Goal: Transaction & Acquisition: Purchase product/service

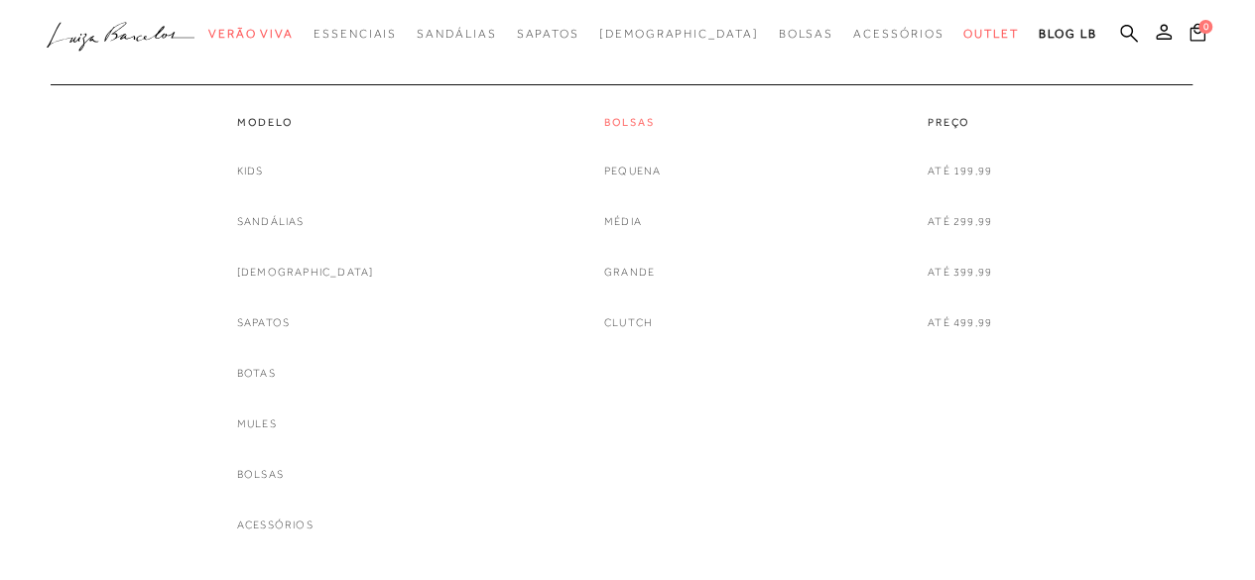
click at [619, 124] on link "Bolsas" at bounding box center [632, 122] width 57 height 17
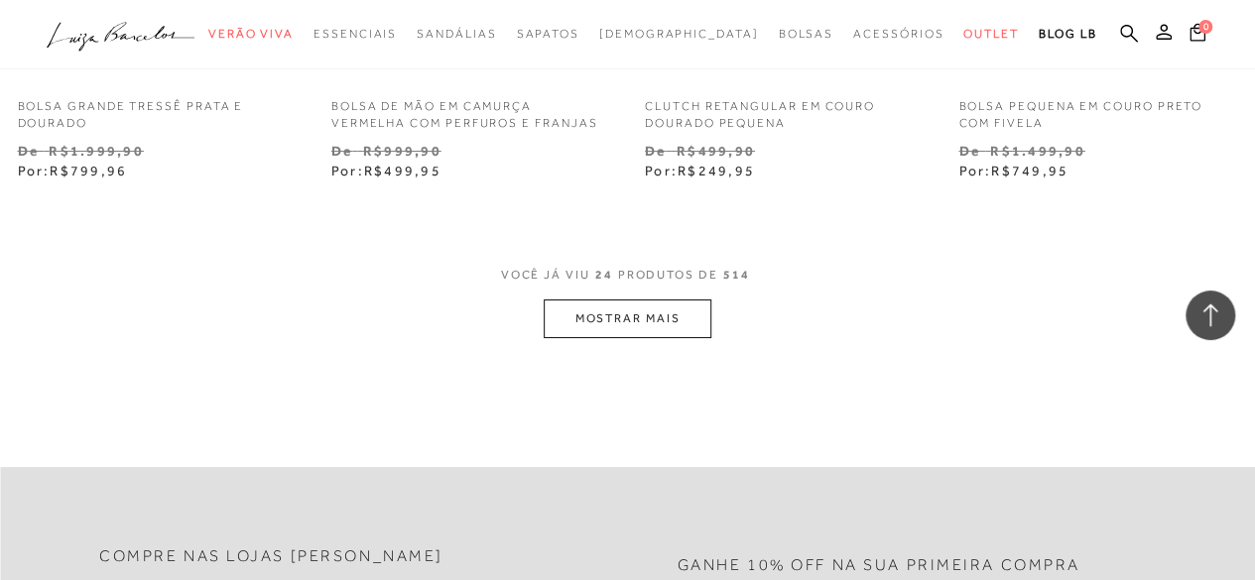
scroll to position [3689, 0]
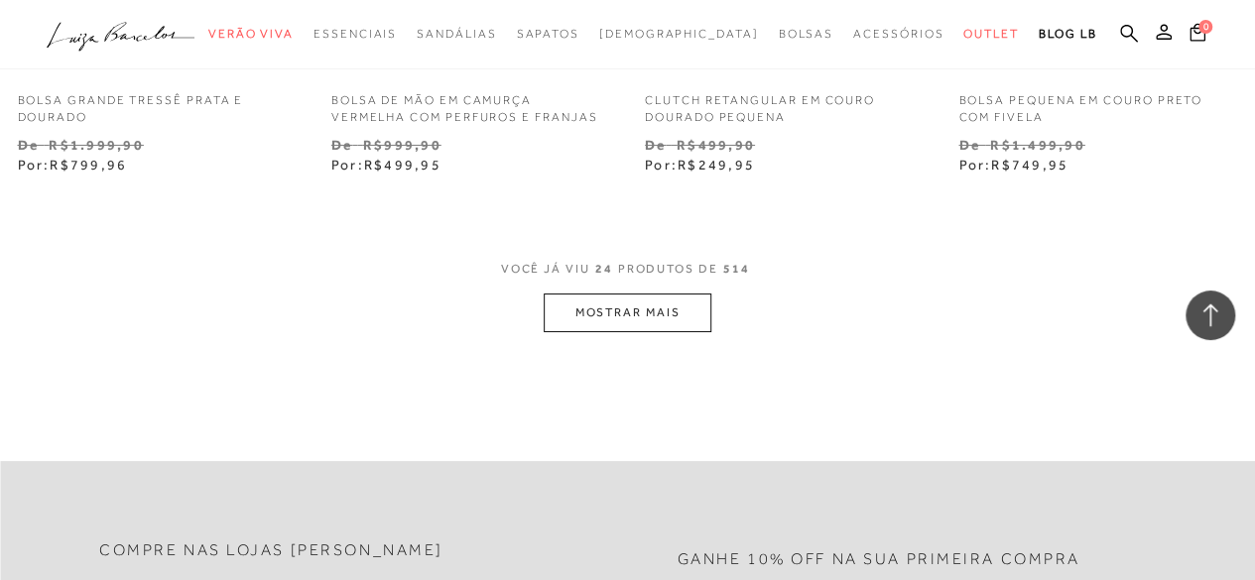
click at [602, 324] on button "MOSTRAR MAIS" at bounding box center [627, 313] width 167 height 39
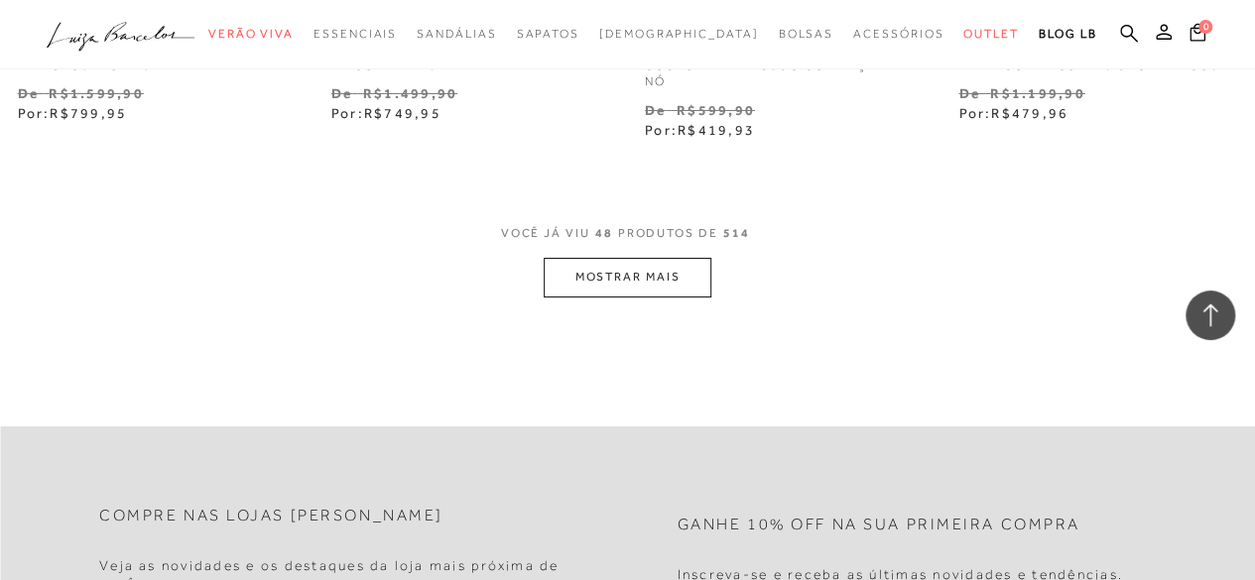
scroll to position [7462, 0]
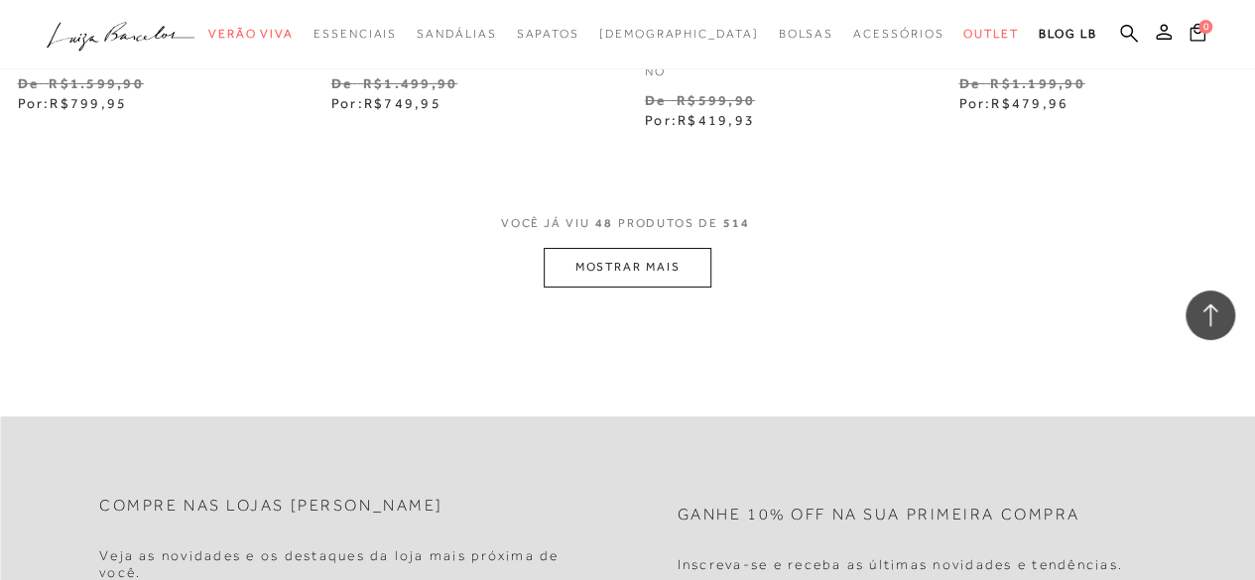
click at [645, 277] on button "MOSTRAR MAIS" at bounding box center [627, 267] width 167 height 39
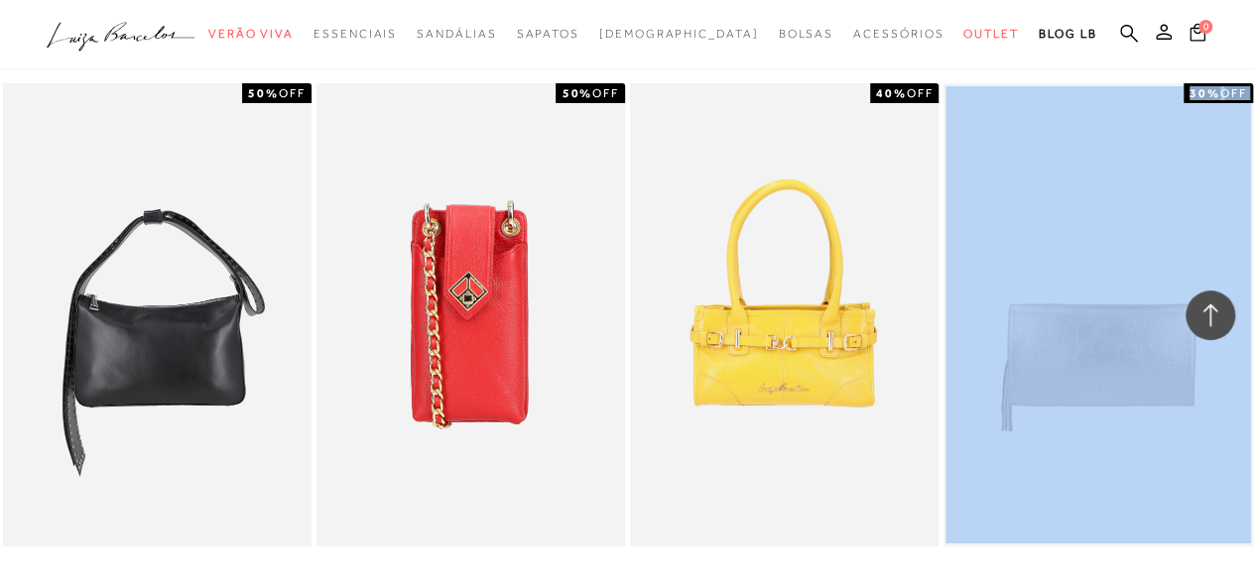
scroll to position [7822, 0]
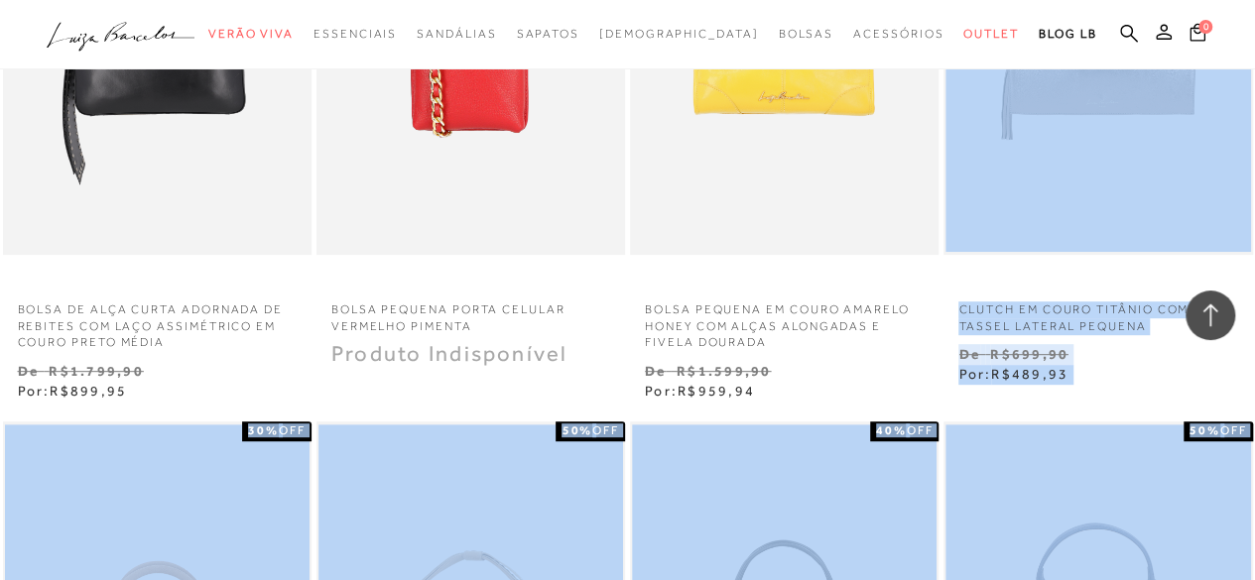
click at [1254, 387] on div "CLUTCH EM COURO TITÂNIO COM TASSEL LATERAL PEQUENA 30% OFF N" at bounding box center [1097, 88] width 313 height 598
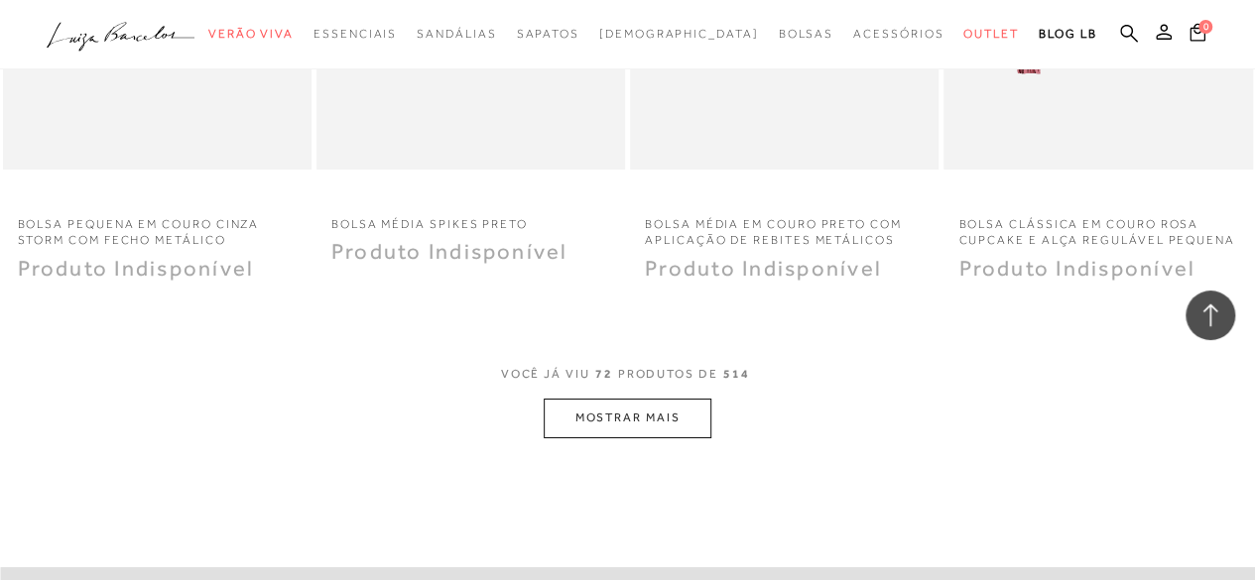
scroll to position [11095, 0]
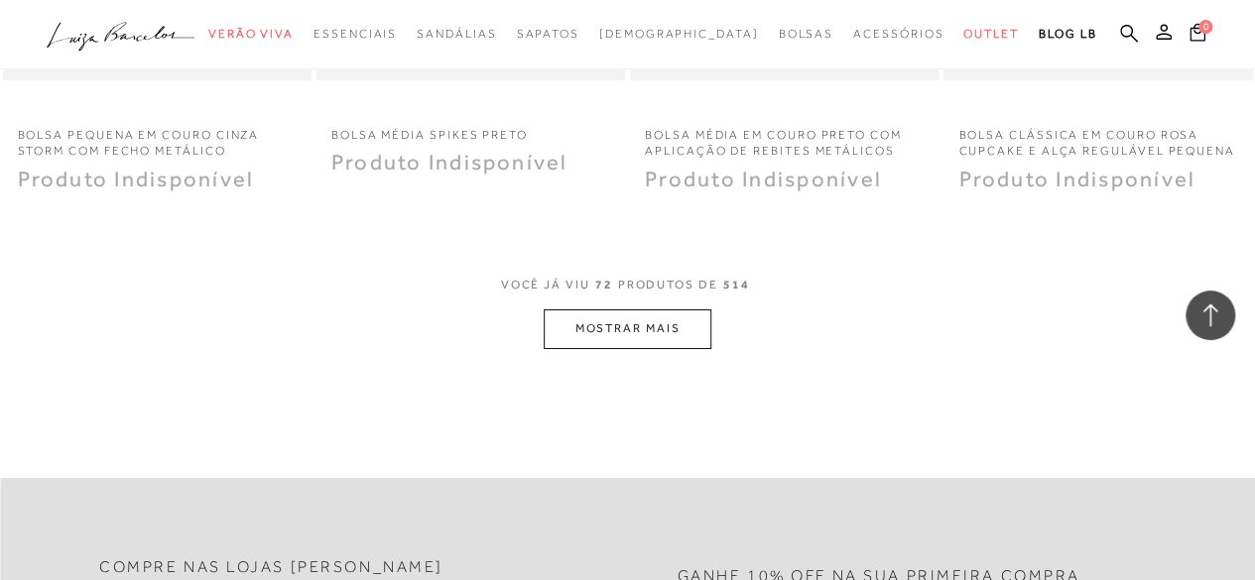
click at [603, 348] on button "MOSTRAR MAIS" at bounding box center [627, 329] width 167 height 39
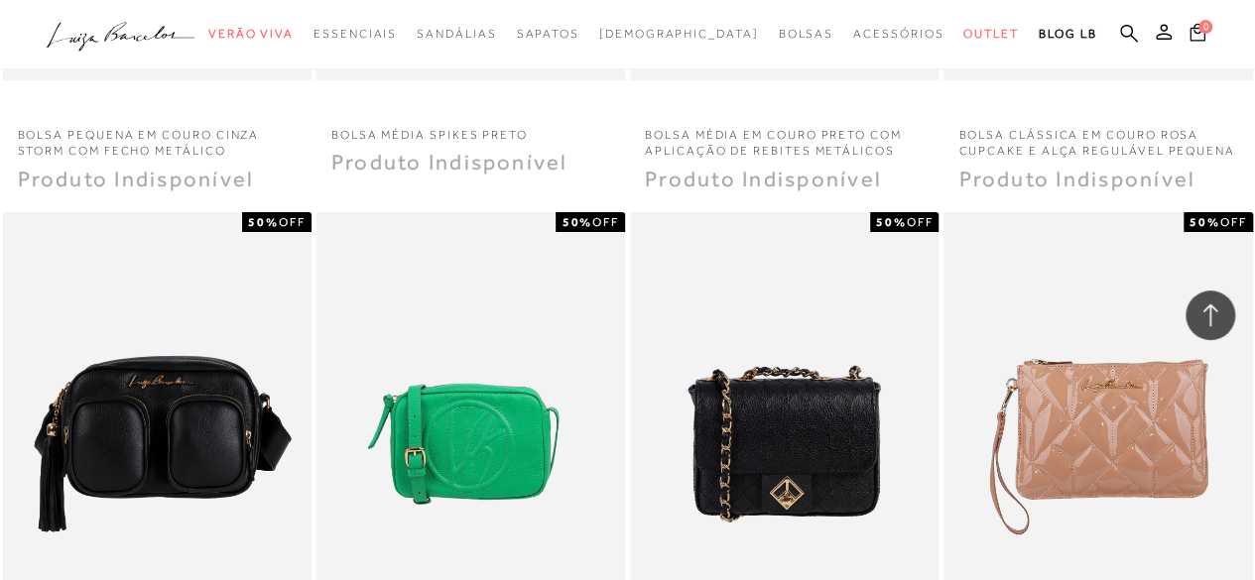
click at [1246, 192] on div "Produto Indisponível" at bounding box center [1097, 181] width 309 height 23
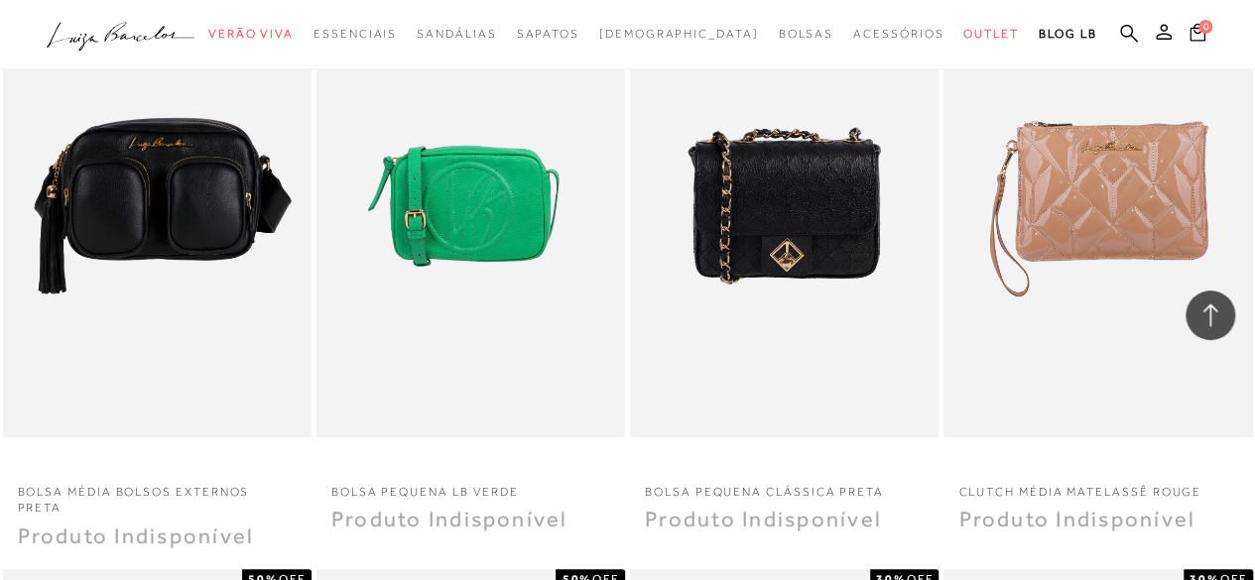
scroll to position [11373, 0]
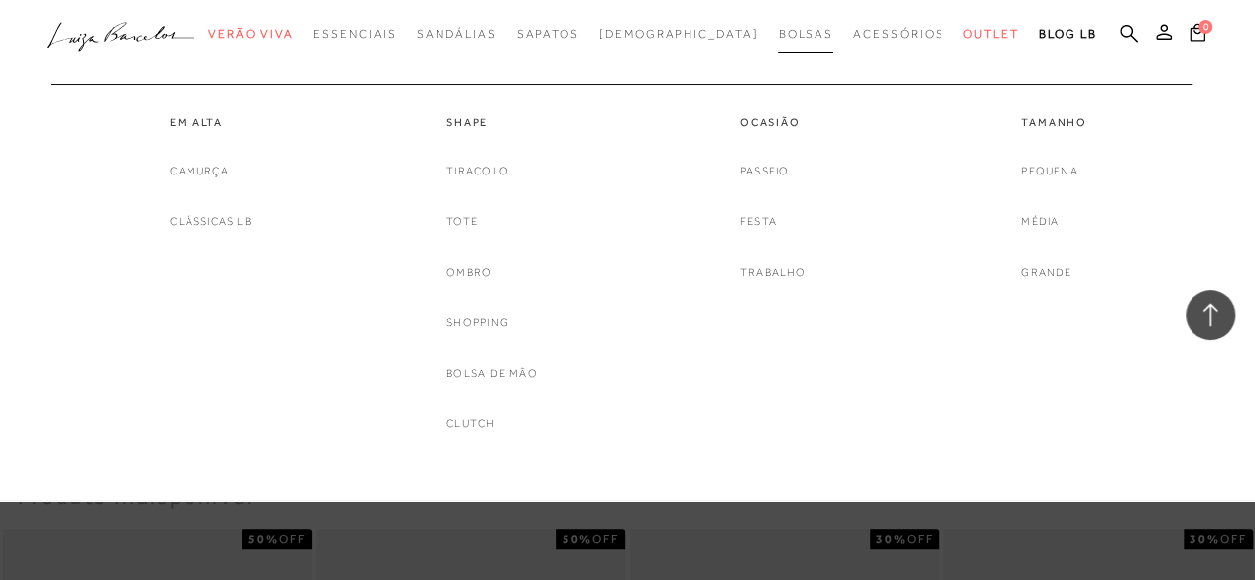
click at [778, 39] on span "Bolsas" at bounding box center [806, 34] width 56 height 14
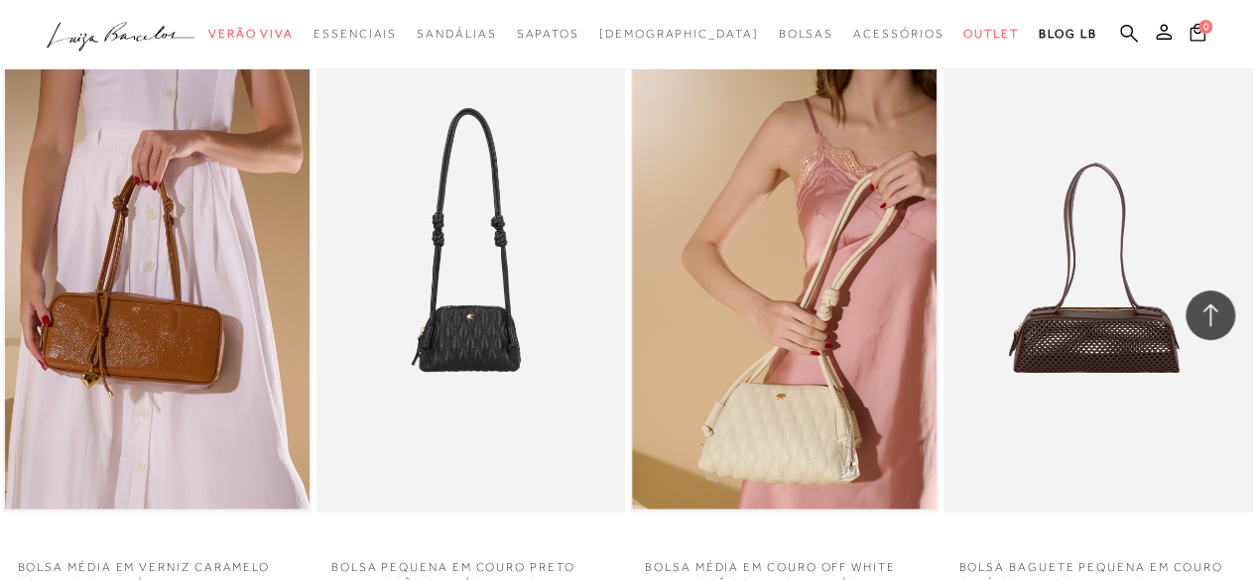
scroll to position [2248, 0]
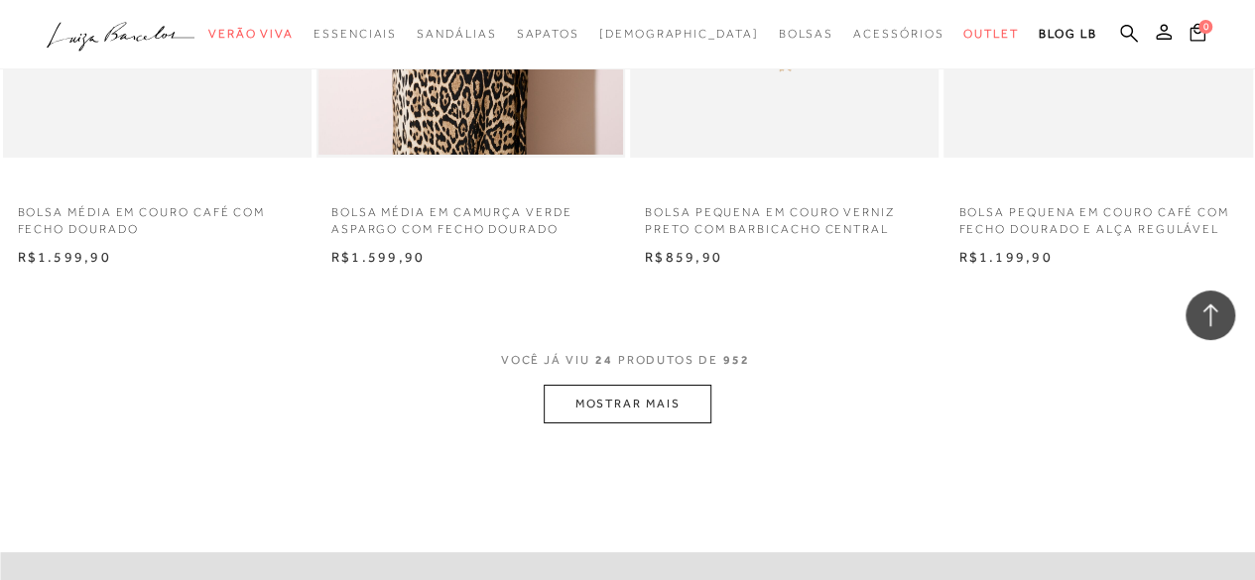
scroll to position [3478, 0]
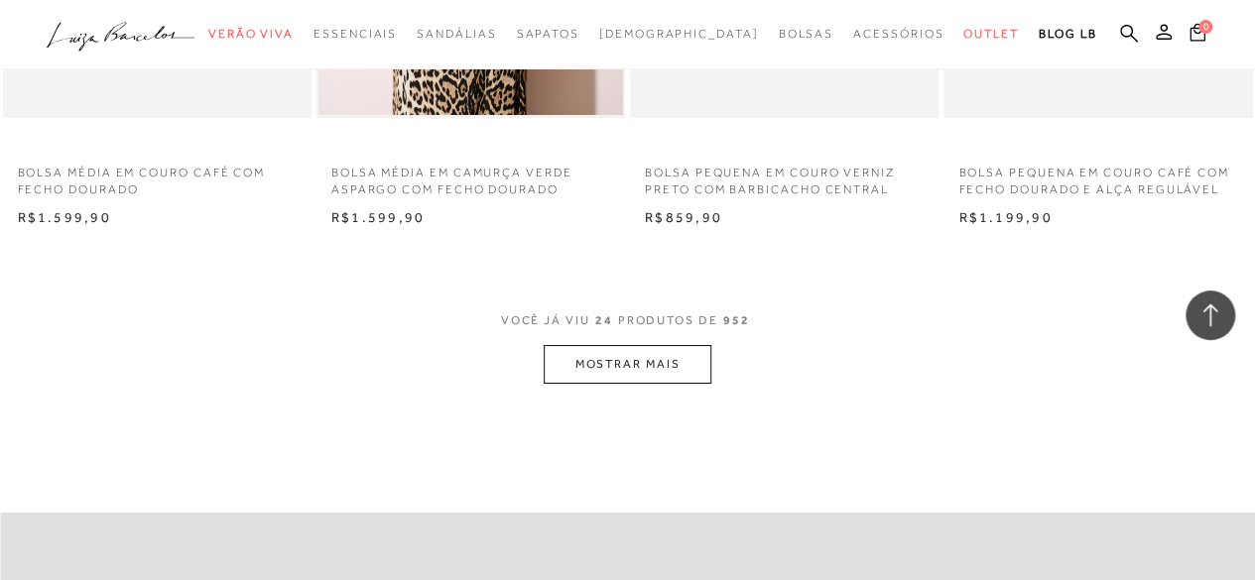
click at [648, 360] on button "MOSTRAR MAIS" at bounding box center [627, 364] width 167 height 39
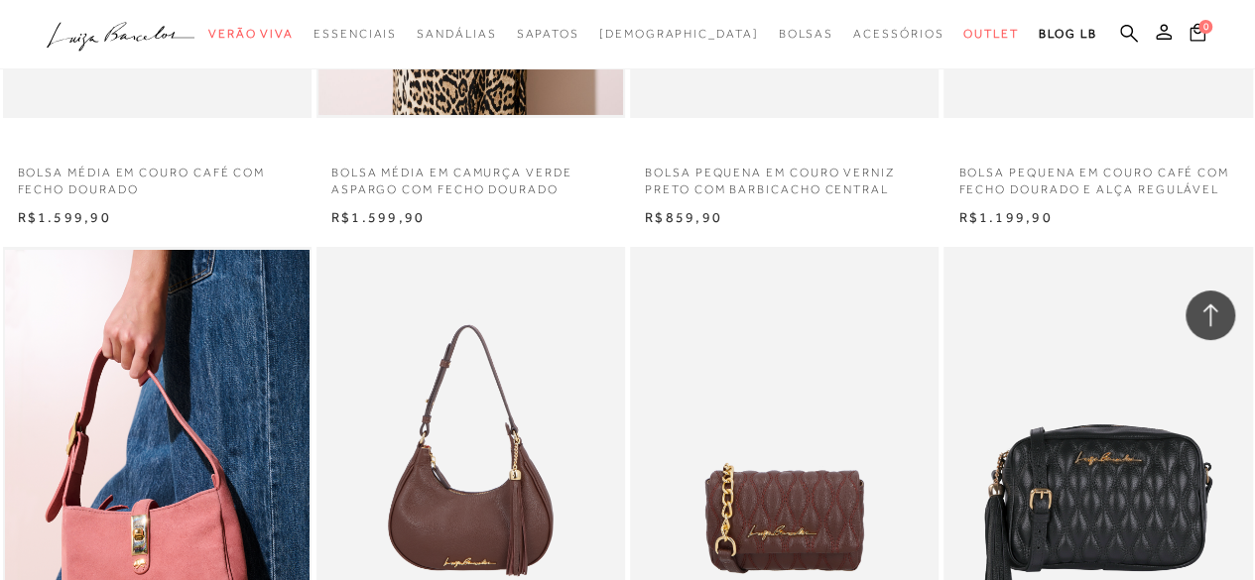
scroll to position [3518, 0]
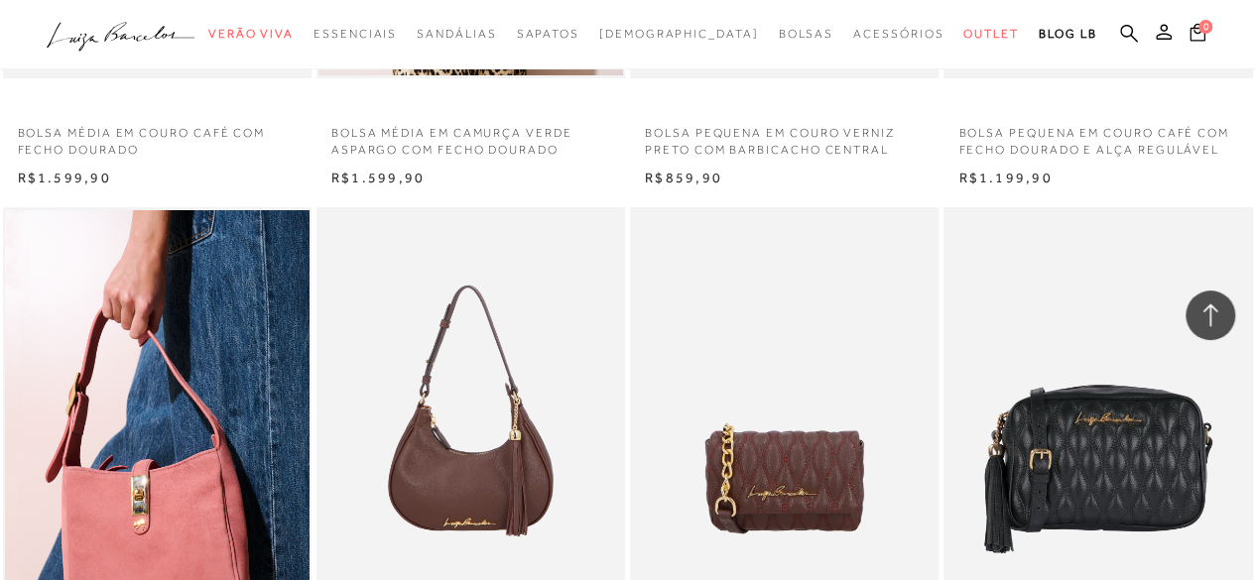
click at [1250, 183] on div "R$1.199,90" at bounding box center [1097, 179] width 309 height 20
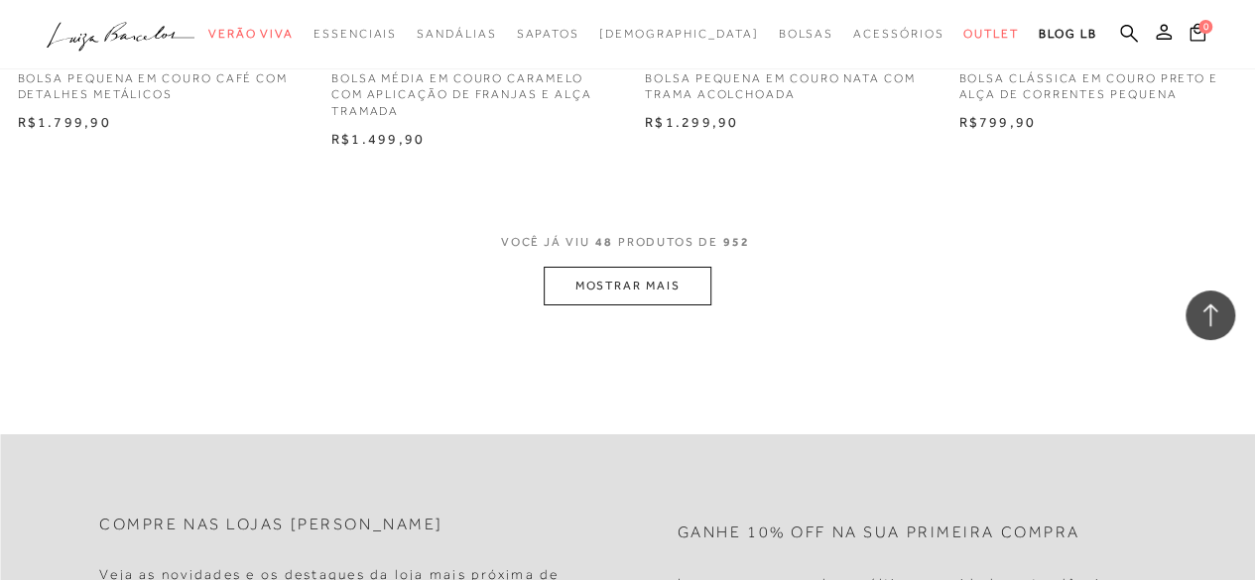
scroll to position [7208, 0]
click at [647, 299] on button "MOSTRAR MAIS" at bounding box center [627, 288] width 167 height 39
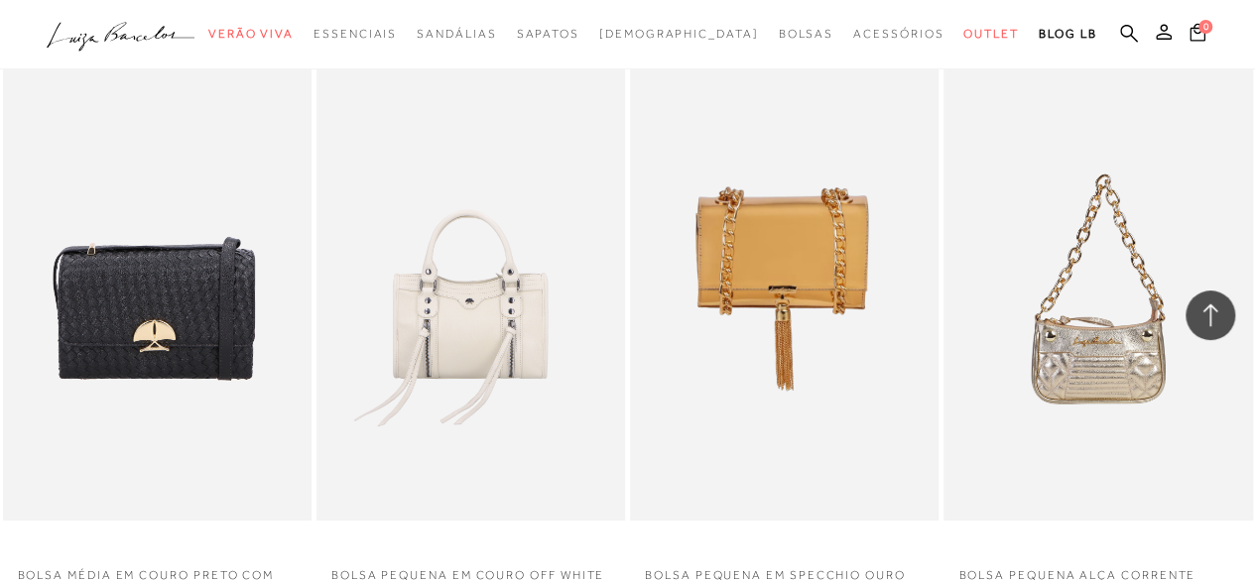
scroll to position [8081, 0]
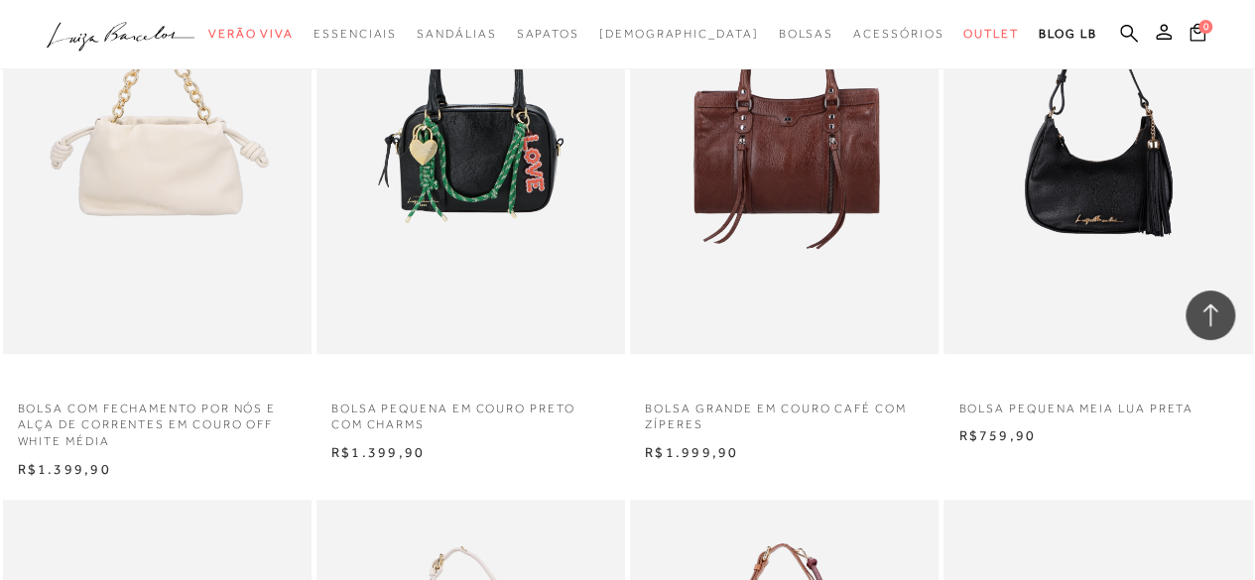
click at [1251, 366] on div "BOLSA PEQUENA MEIA LUA PRETA N" at bounding box center [1097, 168] width 313 height 561
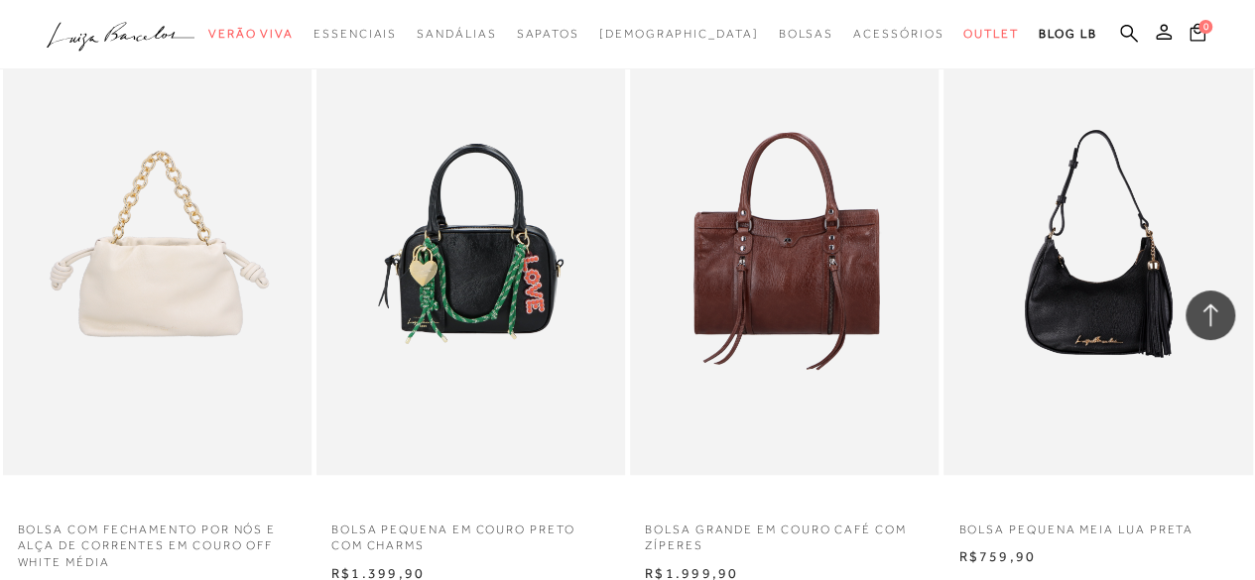
scroll to position [7962, 0]
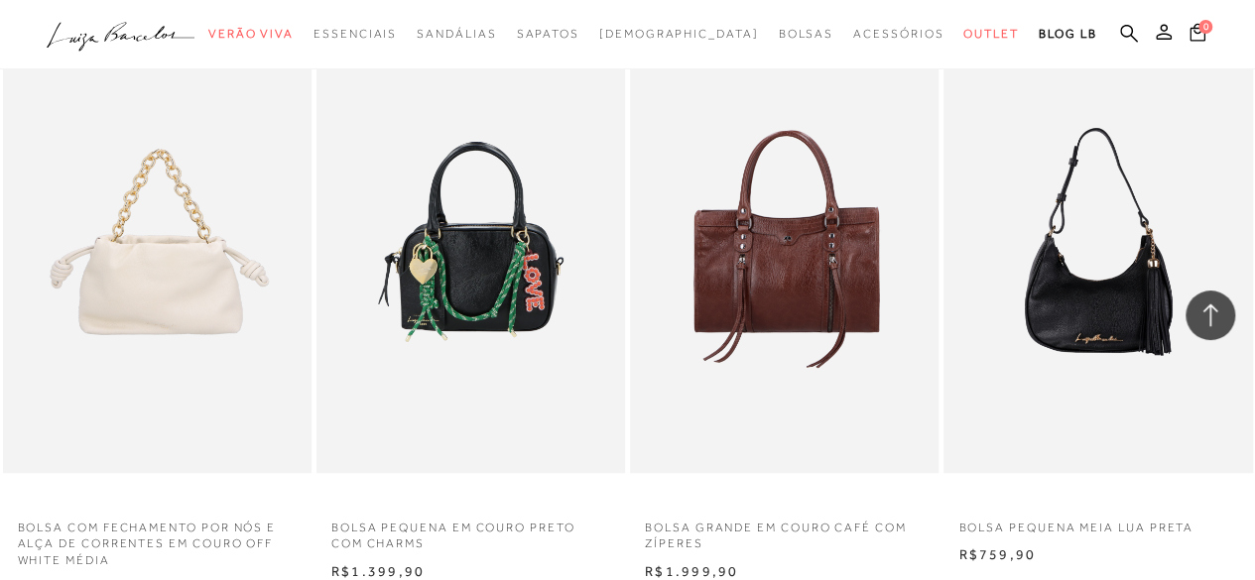
click at [1248, 478] on div "BOLSA PEQUENA MEIA LUA PRETA N" at bounding box center [1097, 287] width 313 height 561
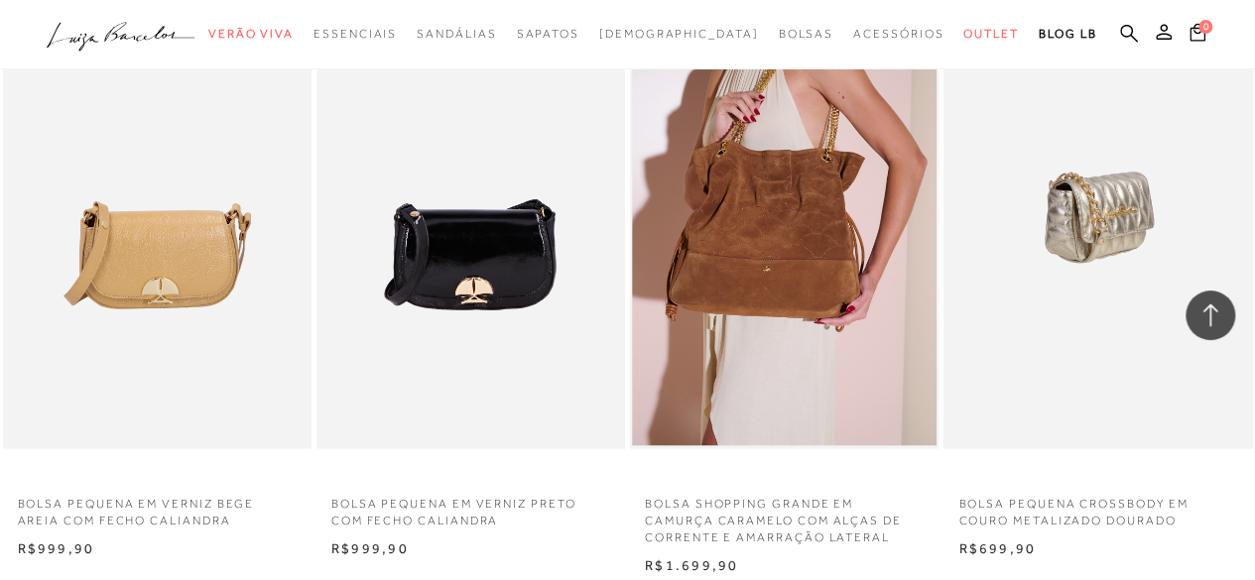
scroll to position [9193, 0]
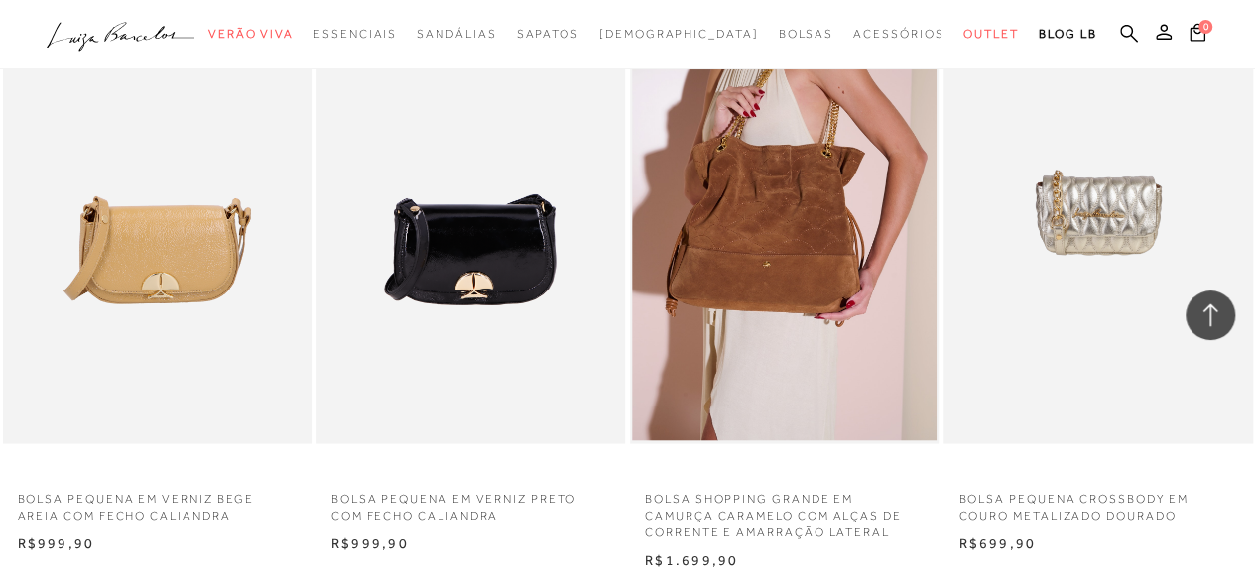
click at [1248, 459] on div "BOLSA PEQUENA CROSSBODY EM COURO METALIZADO DOURADO N R$699,90" at bounding box center [1097, 266] width 313 height 577
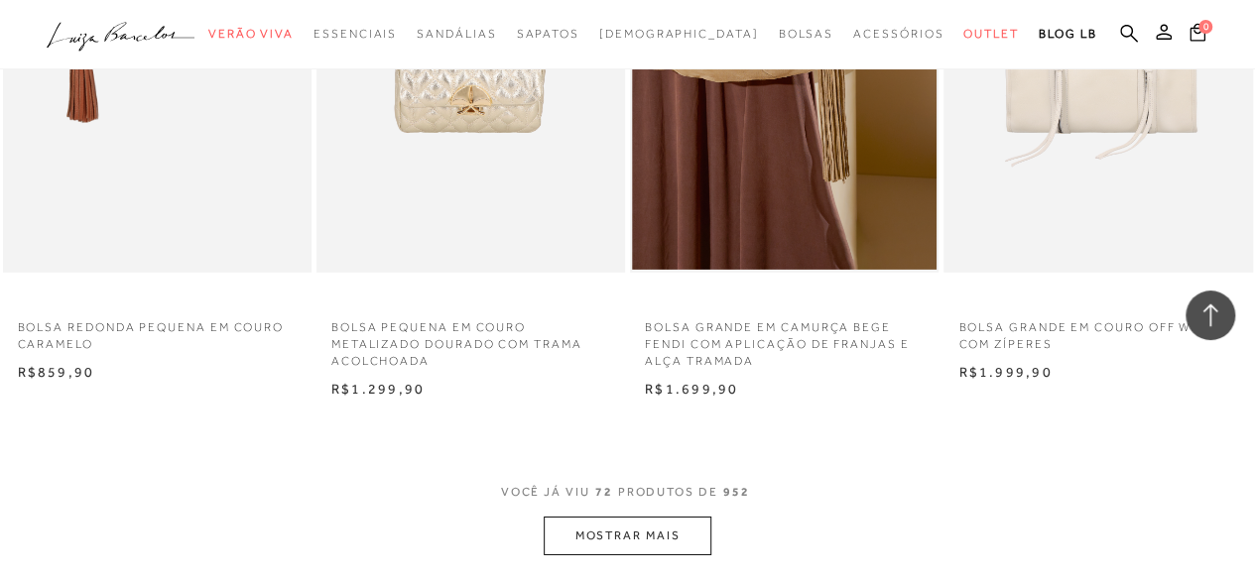
scroll to position [10899, 0]
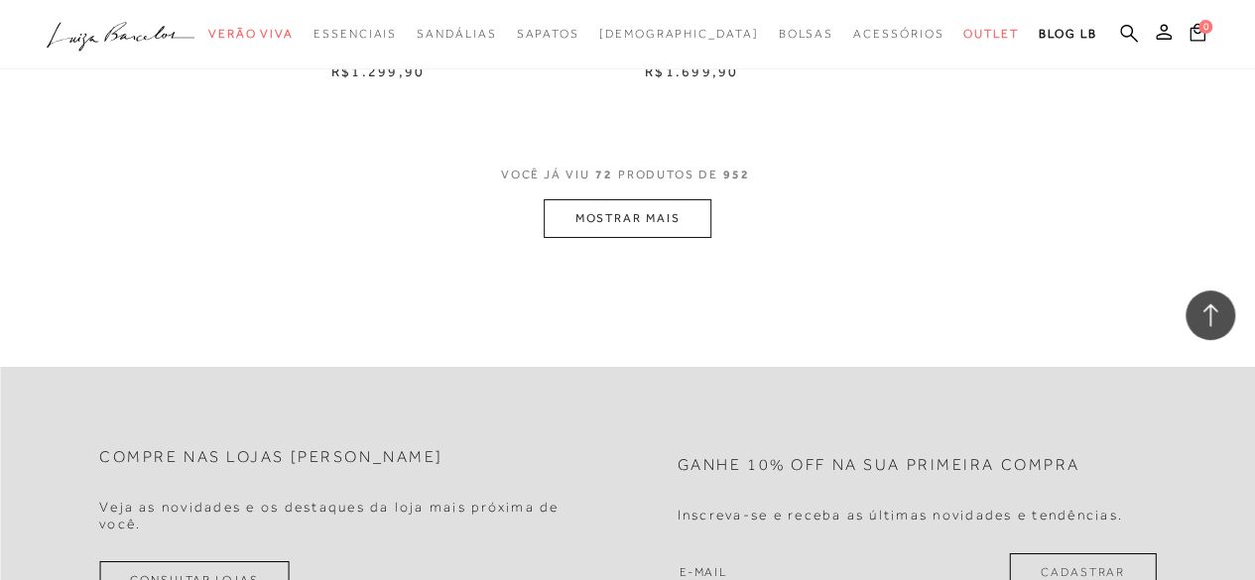
click at [566, 231] on button "MOSTRAR MAIS" at bounding box center [627, 218] width 167 height 39
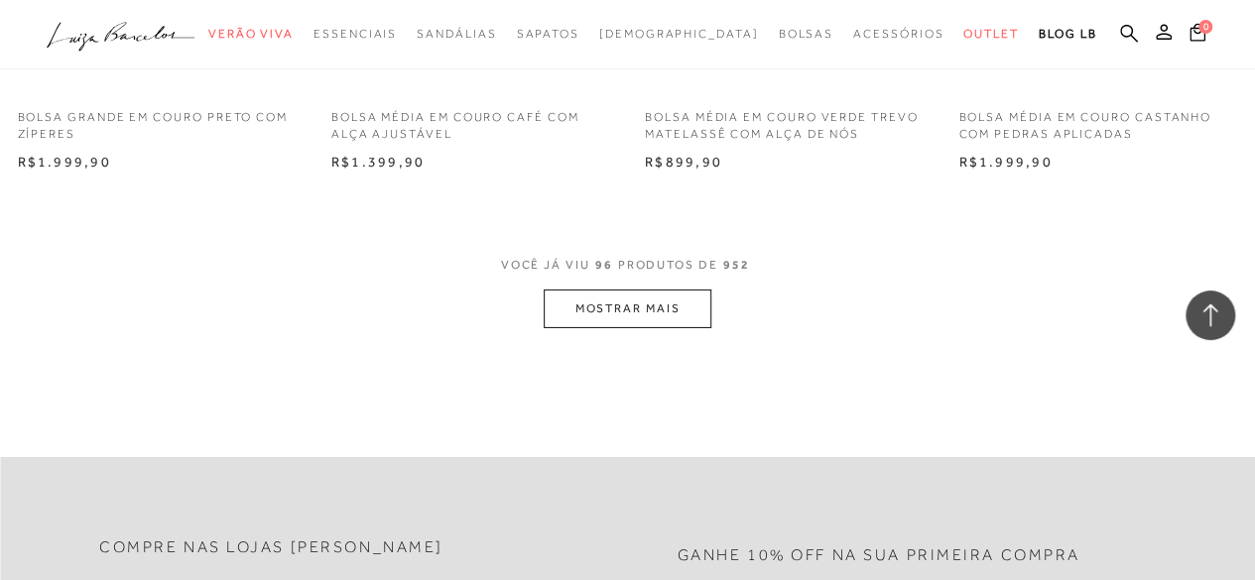
scroll to position [14431, 0]
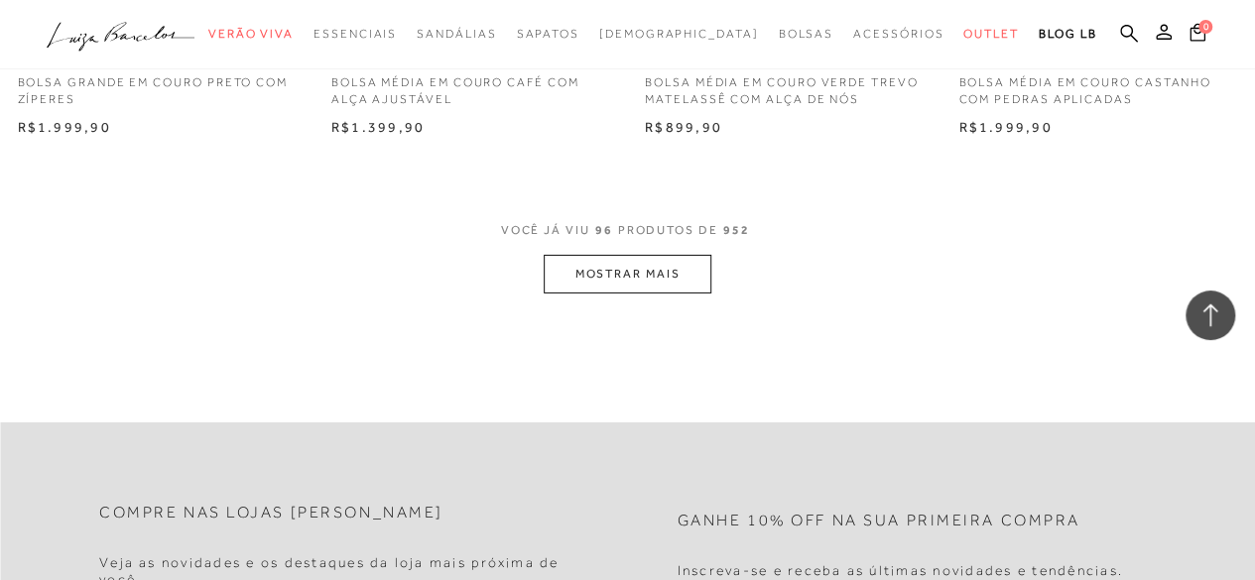
click at [615, 274] on button "MOSTRAR MAIS" at bounding box center [627, 274] width 167 height 39
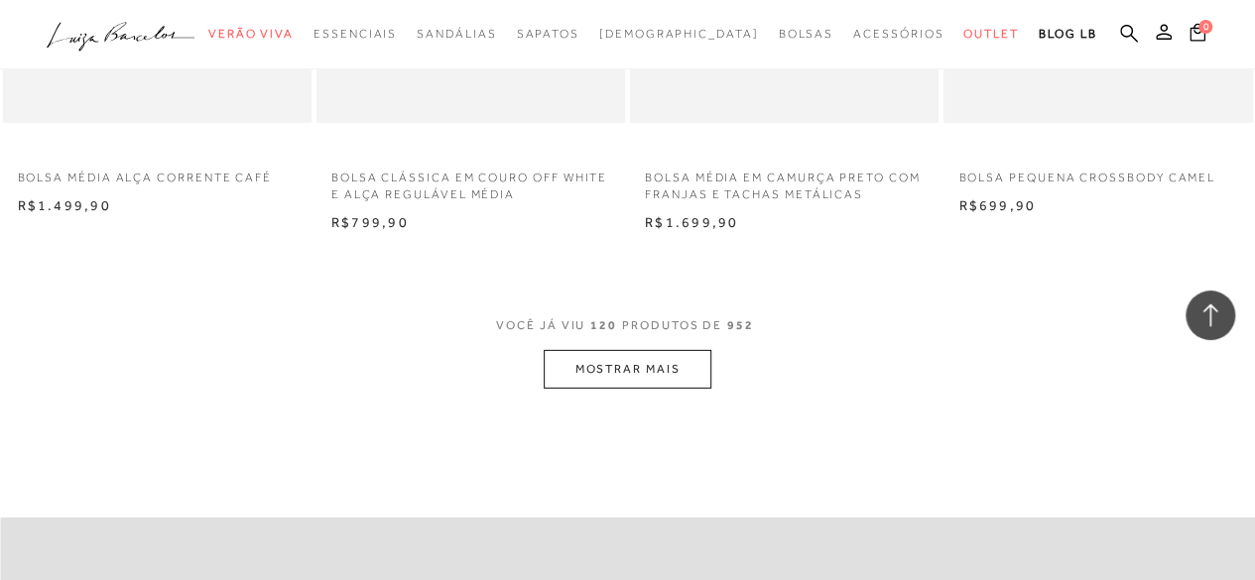
scroll to position [17963, 0]
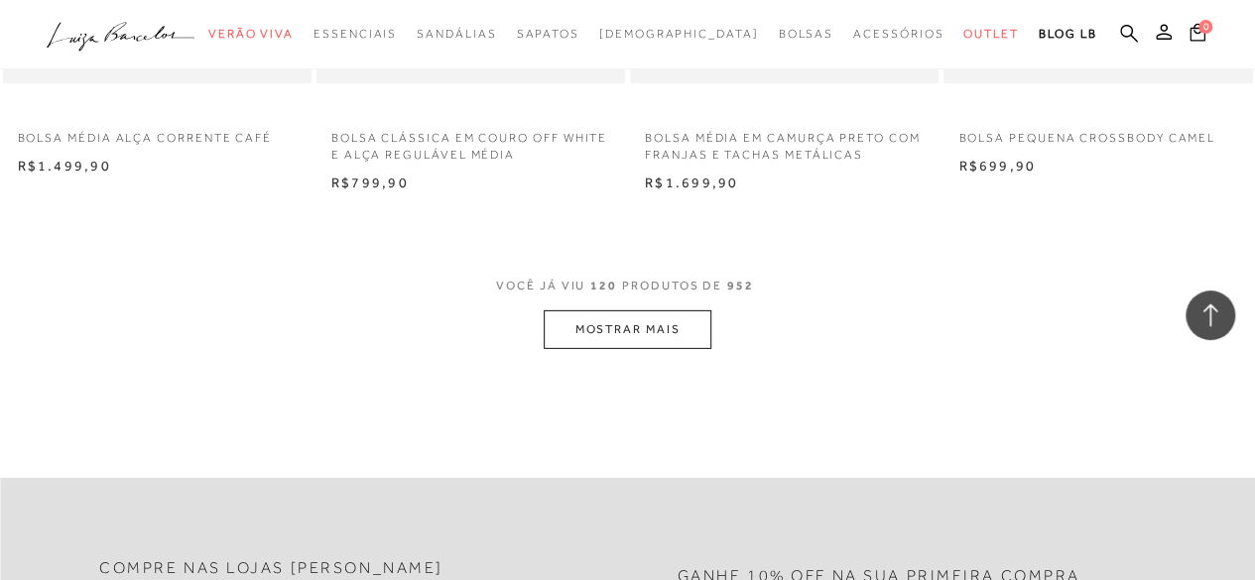
click at [667, 313] on button "MOSTRAR MAIS" at bounding box center [627, 330] width 167 height 39
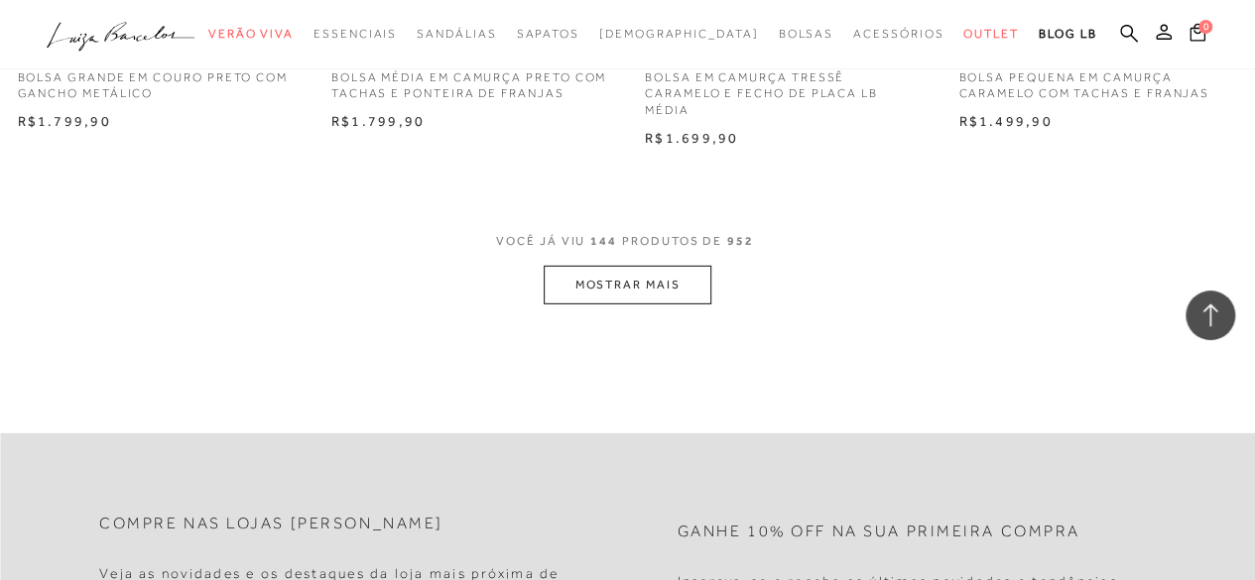
scroll to position [21693, 0]
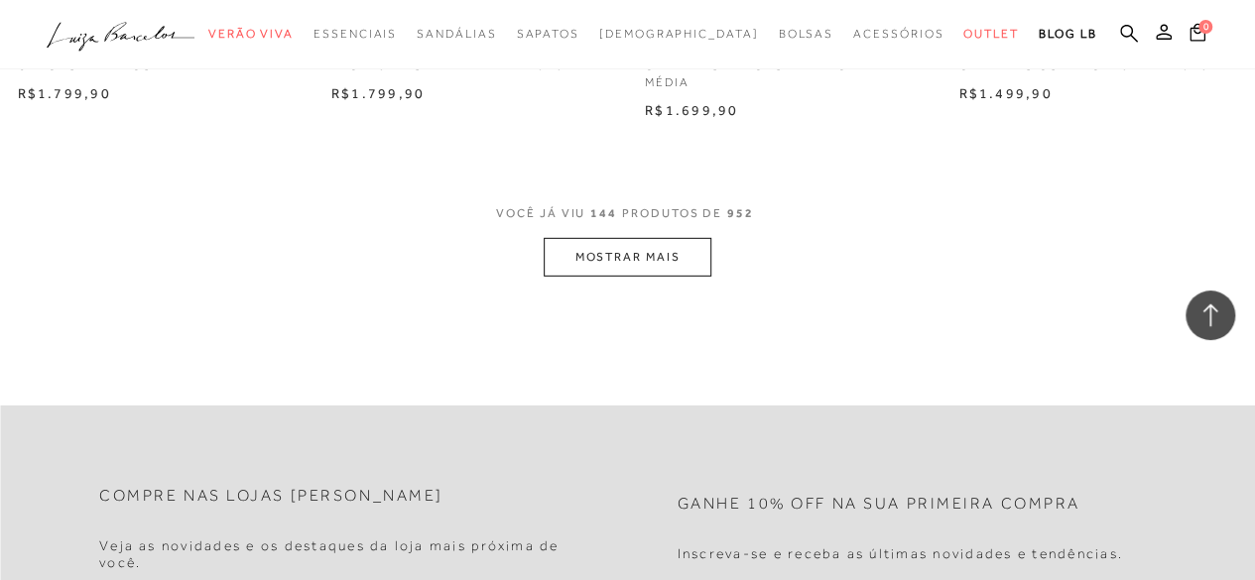
click at [596, 259] on button "MOSTRAR MAIS" at bounding box center [627, 257] width 167 height 39
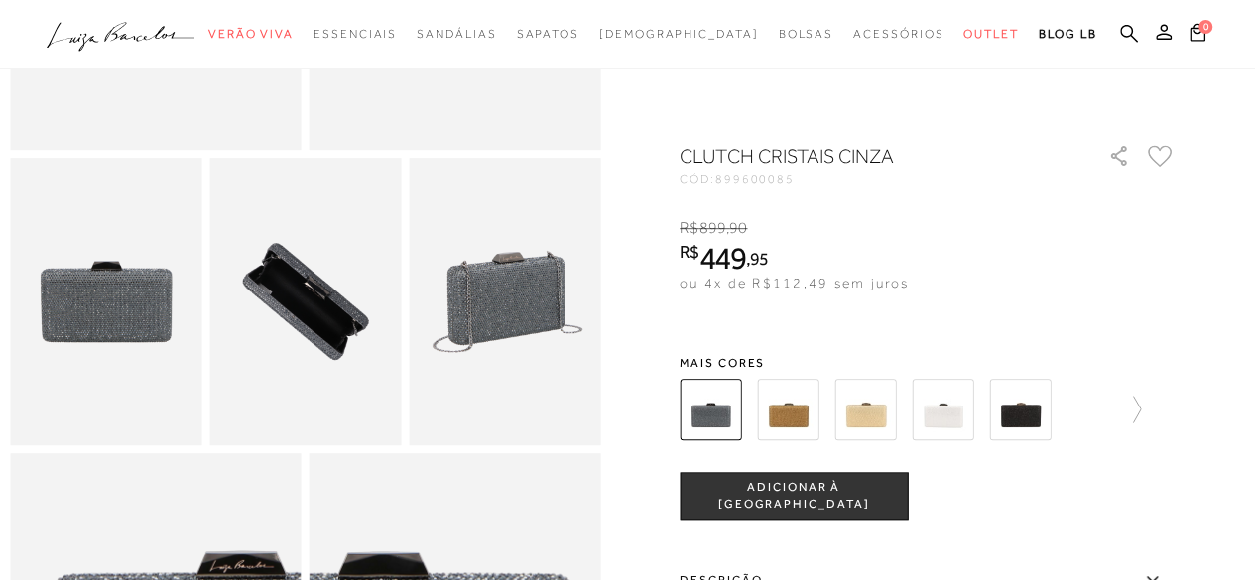
scroll to position [423, 0]
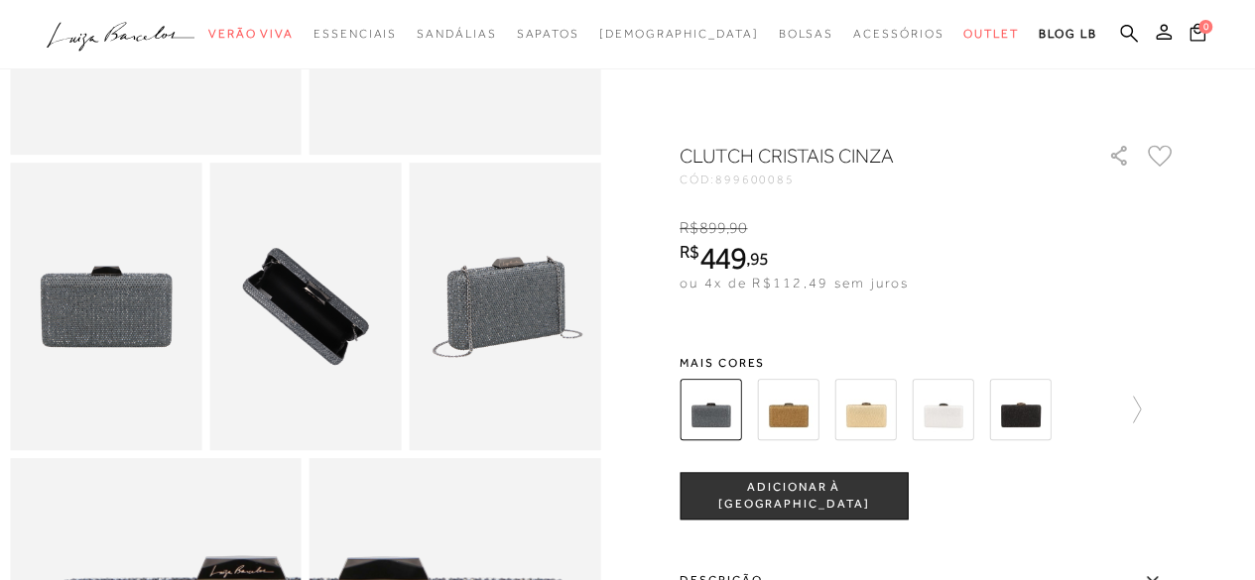
click at [786, 407] on img at bounding box center [788, 410] width 62 height 62
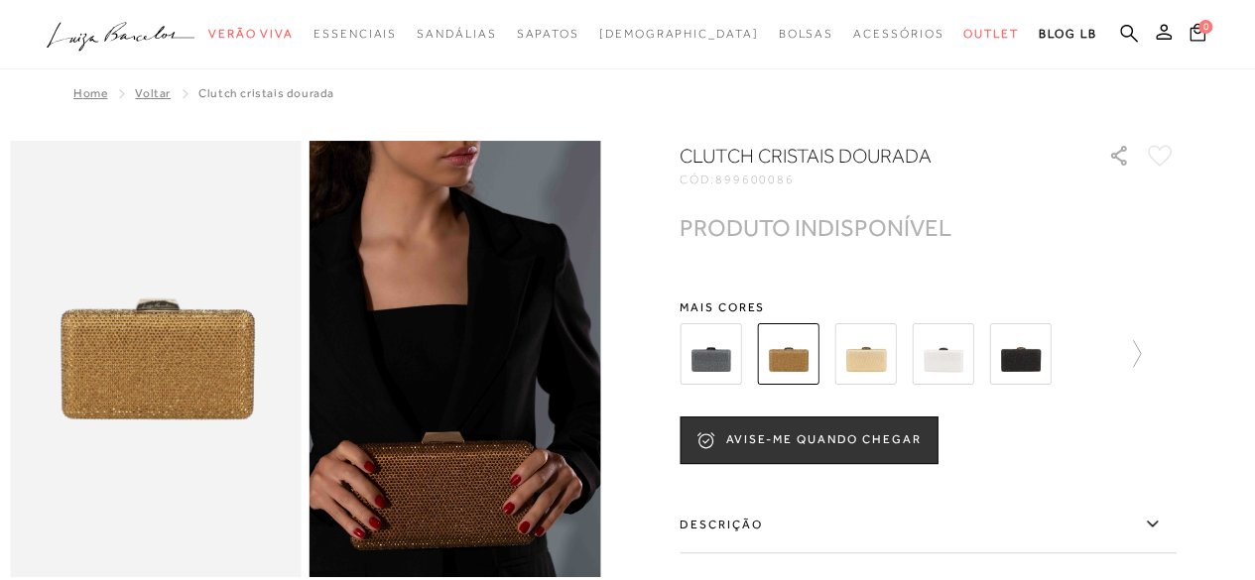
click at [1041, 358] on img at bounding box center [1020, 354] width 62 height 62
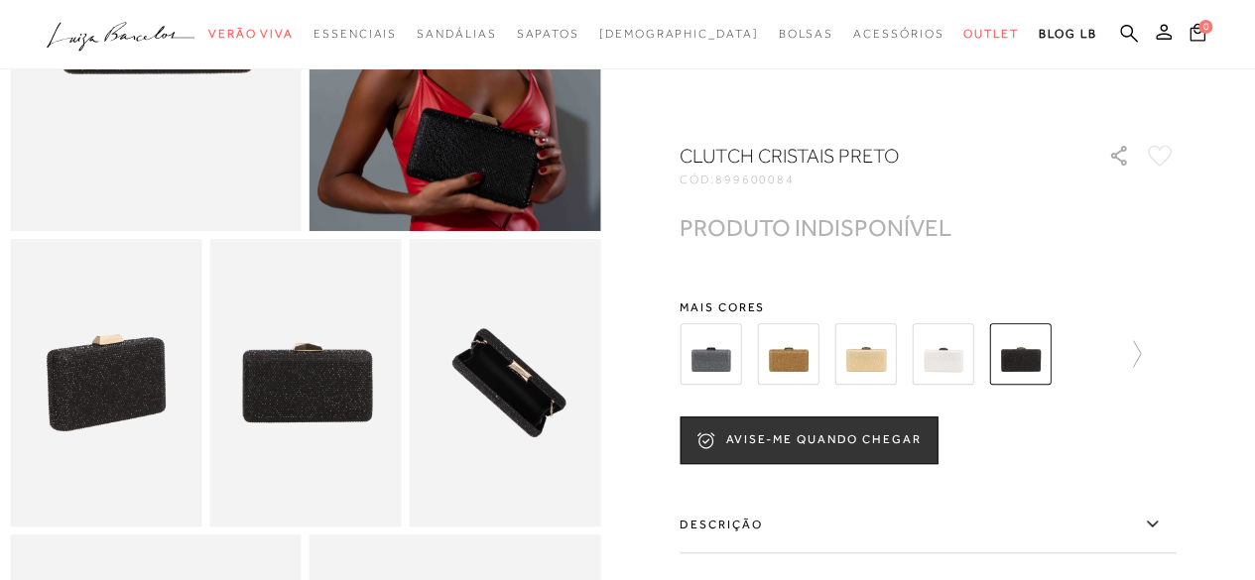
scroll to position [363, 0]
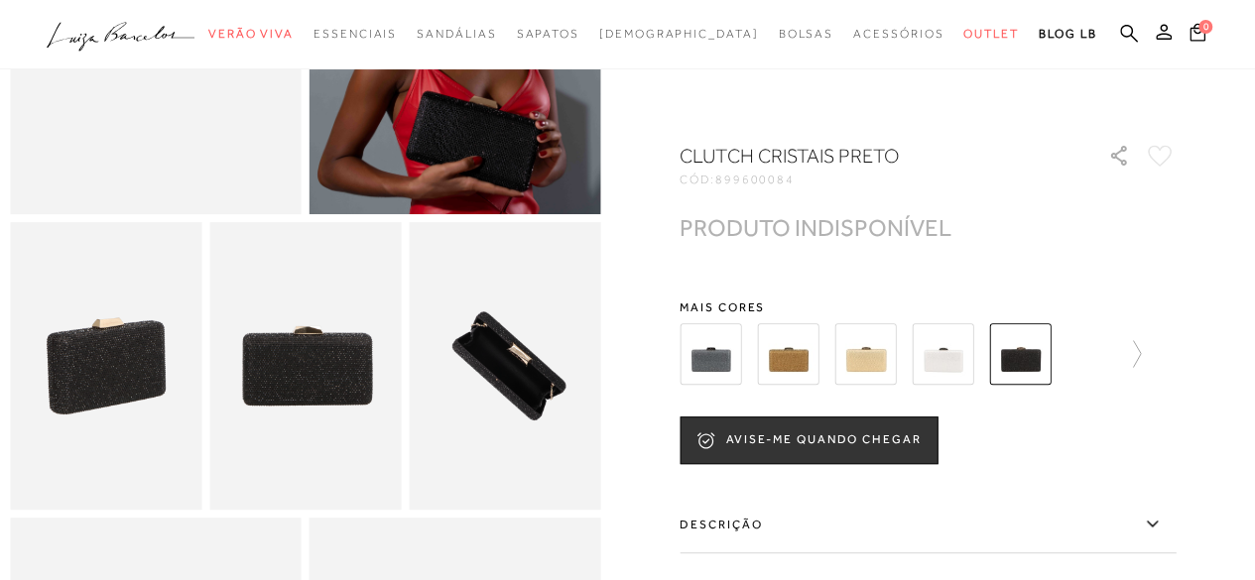
click at [735, 363] on img at bounding box center [711, 354] width 62 height 62
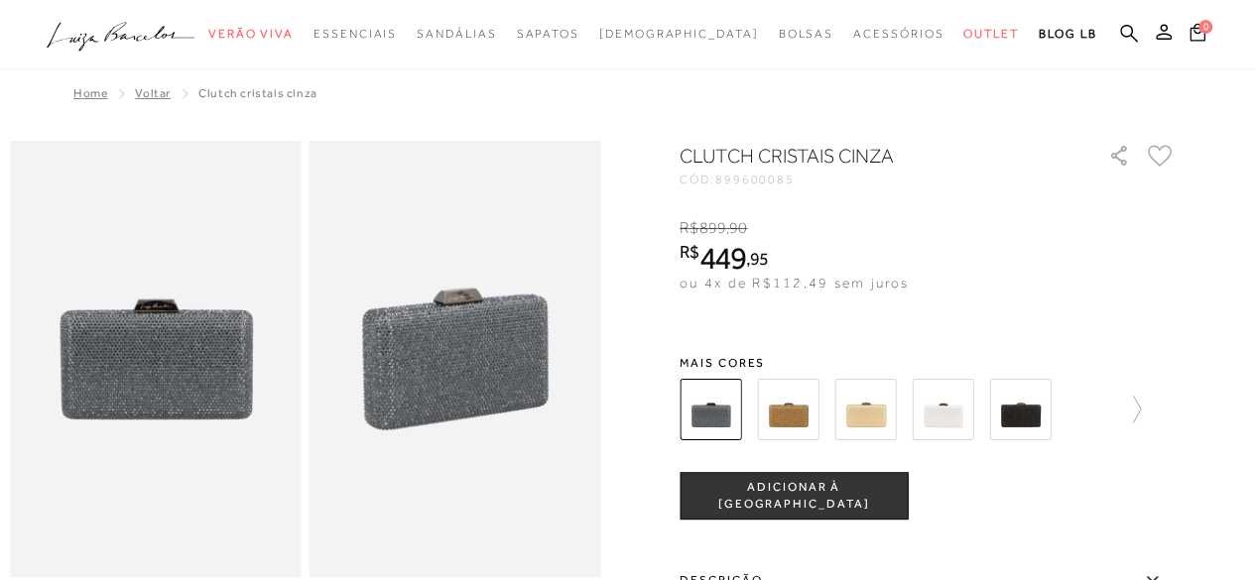
click at [1166, 159] on icon at bounding box center [1160, 156] width 25 height 22
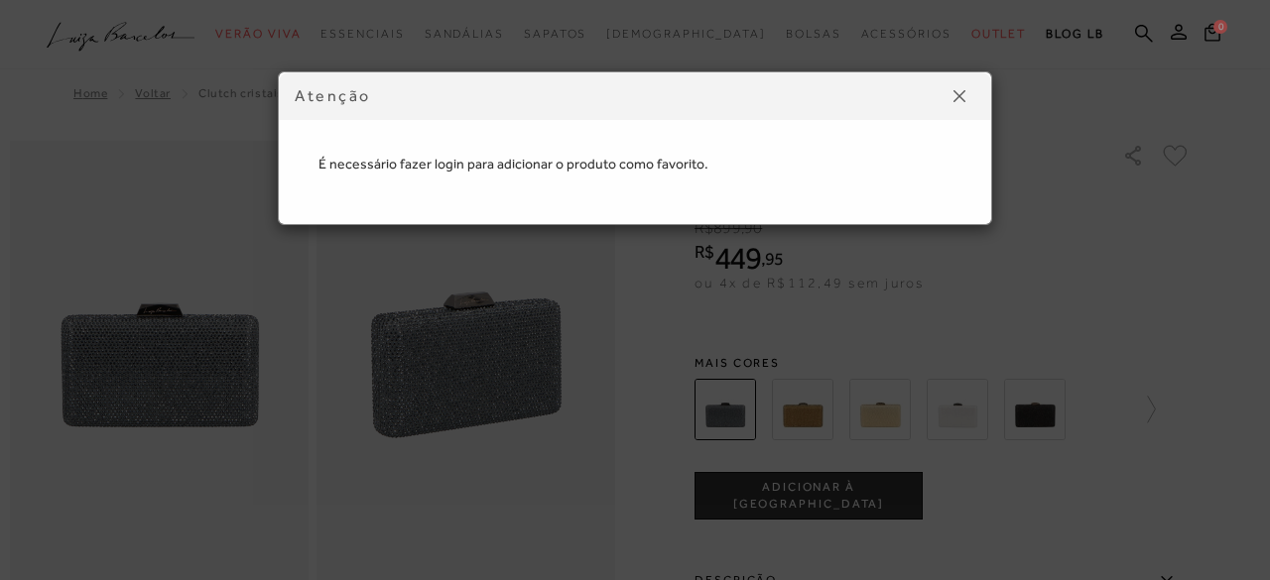
click at [960, 95] on img at bounding box center [959, 96] width 12 height 12
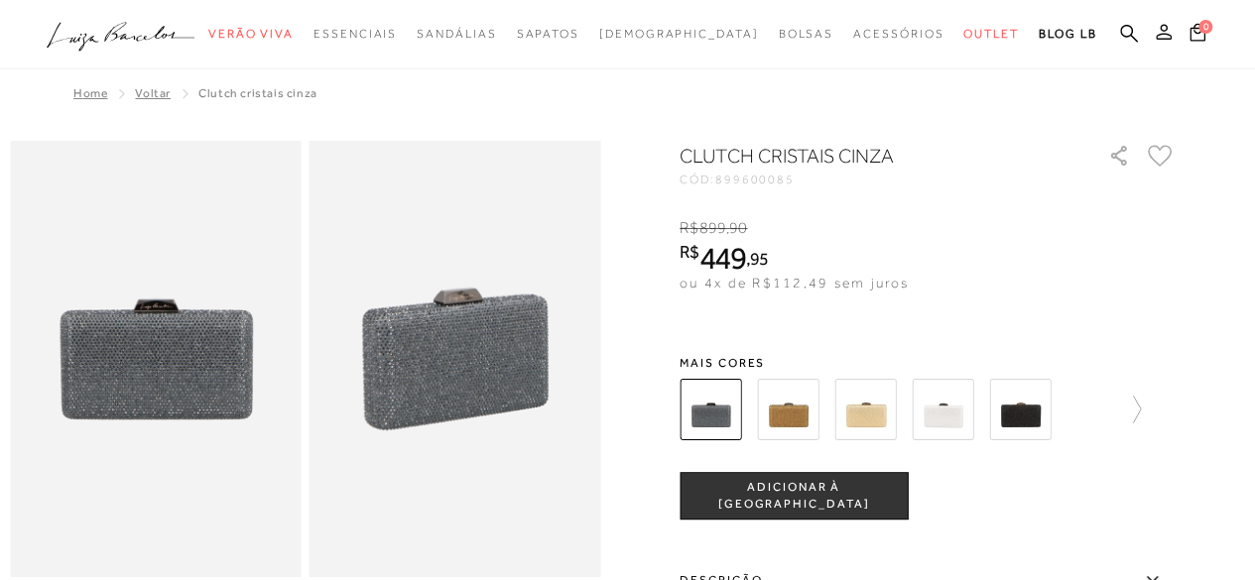
click at [1168, 31] on icon at bounding box center [1164, 32] width 16 height 16
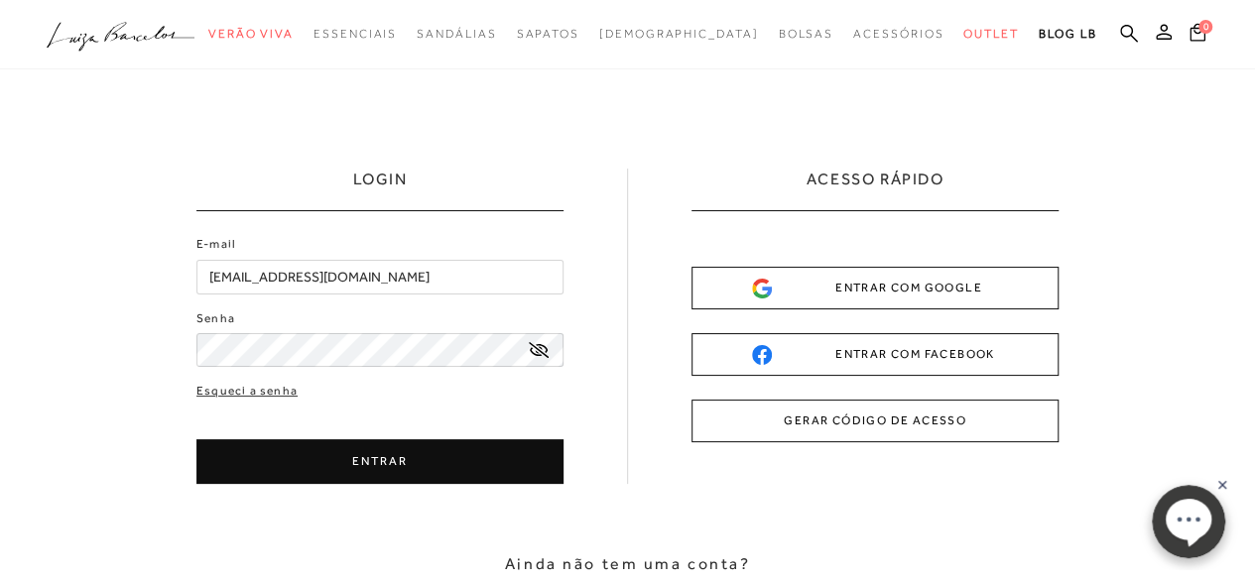
drag, startPoint x: 387, startPoint y: 275, endPoint x: 142, endPoint y: 304, distance: 246.7
click at [142, 304] on div "LOGIN E-mail flaviaoliveirabbs@gmail.com Senha" at bounding box center [627, 399] width 1255 height 661
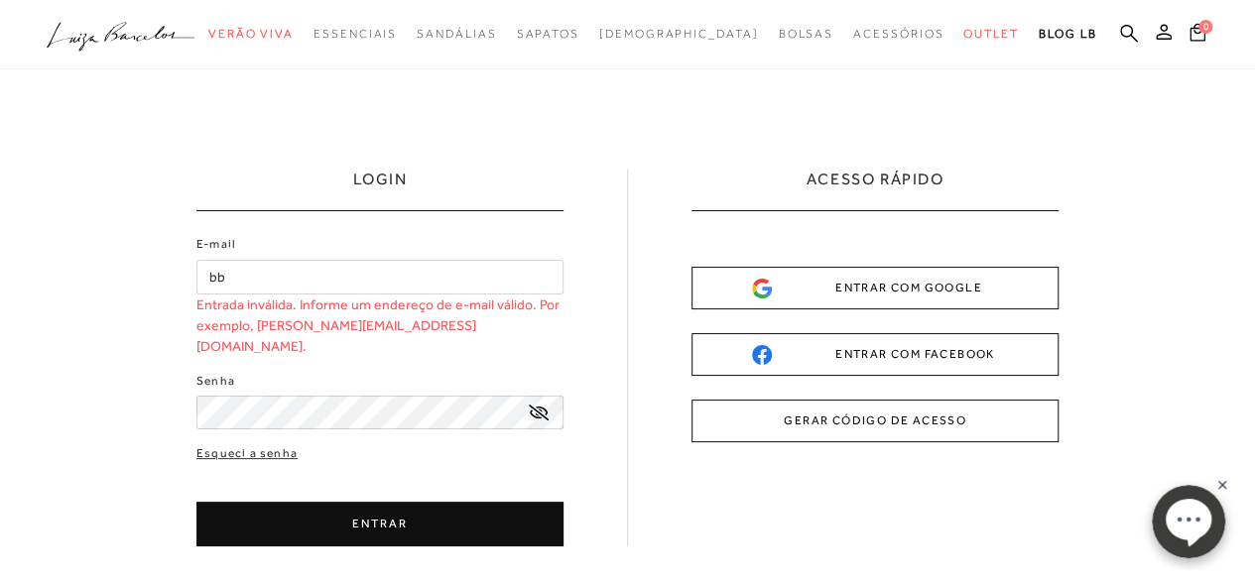
type input "b"
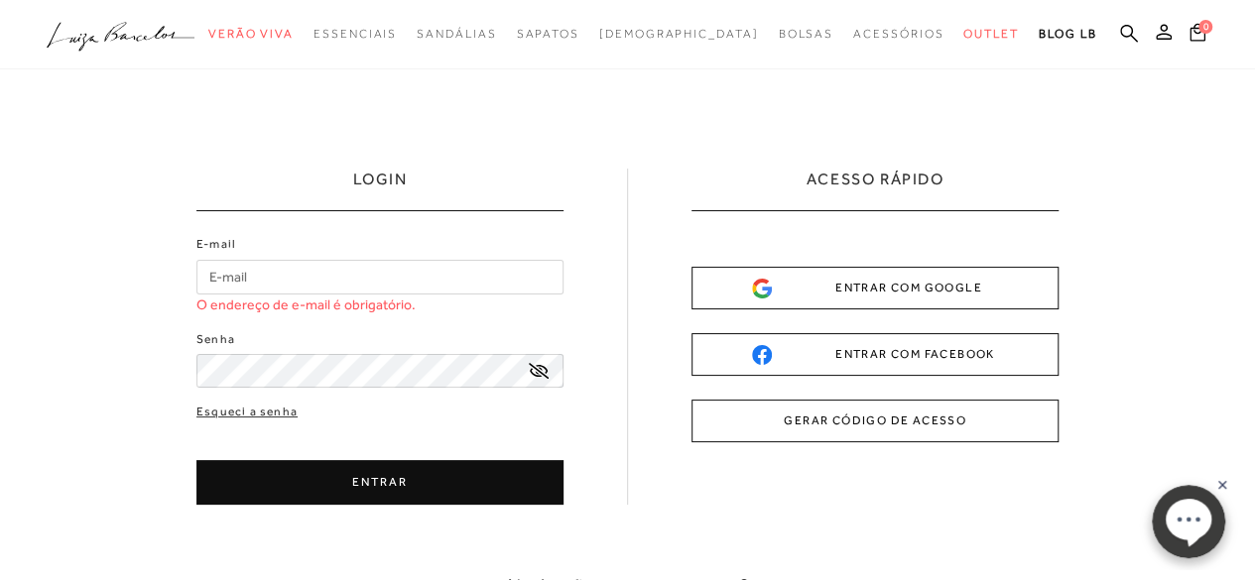
click at [847, 404] on button "GERAR CÓDIGO DE ACESSO" at bounding box center [874, 421] width 367 height 43
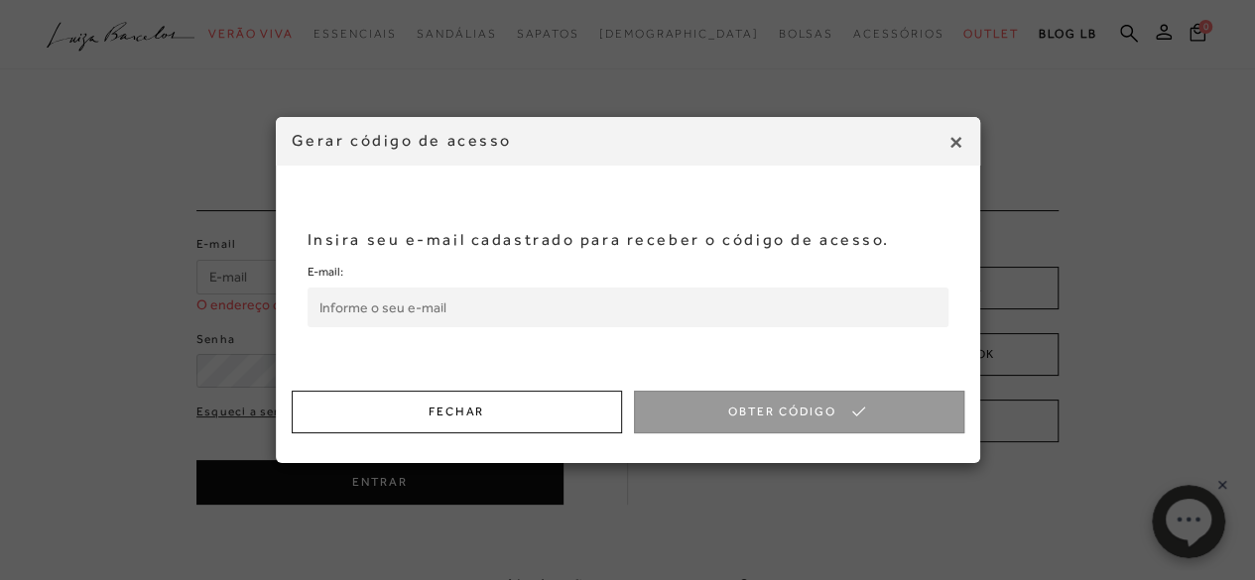
click at [556, 319] on input "E-mail:" at bounding box center [628, 308] width 641 height 40
type input "bbsnanda@gmail.com"
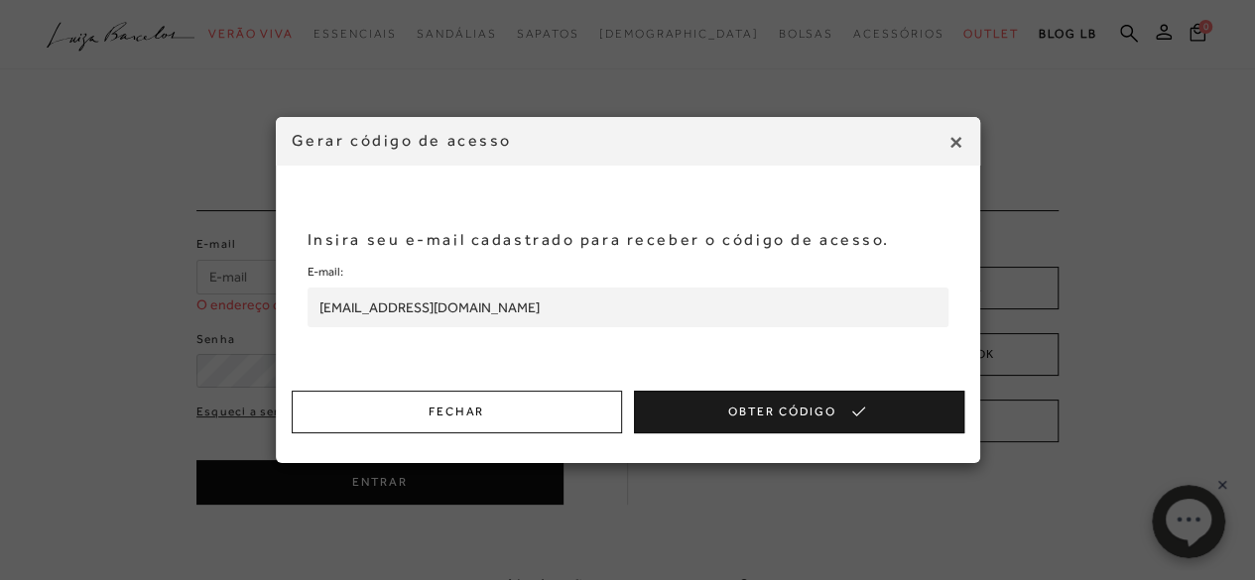
click at [732, 409] on button "Obter Código" at bounding box center [799, 412] width 330 height 43
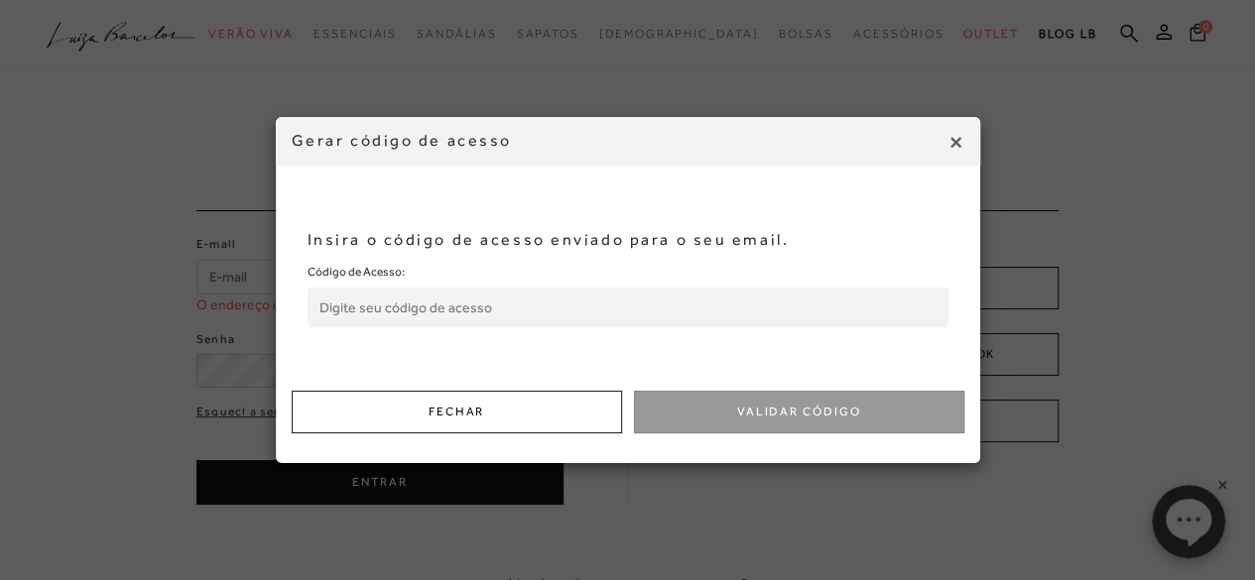
click at [682, 307] on input "Código de Acesso:" at bounding box center [628, 308] width 641 height 40
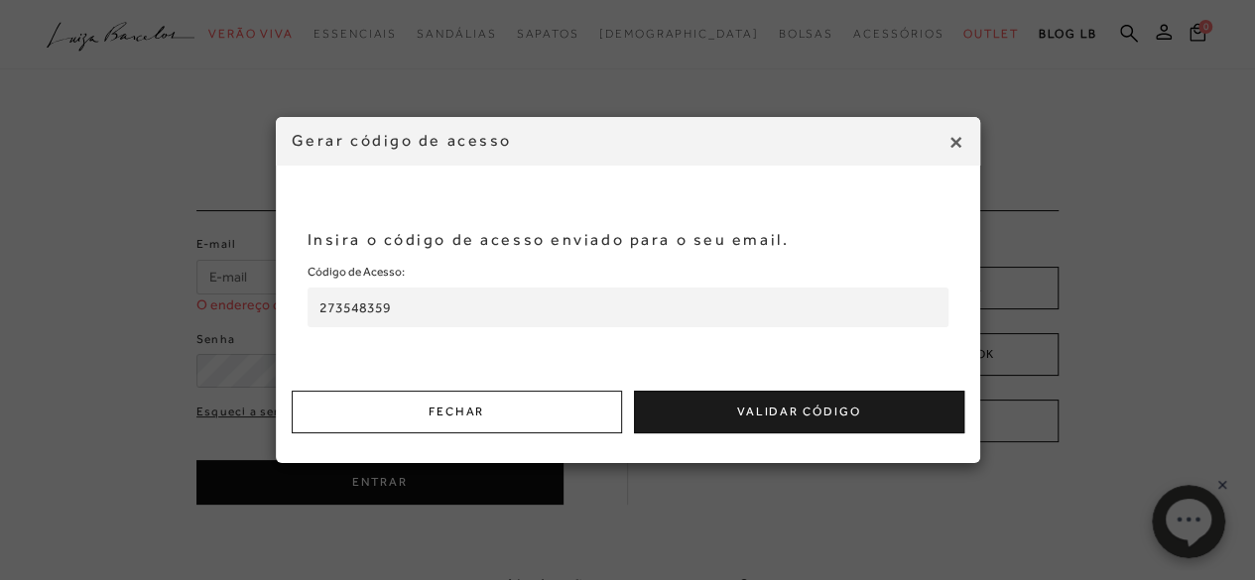
type input "273548359"
click at [698, 425] on button "Validar Código" at bounding box center [799, 412] width 330 height 43
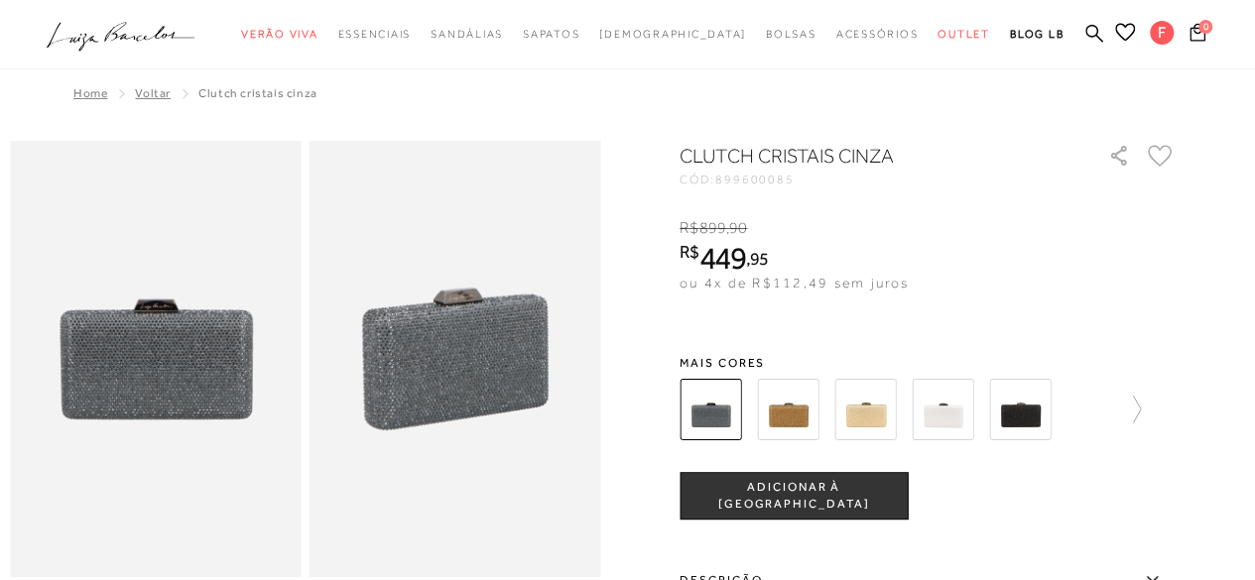
click at [1167, 151] on icon at bounding box center [1160, 156] width 25 height 22
click at [1121, 30] on icon at bounding box center [1125, 32] width 20 height 19
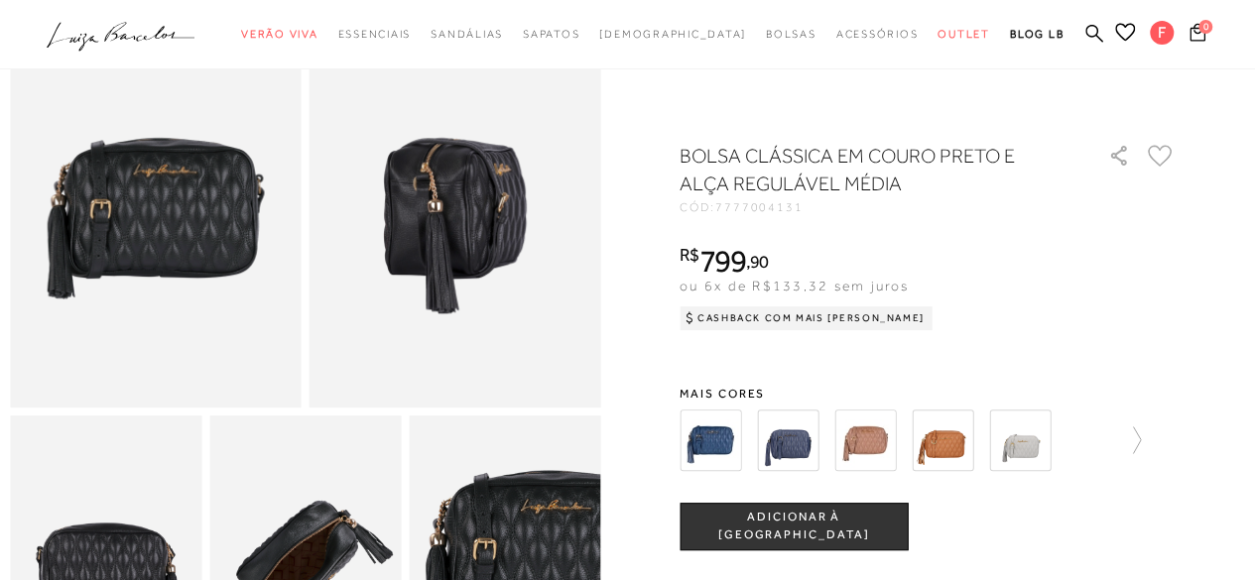
scroll to position [143, 0]
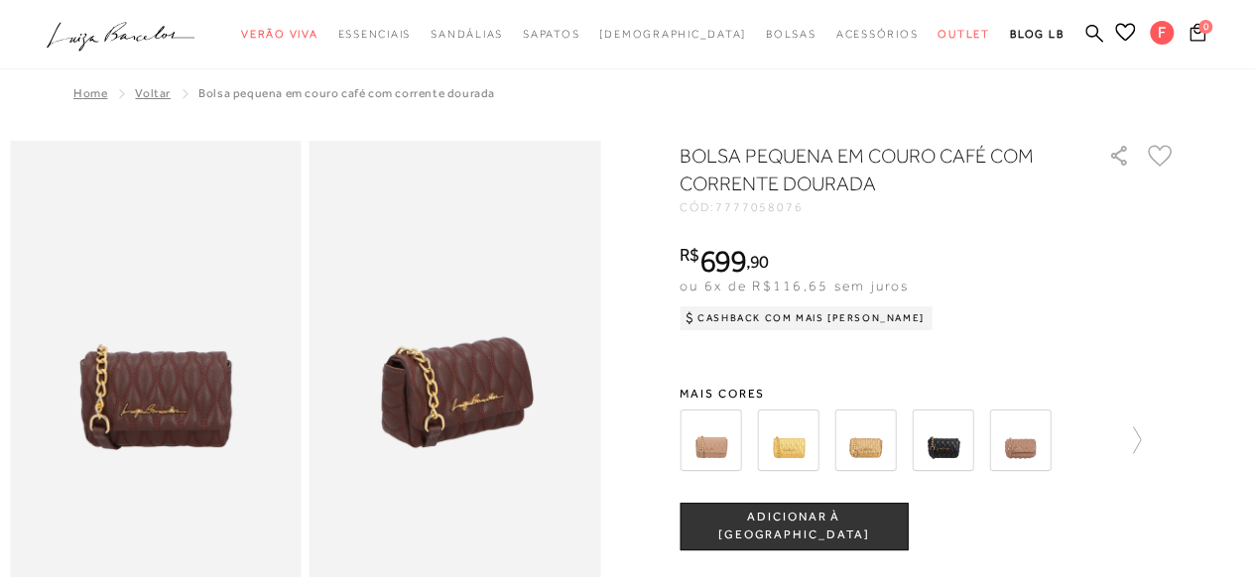
click at [856, 454] on img at bounding box center [865, 441] width 62 height 62
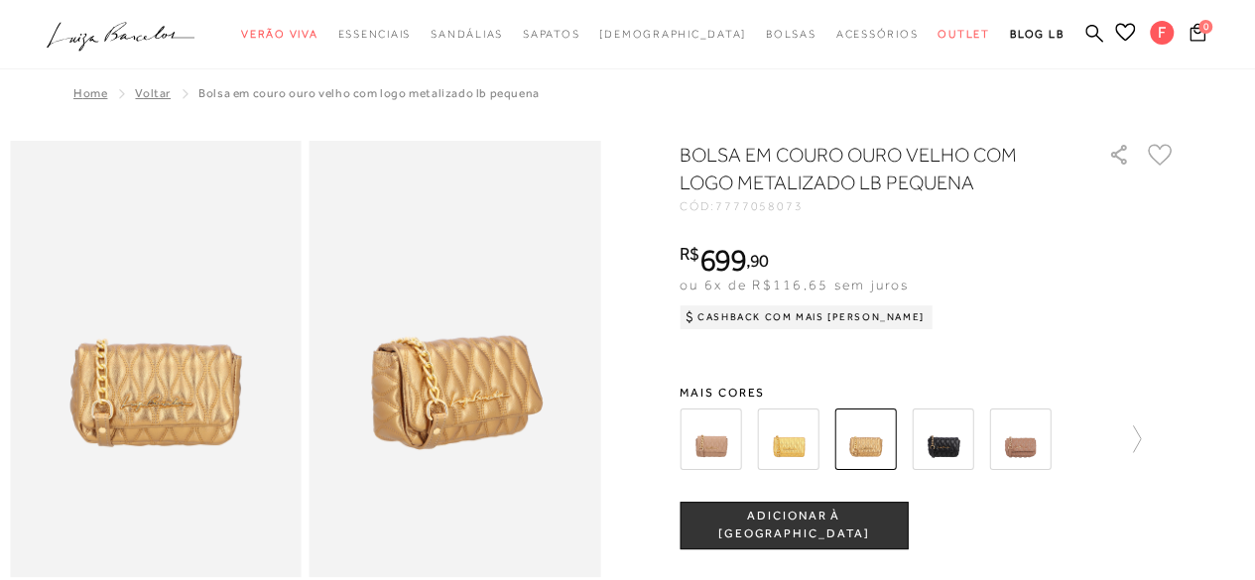
click at [950, 443] on img at bounding box center [943, 440] width 62 height 62
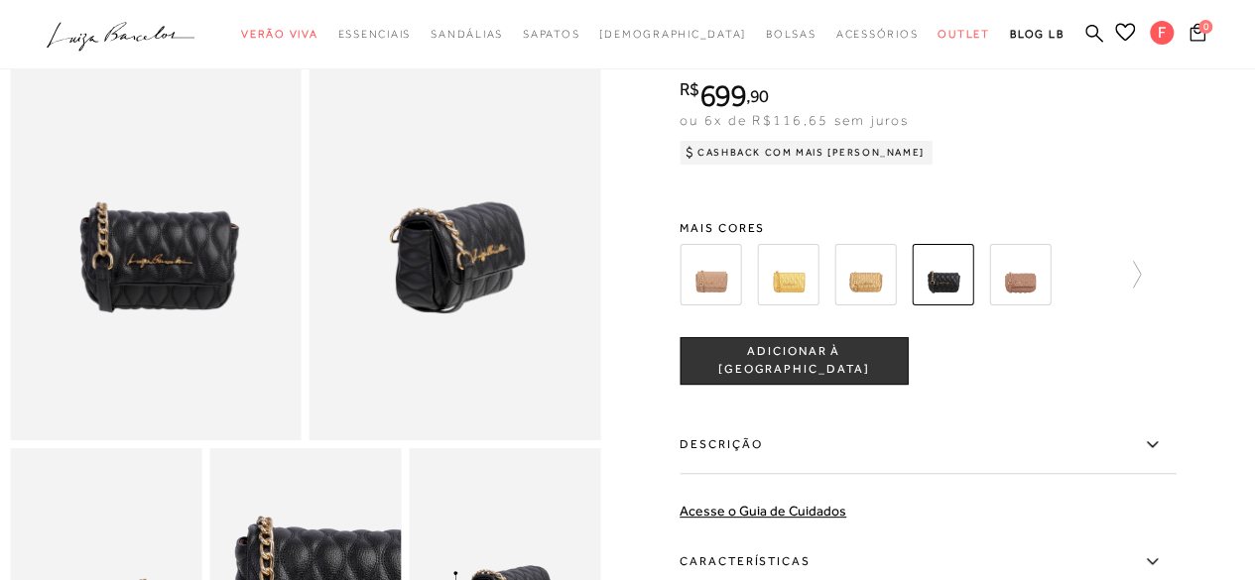
scroll to position [127, 0]
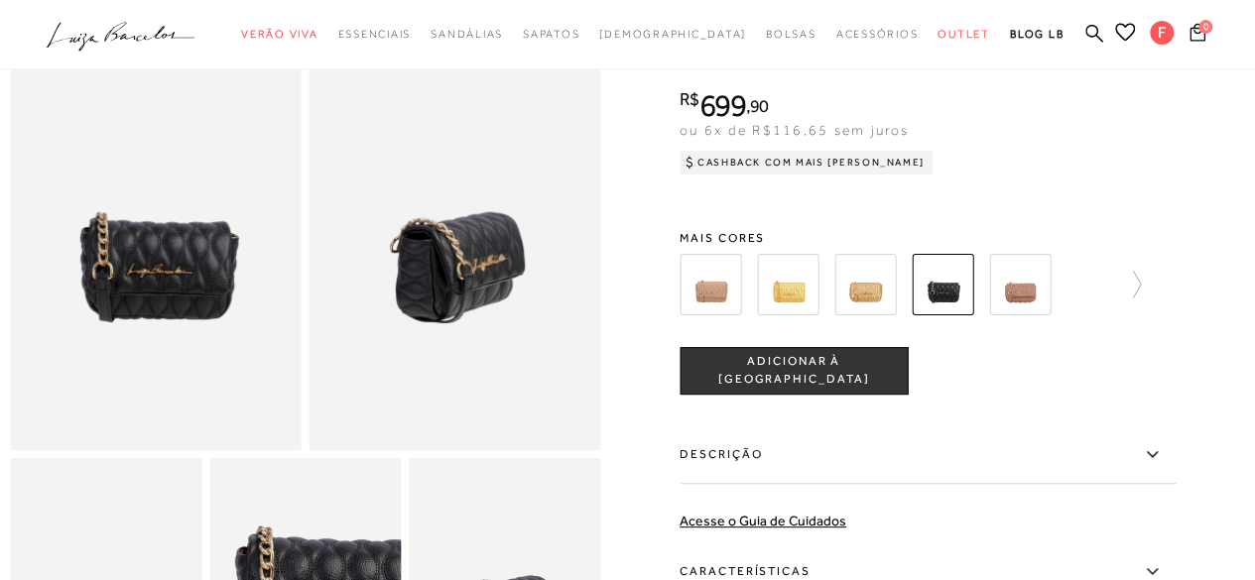
click at [814, 286] on img at bounding box center [788, 285] width 62 height 62
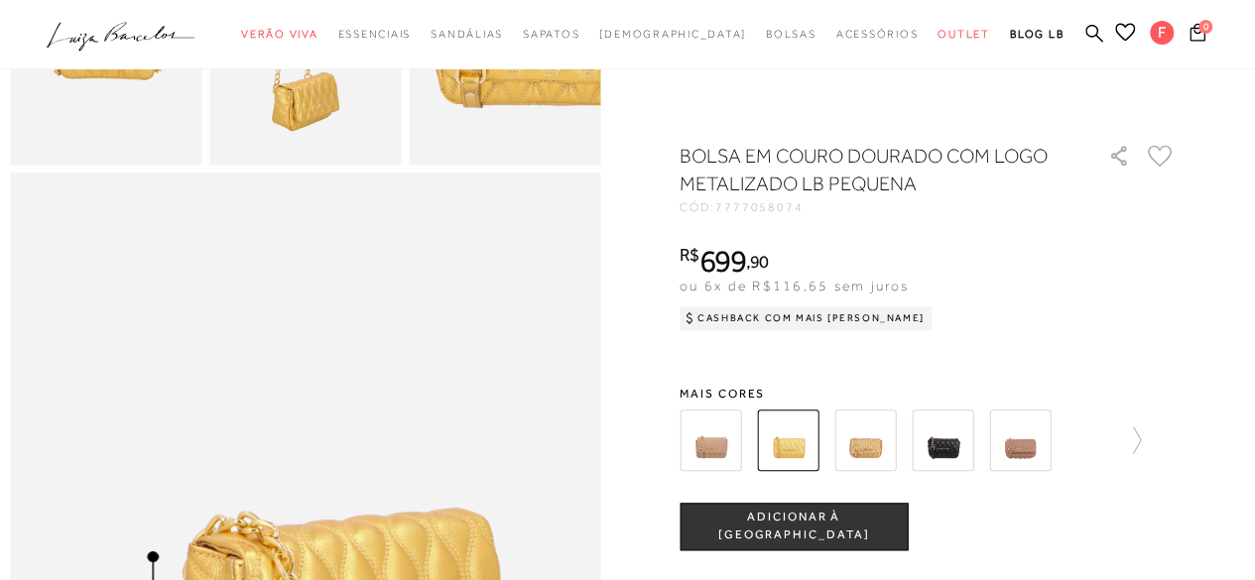
scroll to position [775, 0]
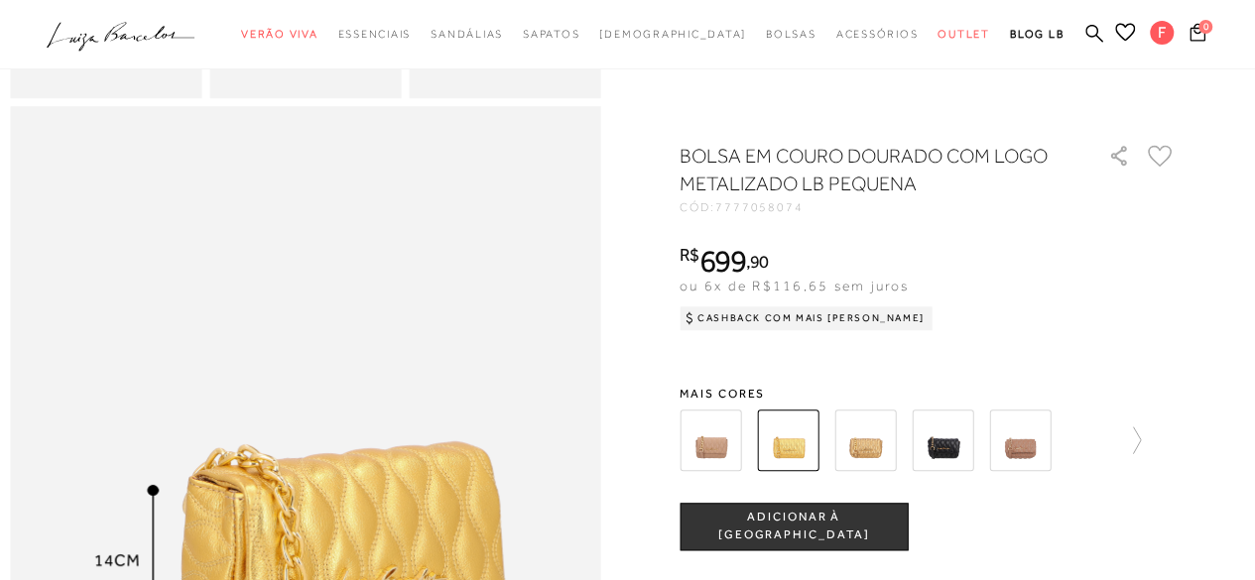
click at [871, 434] on img at bounding box center [865, 441] width 62 height 62
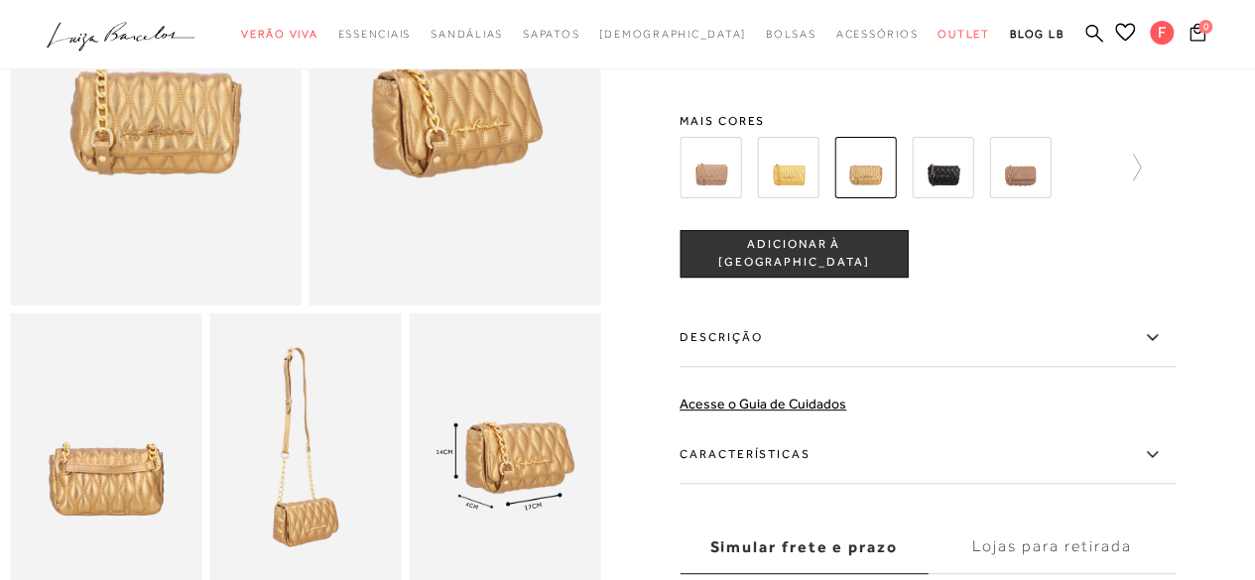
scroll to position [282, 0]
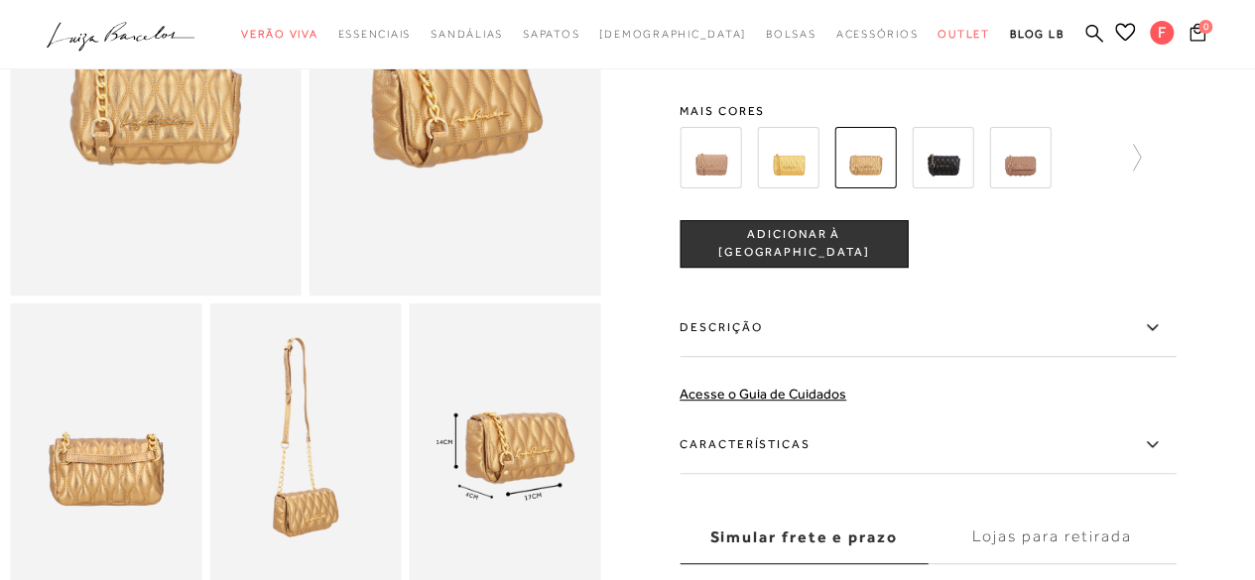
click at [945, 176] on img at bounding box center [943, 158] width 62 height 62
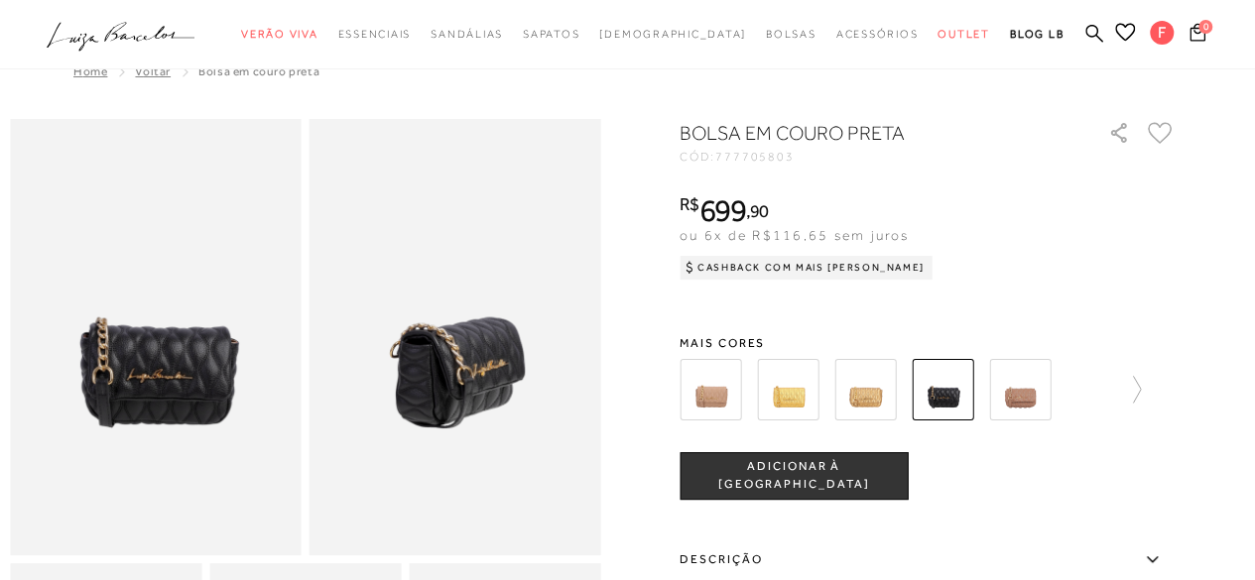
scroll to position [18, 0]
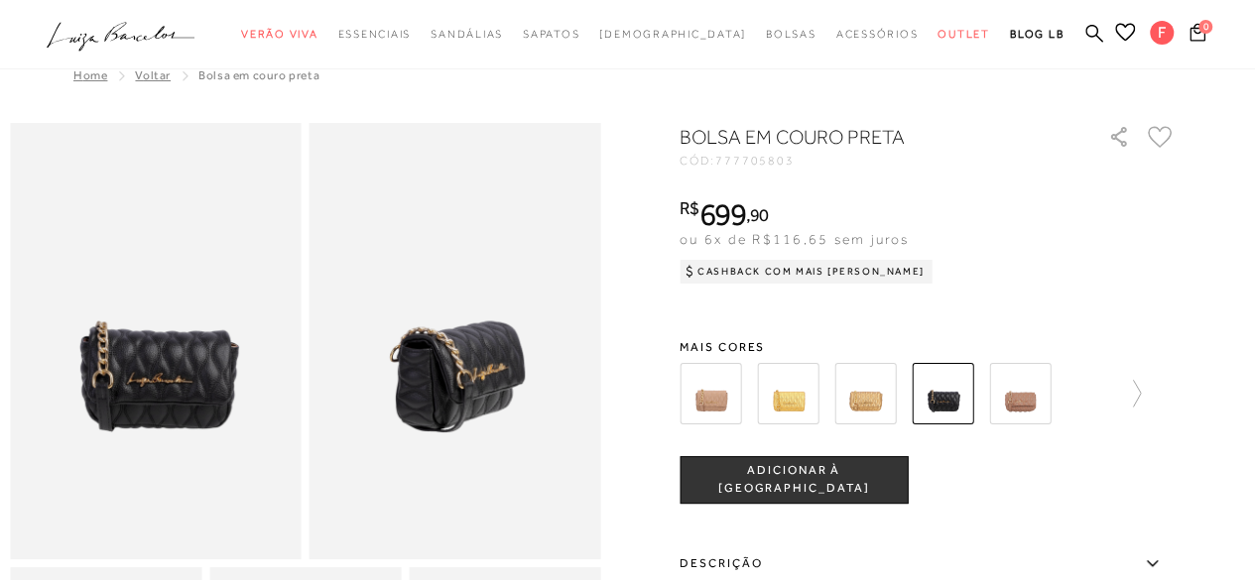
click at [1162, 133] on icon at bounding box center [1160, 137] width 25 height 22
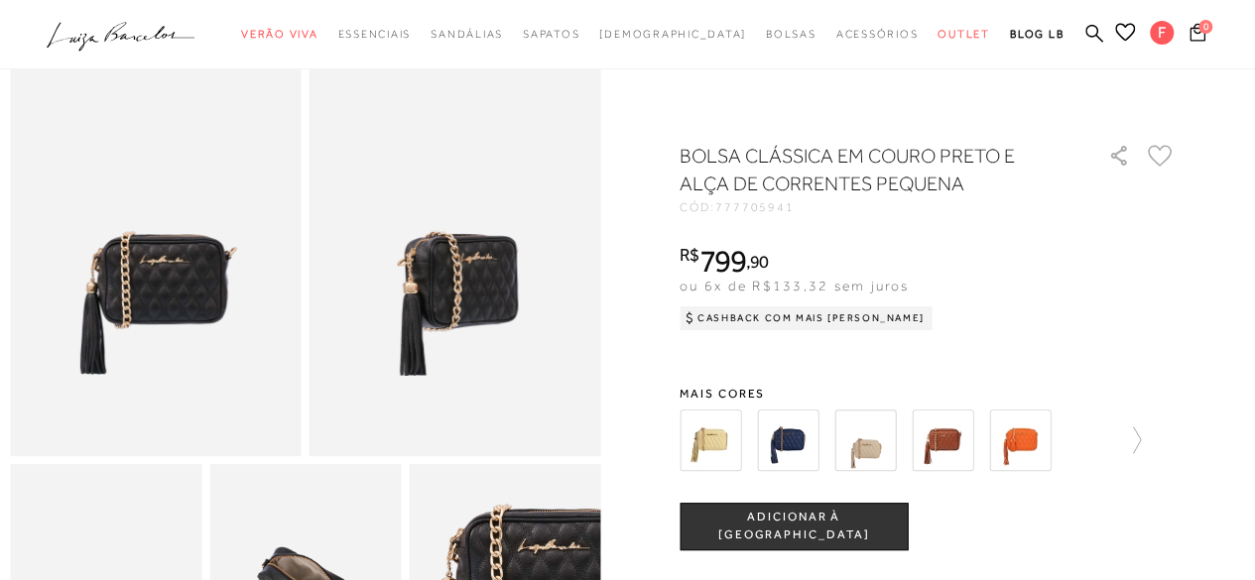
scroll to position [85, 0]
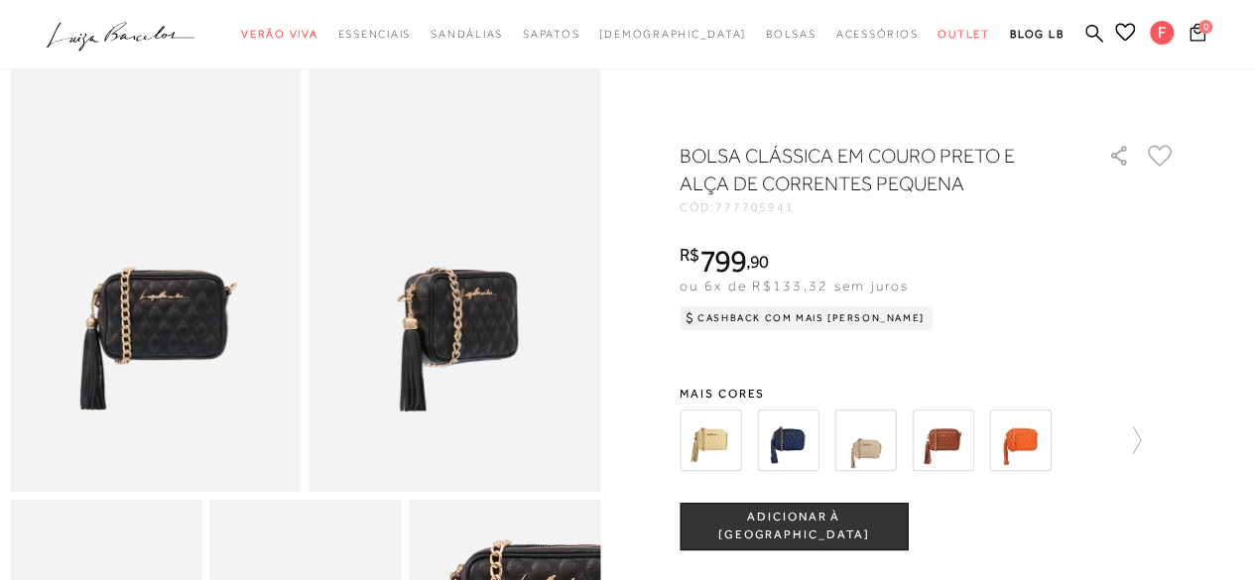
click at [1161, 152] on icon at bounding box center [1160, 156] width 25 height 22
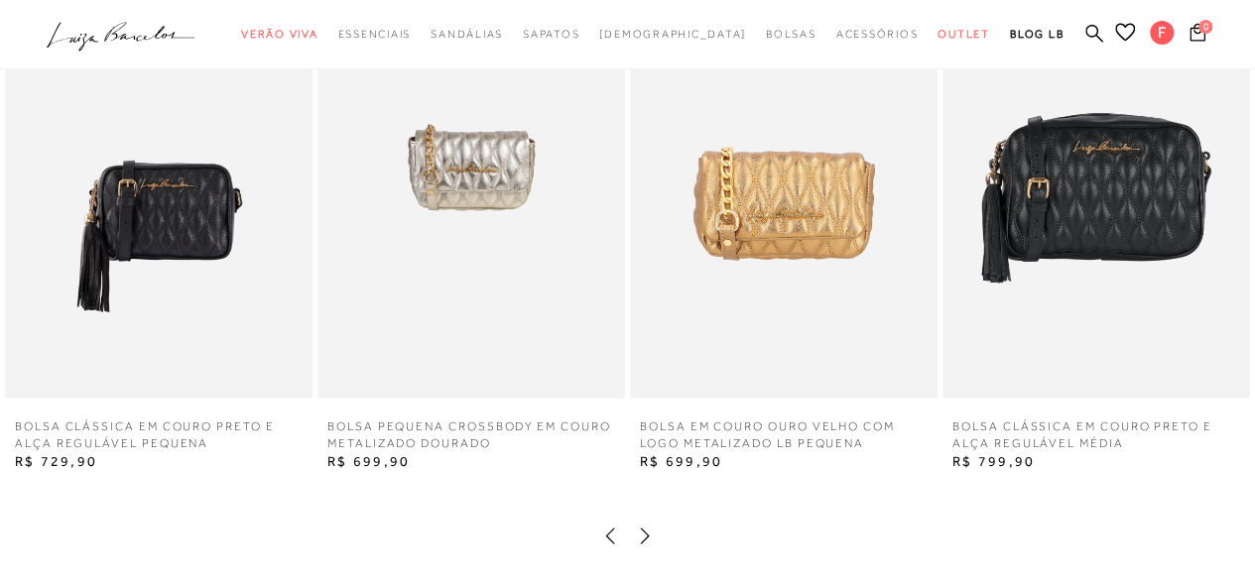
scroll to position [1704, 0]
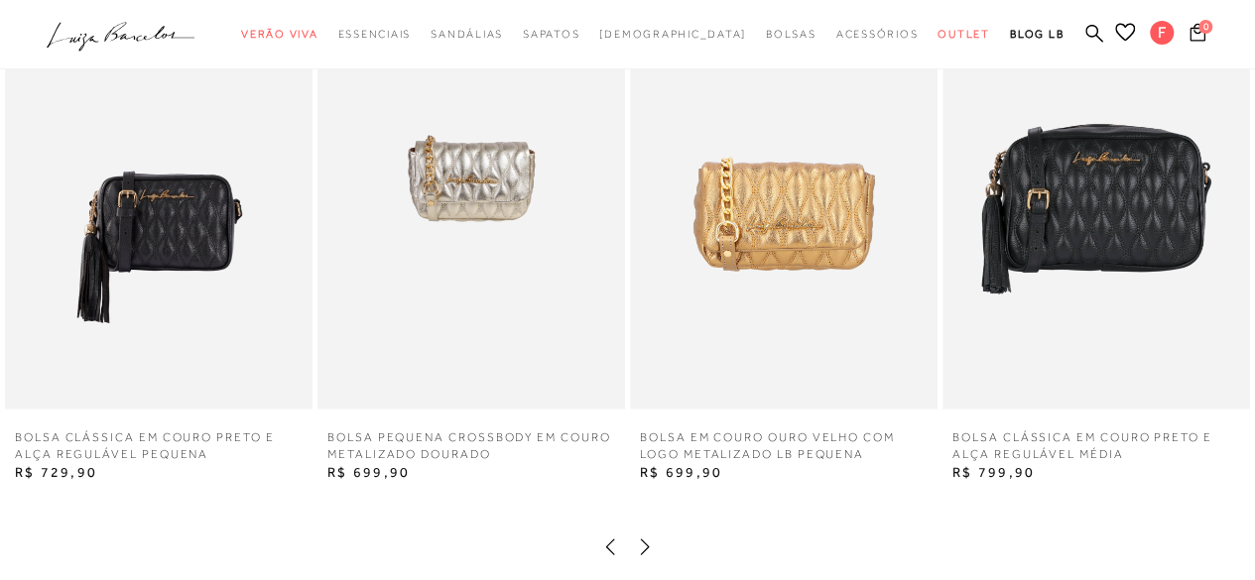
click at [504, 271] on img at bounding box center [471, 177] width 308 height 461
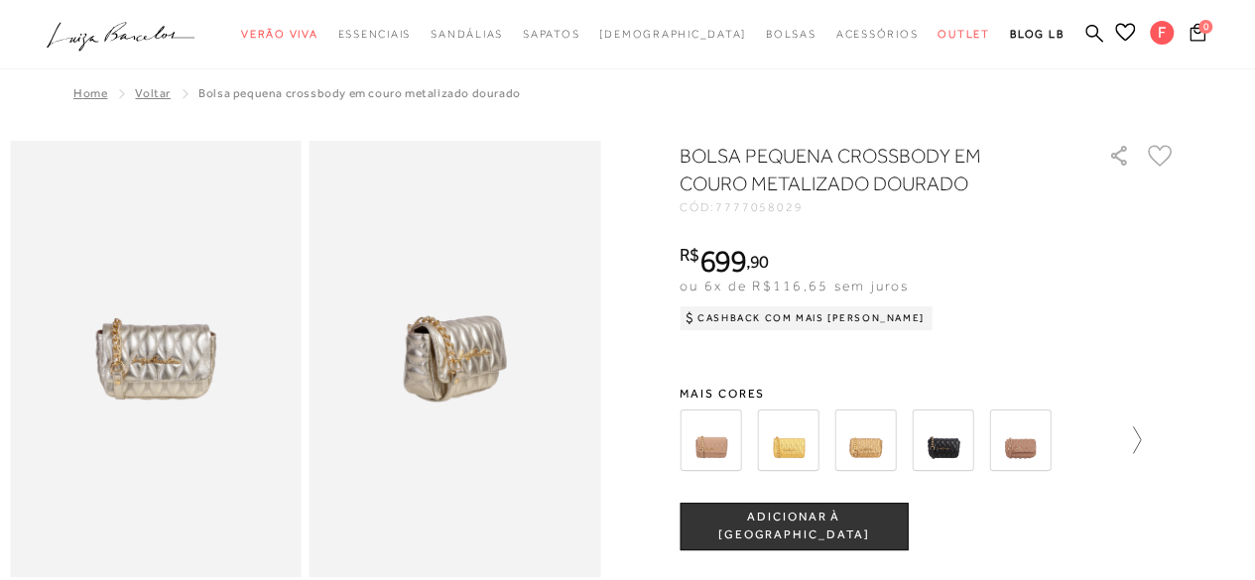
click at [1137, 430] on icon at bounding box center [1127, 441] width 28 height 28
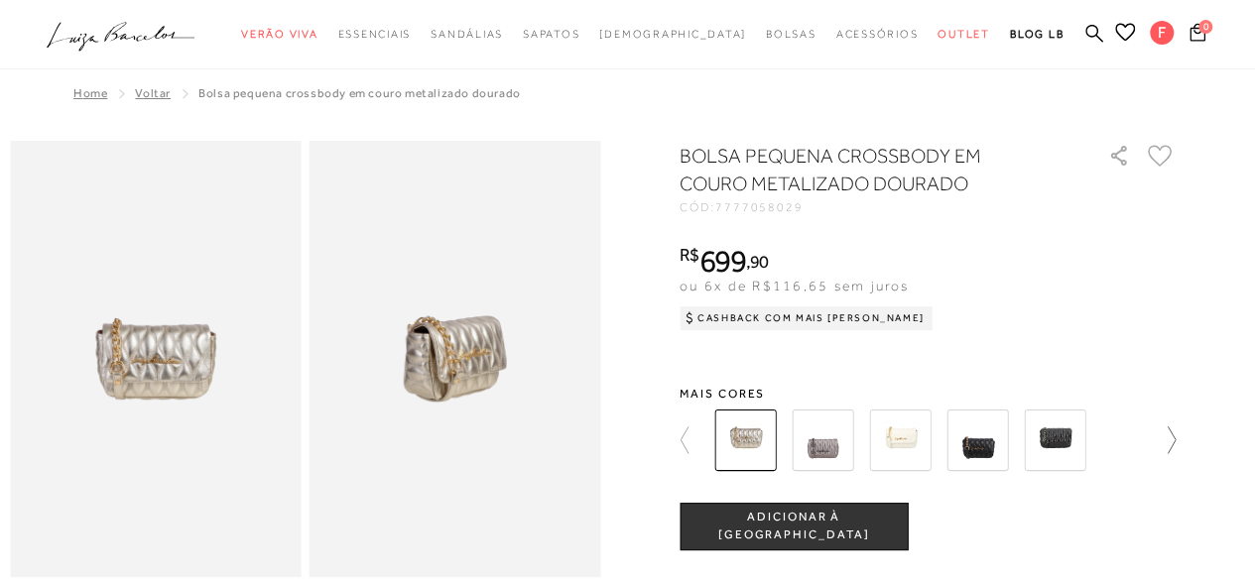
click at [1167, 430] on icon at bounding box center [1162, 441] width 28 height 28
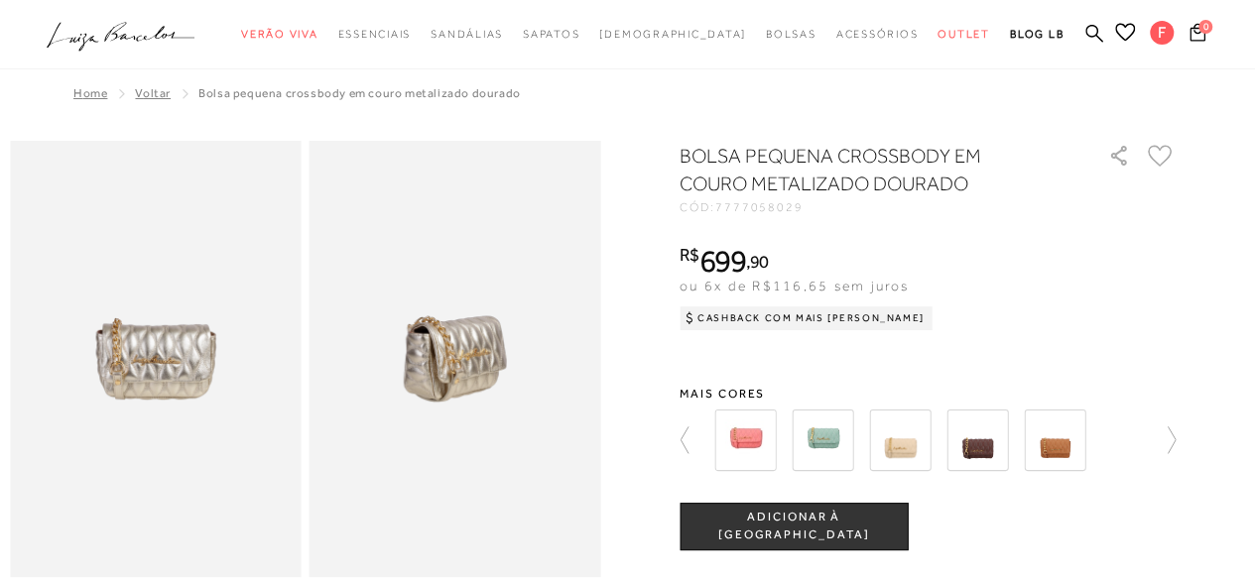
click at [1160, 146] on icon at bounding box center [1160, 156] width 23 height 20
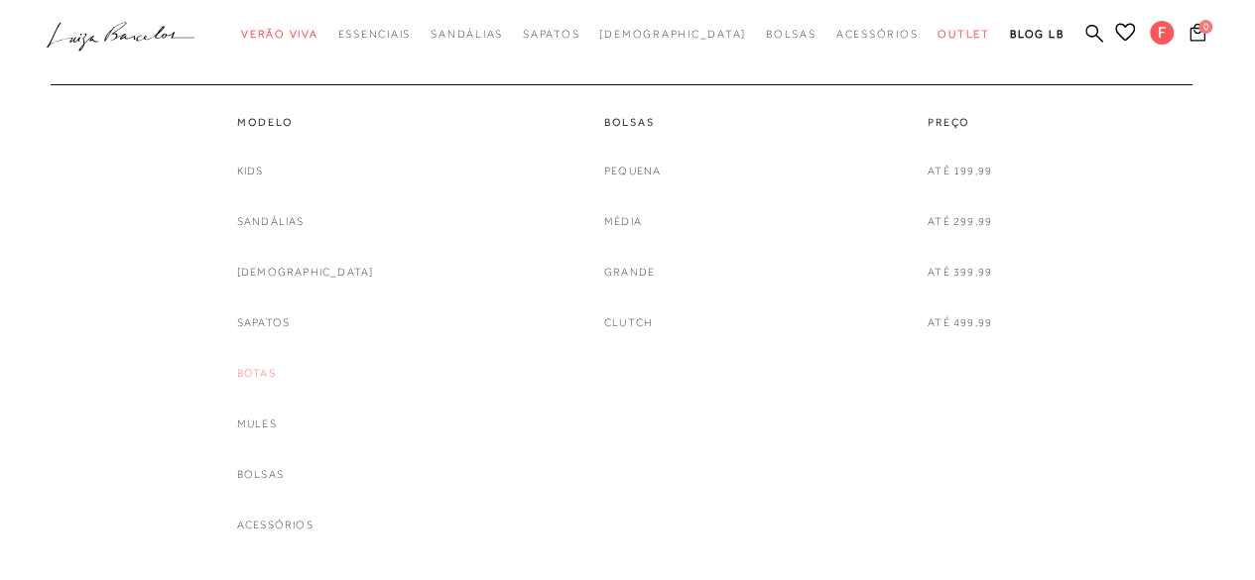
click at [276, 373] on link "Botas" at bounding box center [256, 373] width 39 height 21
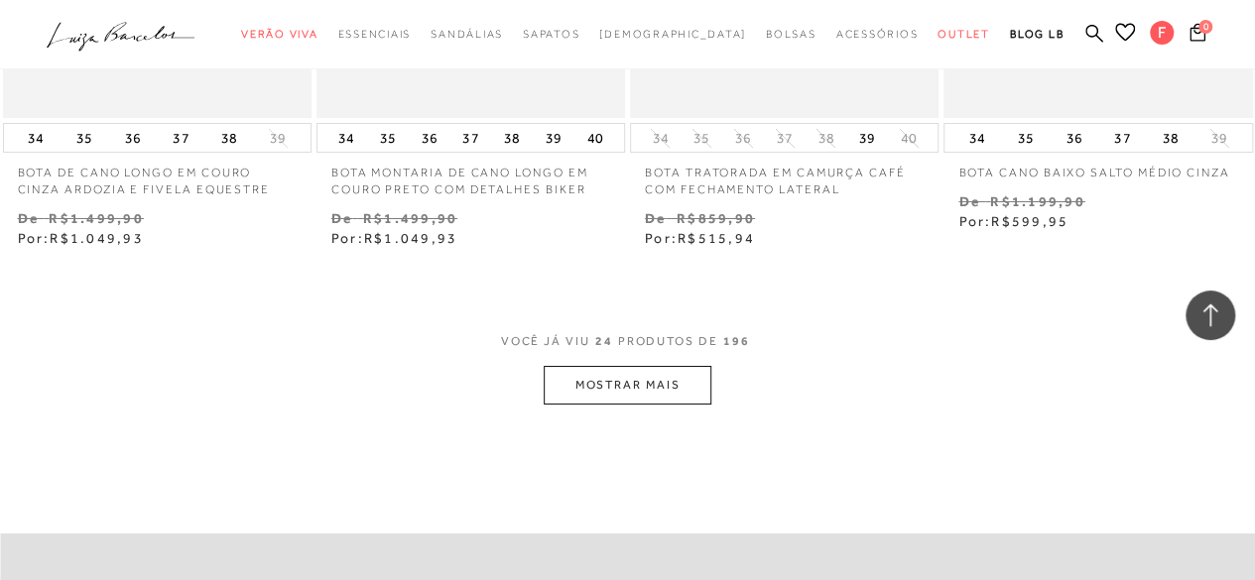
scroll to position [3554, 0]
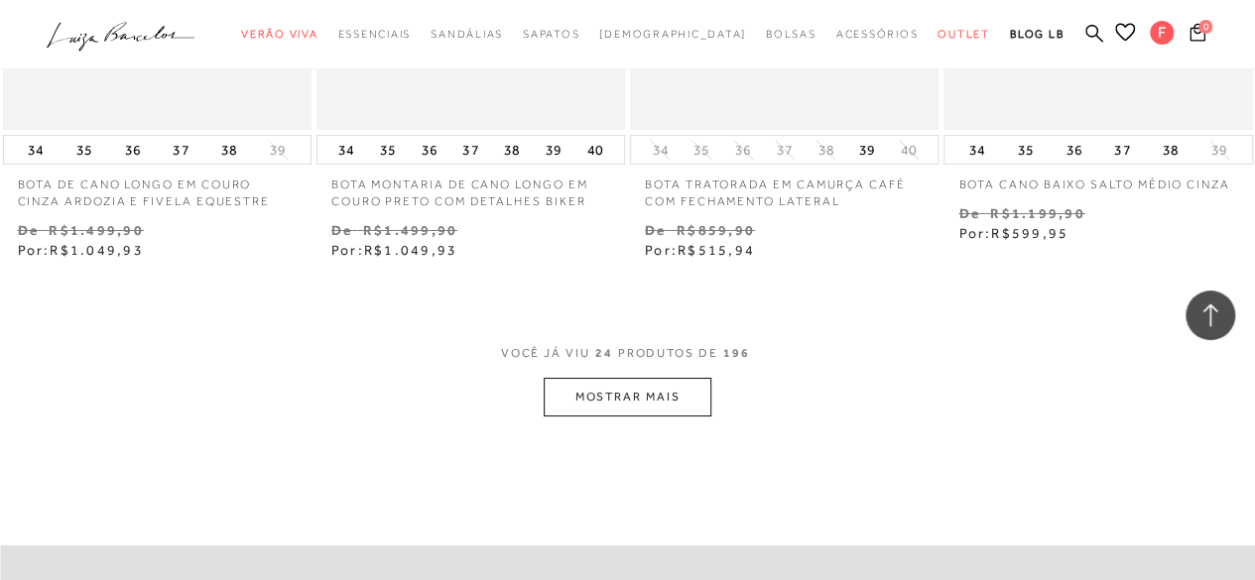
click at [647, 408] on button "MOSTRAR MAIS" at bounding box center [627, 397] width 167 height 39
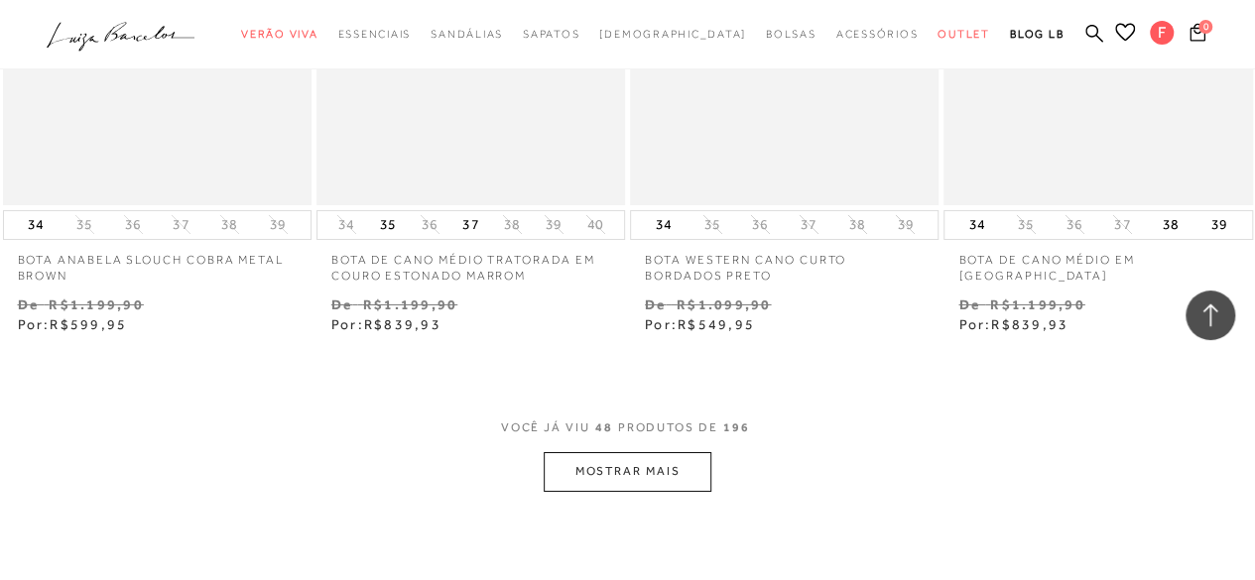
scroll to position [7363, 0]
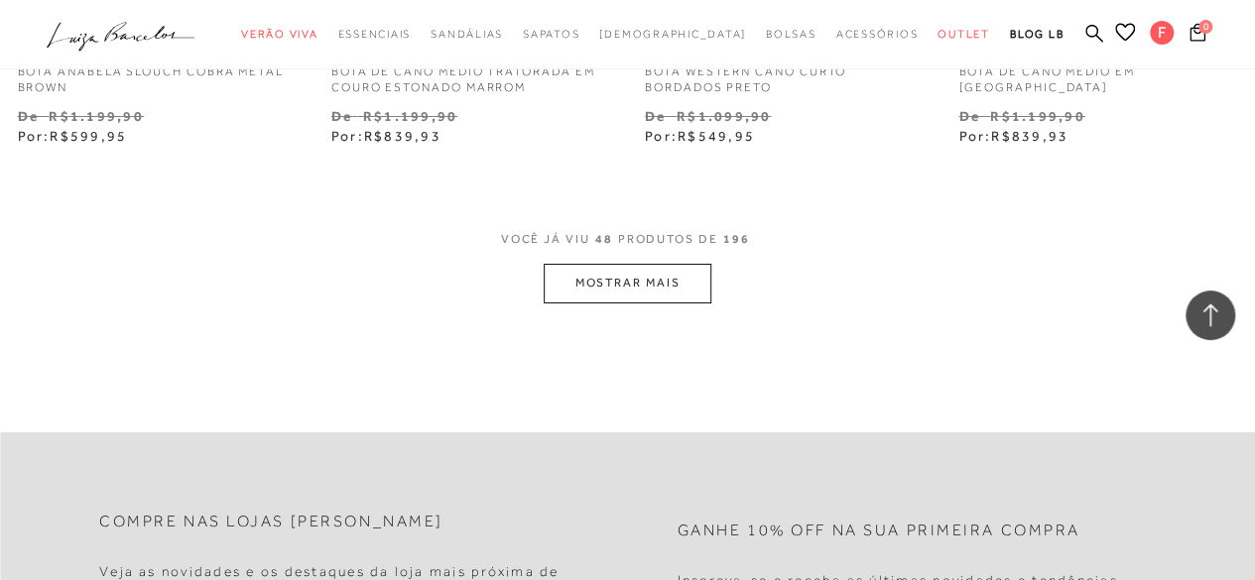
click at [669, 283] on button "MOSTRAR MAIS" at bounding box center [627, 283] width 167 height 39
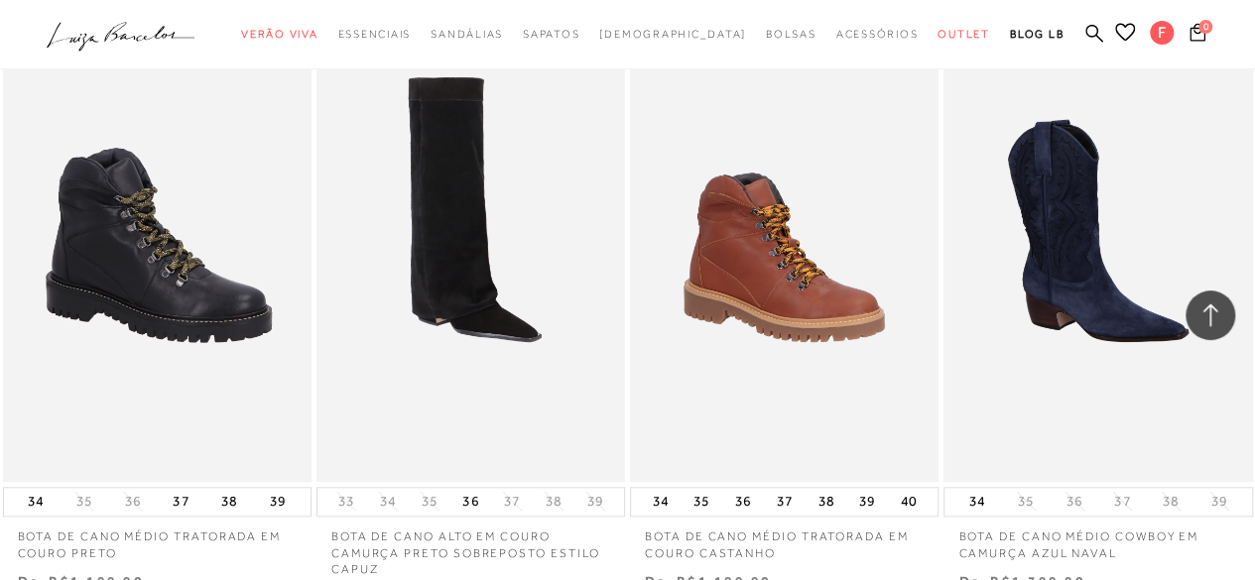
scroll to position [8157, 0]
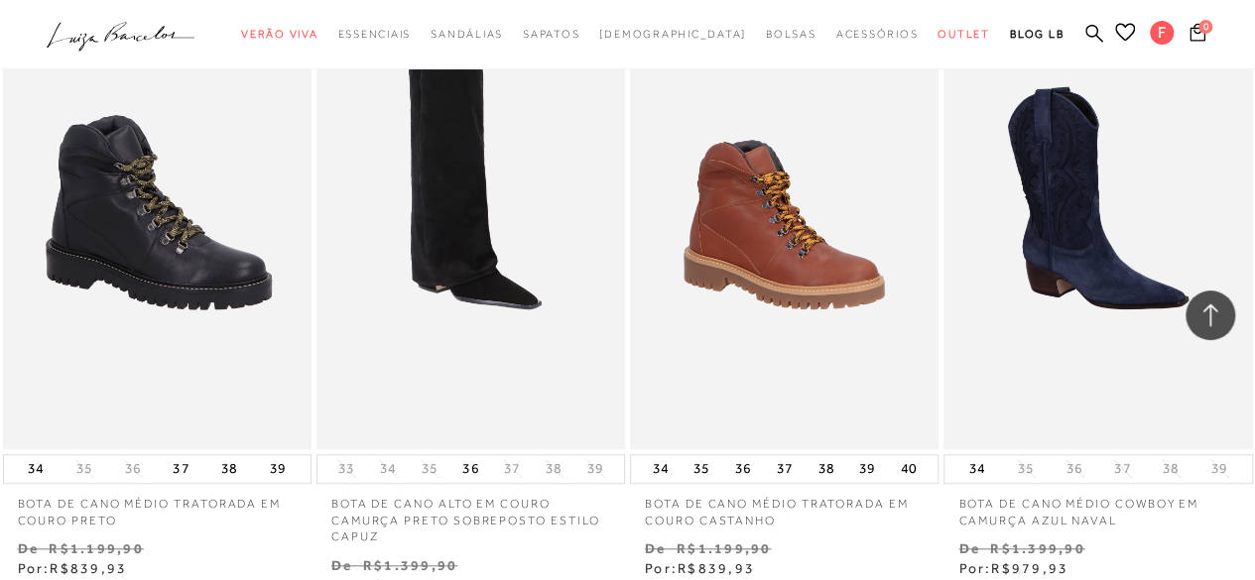
click at [941, 491] on div "BOTA DE CANO MÉDIO COWBOY EM CAMURÇA AZUL NAVAL 30% OFF 34" at bounding box center [1097, 282] width 313 height 598
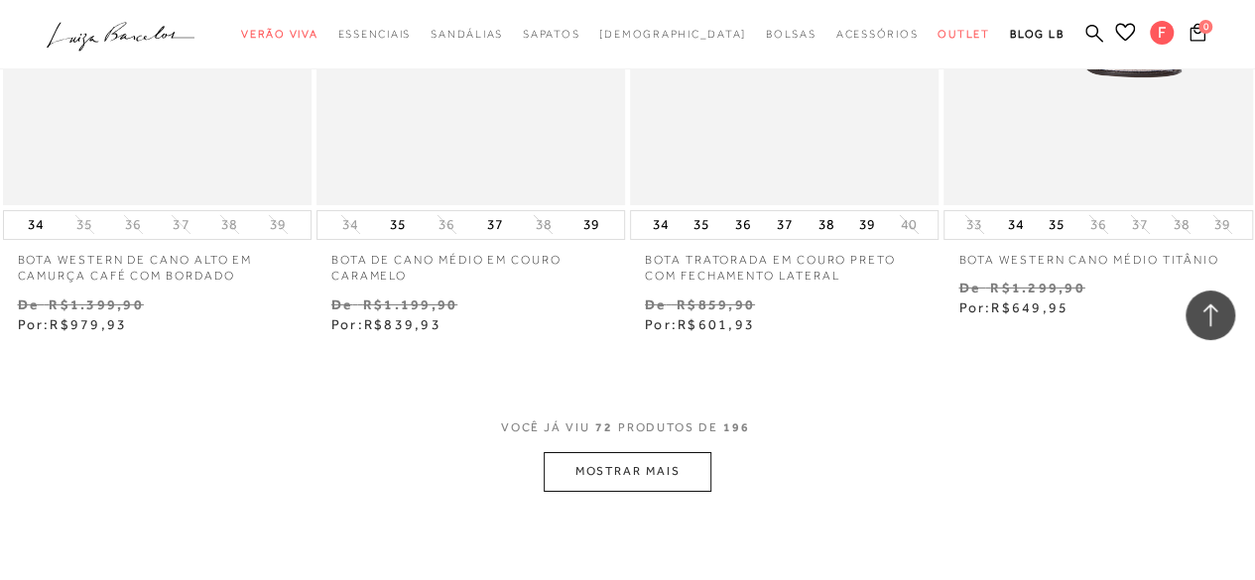
scroll to position [11014, 0]
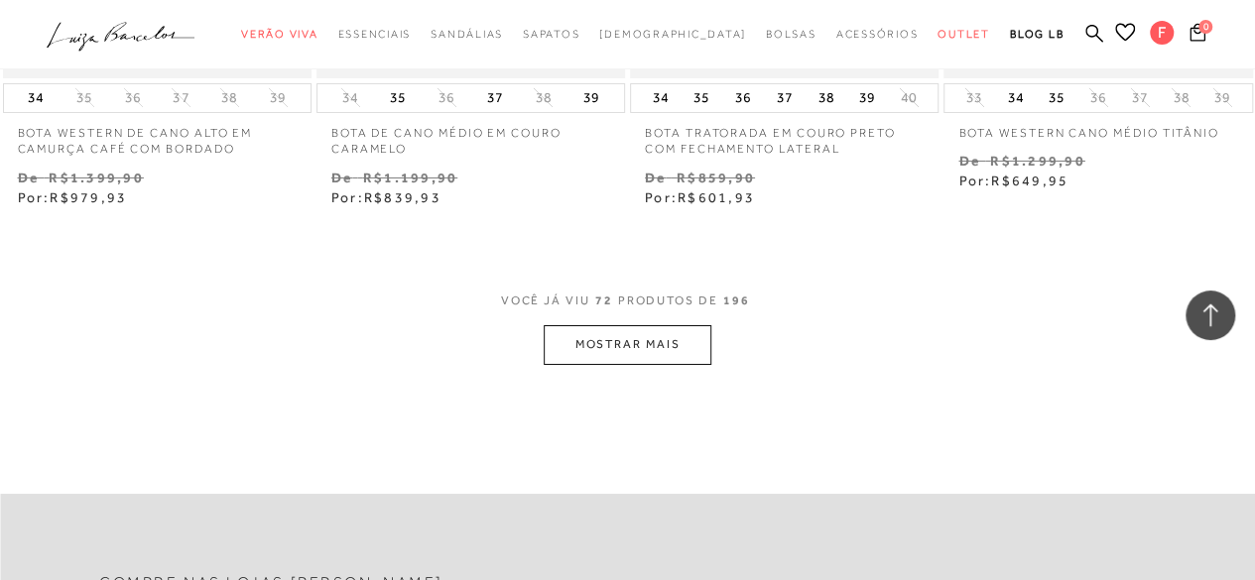
click at [626, 352] on button "MOSTRAR MAIS" at bounding box center [627, 344] width 167 height 39
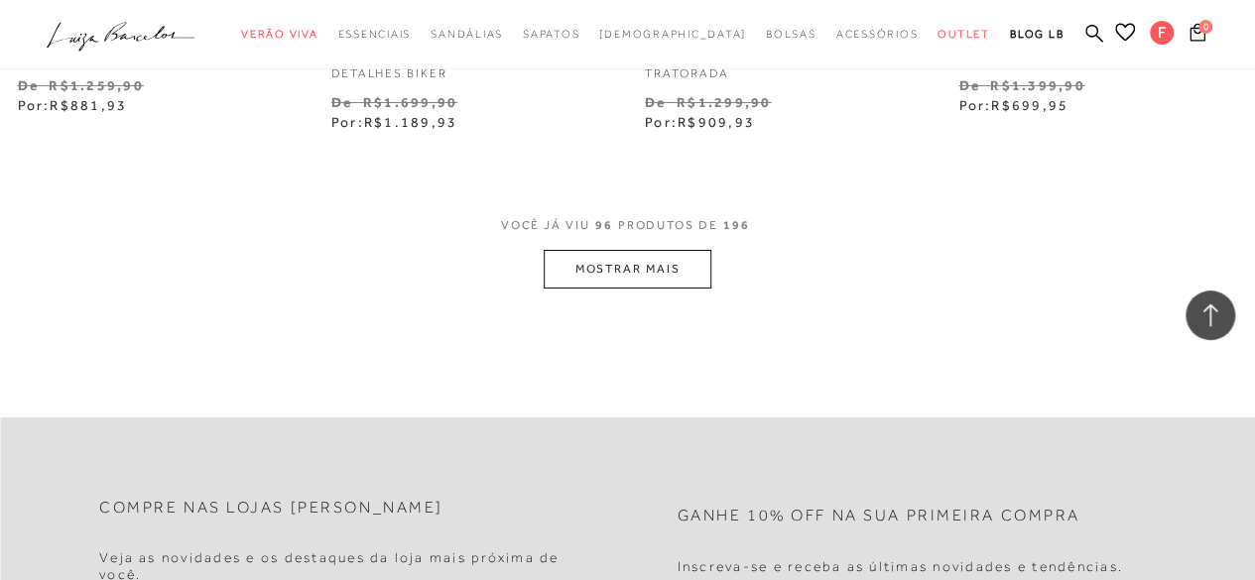
scroll to position [14863, 0]
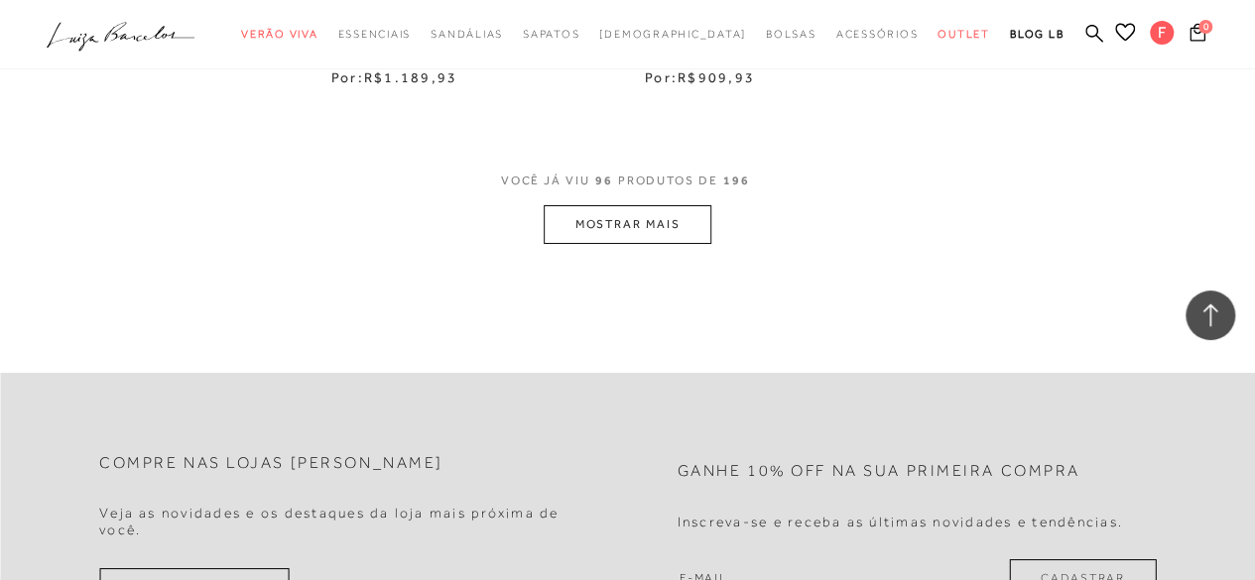
click at [641, 229] on button "MOSTRAR MAIS" at bounding box center [627, 224] width 167 height 39
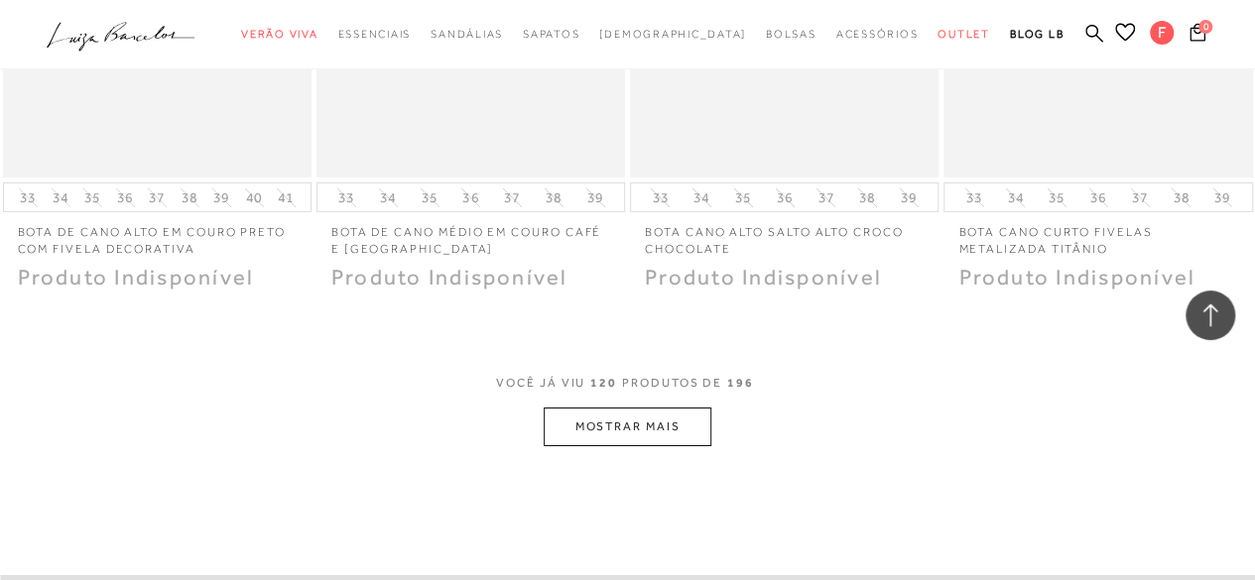
scroll to position [18395, 0]
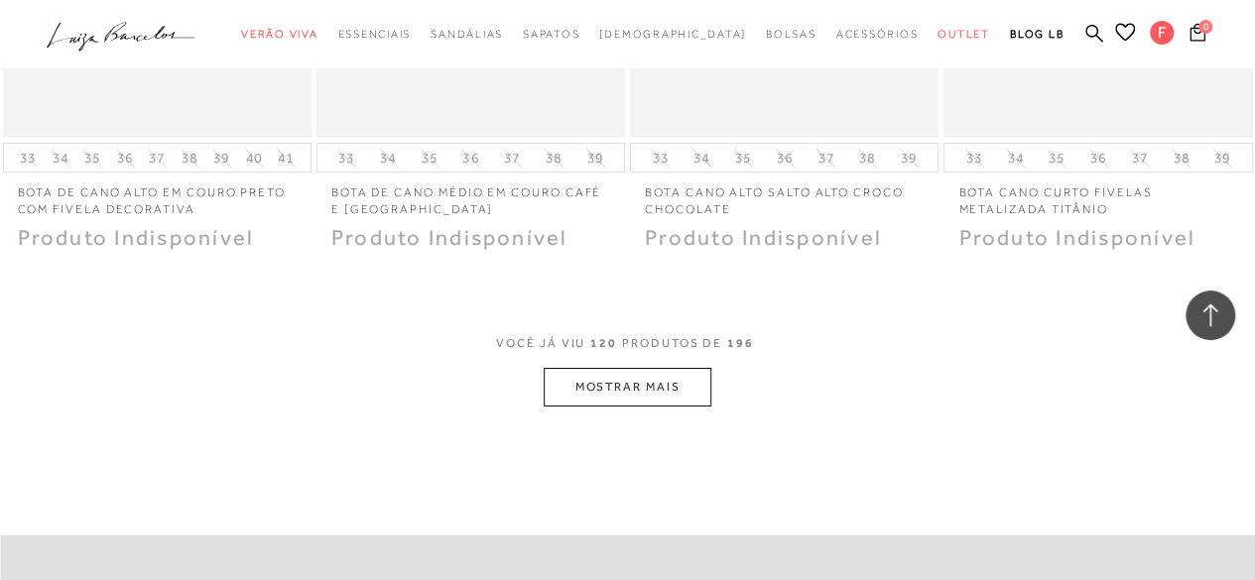
click at [581, 380] on button "MOSTRAR MAIS" at bounding box center [627, 387] width 167 height 39
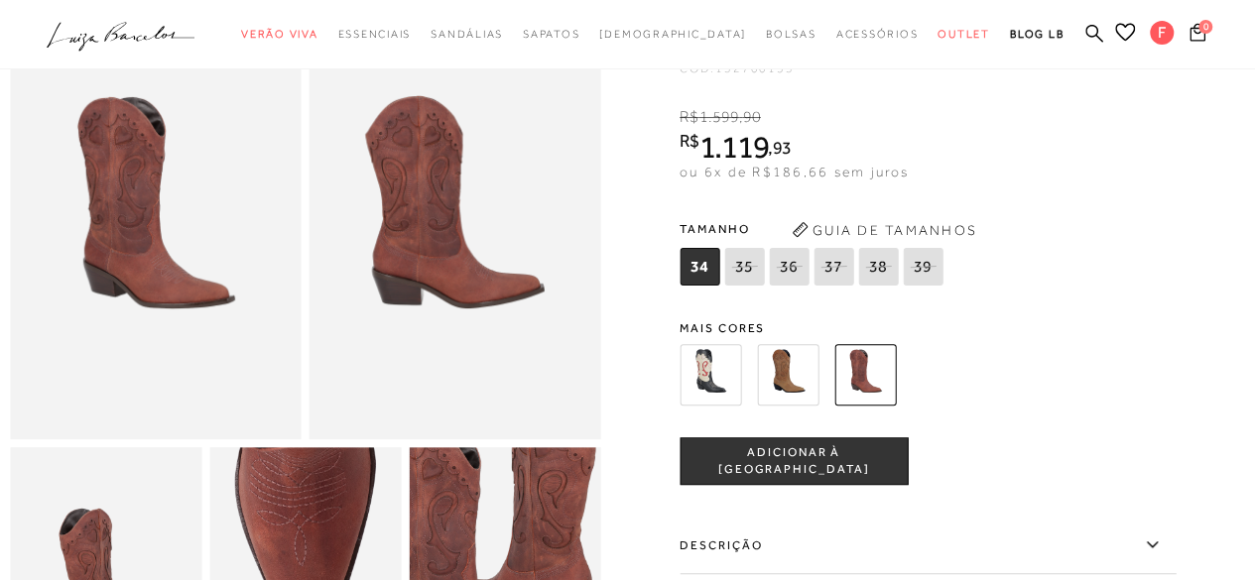
scroll to position [145, 0]
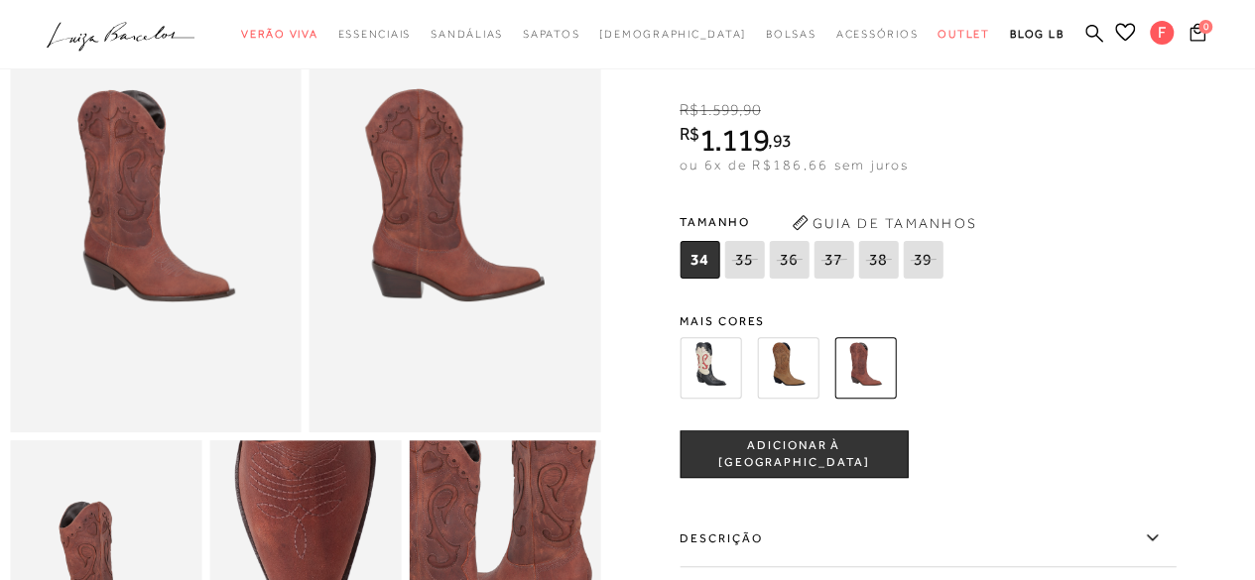
click at [800, 354] on img at bounding box center [788, 368] width 62 height 62
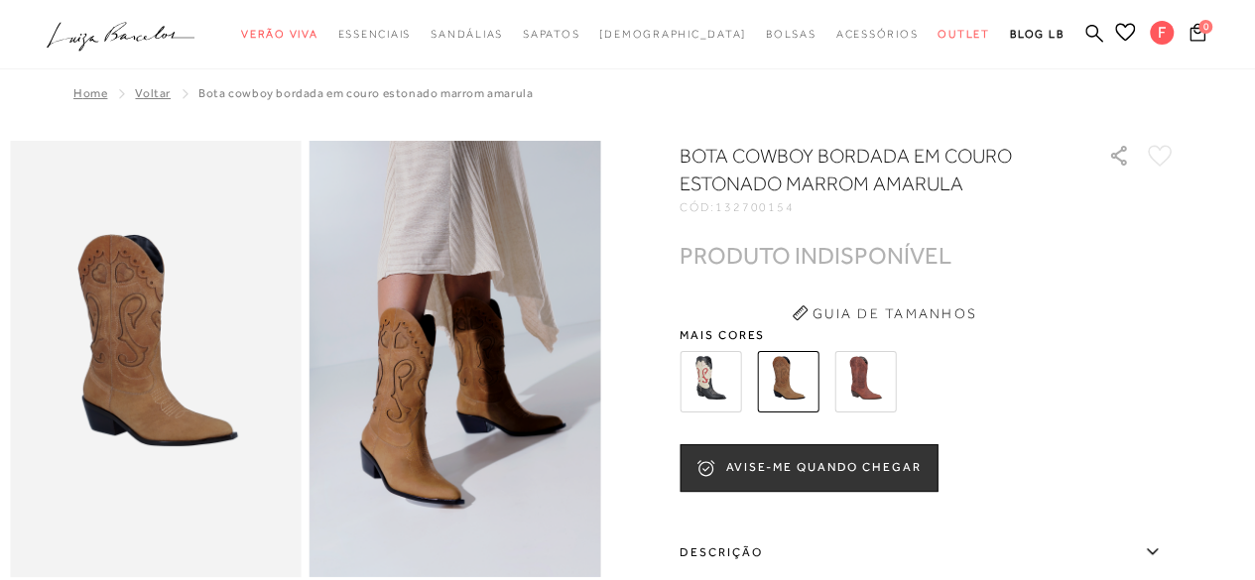
click at [718, 369] on img at bounding box center [711, 382] width 62 height 62
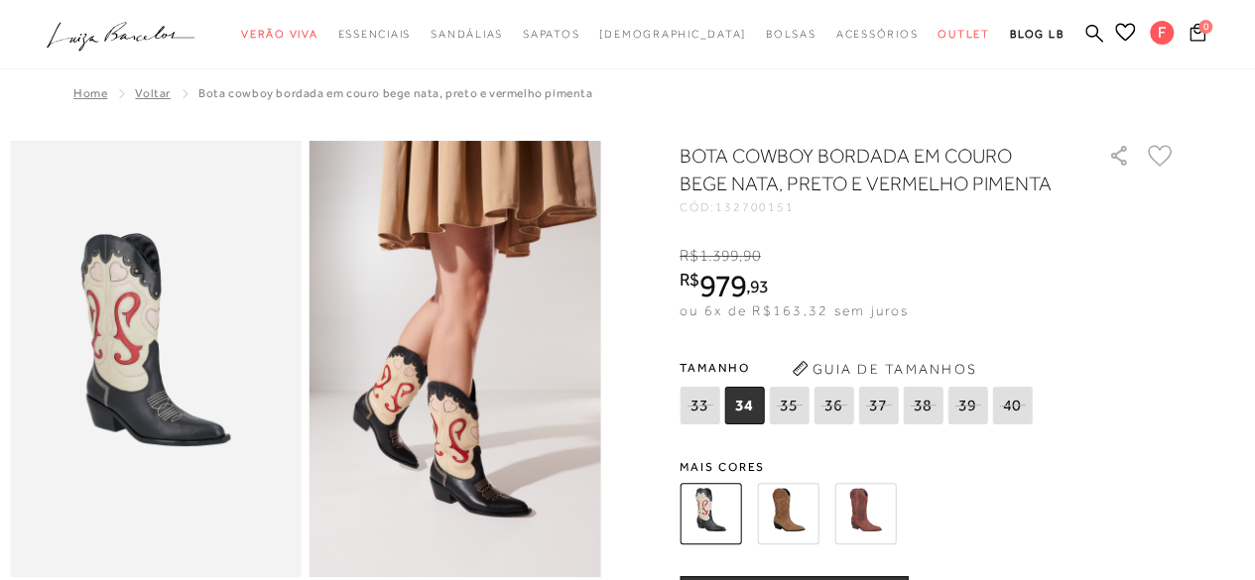
click at [1168, 154] on icon at bounding box center [1160, 156] width 25 height 22
click at [890, 525] on img at bounding box center [865, 514] width 62 height 62
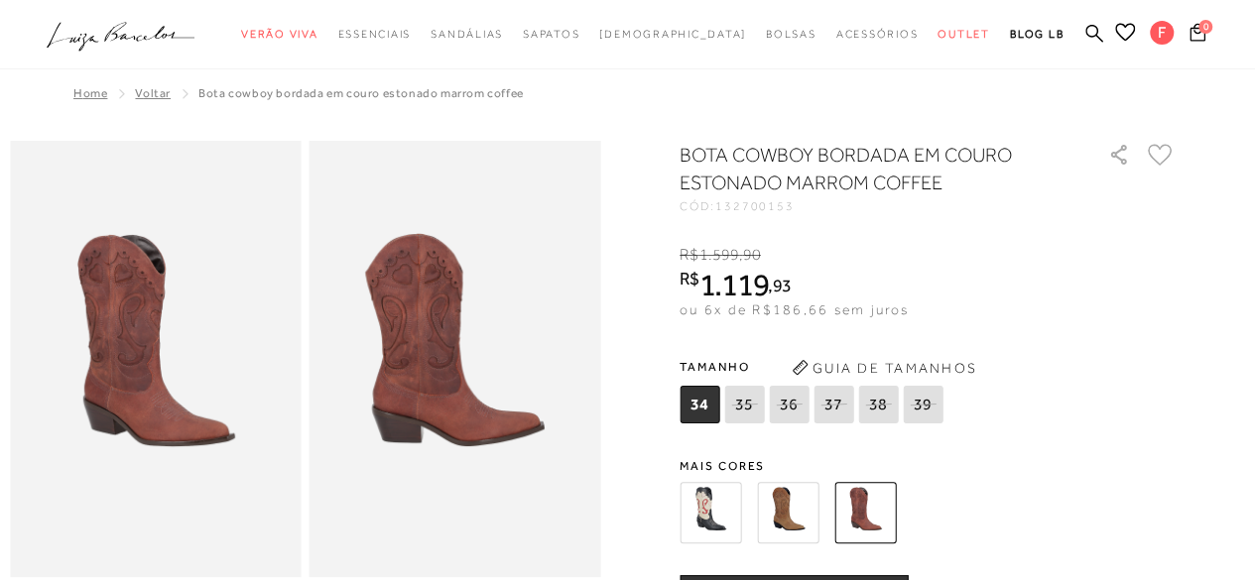
click at [1162, 156] on icon at bounding box center [1160, 155] width 25 height 22
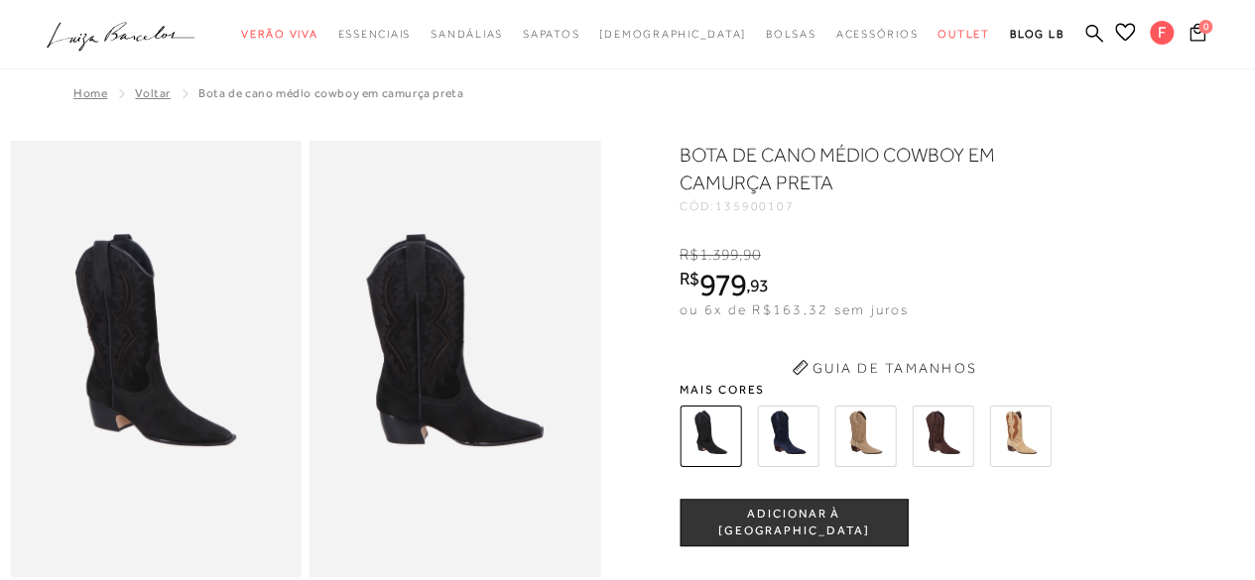
click at [798, 441] on img at bounding box center [788, 437] width 62 height 62
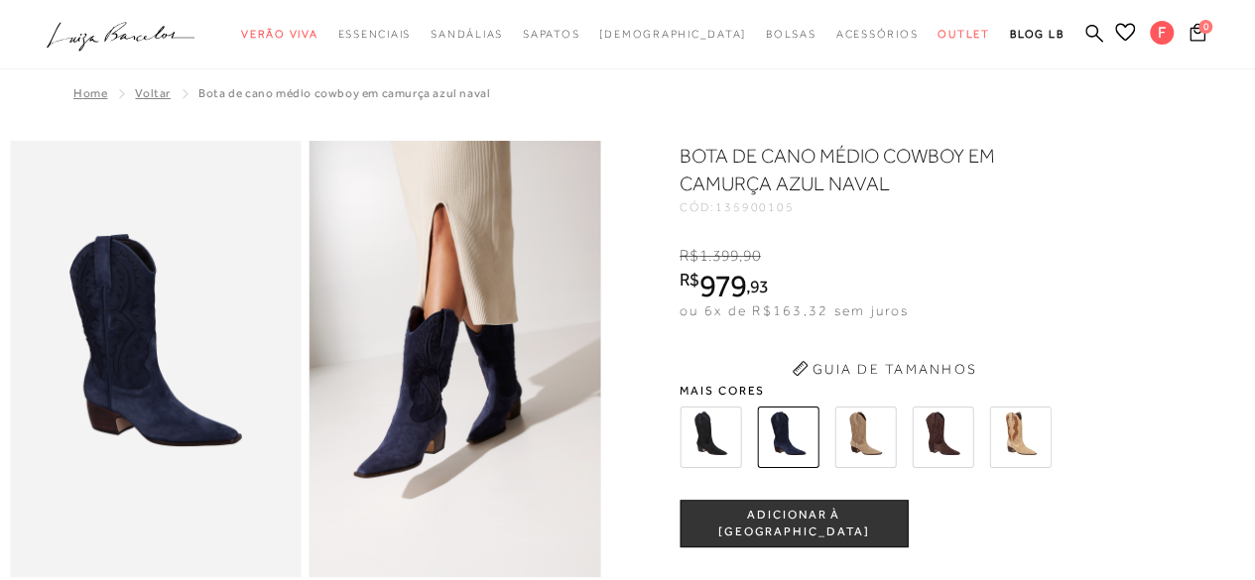
click at [1152, 214] on div "BOTA DE CANO MÉDIO COWBOY EM CAMURÇA AZUL NAVAL CÓD: 135900105 R$ 1.399 , 90 R$…" at bounding box center [928, 524] width 496 height 764
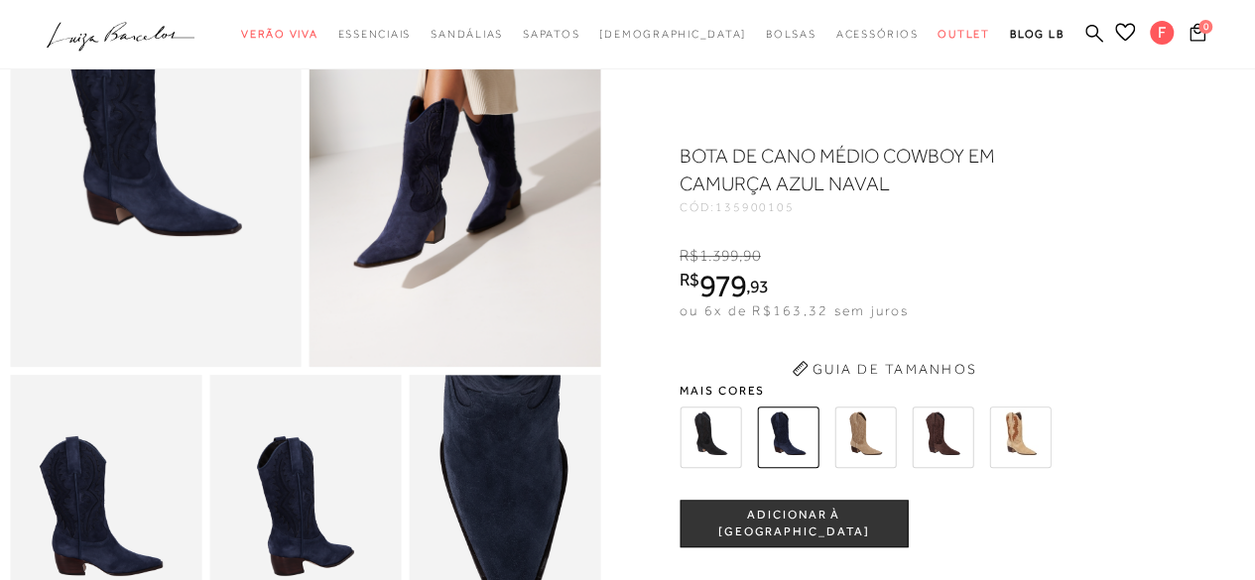
scroll to position [149, 0]
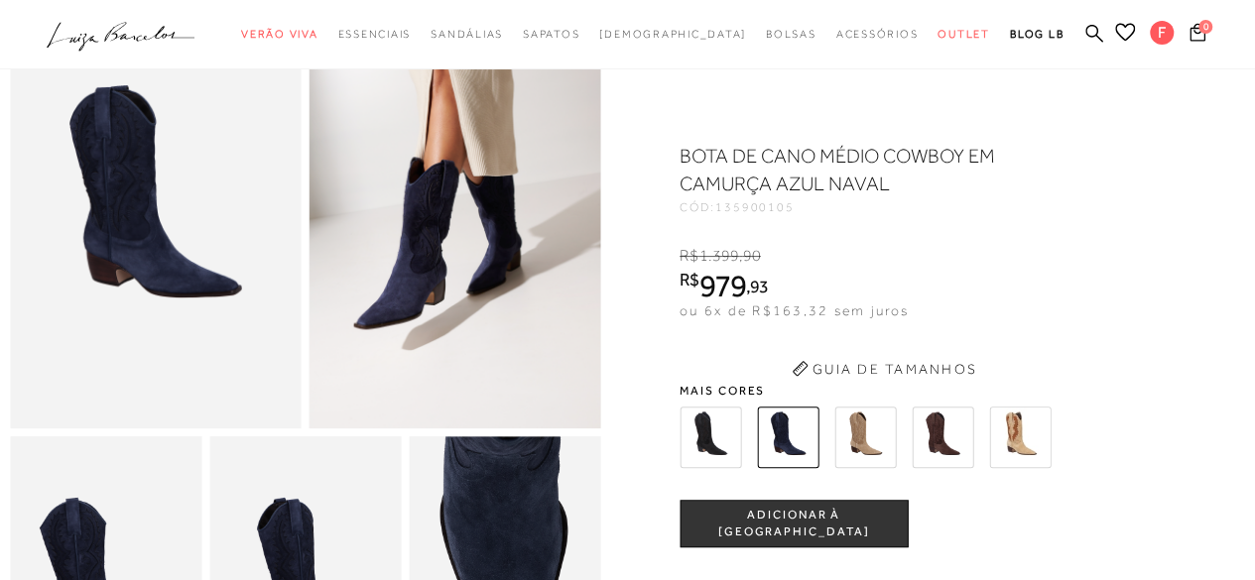
click at [873, 400] on div "Mais cores" at bounding box center [928, 429] width 496 height 89
click at [867, 432] on img at bounding box center [865, 438] width 62 height 62
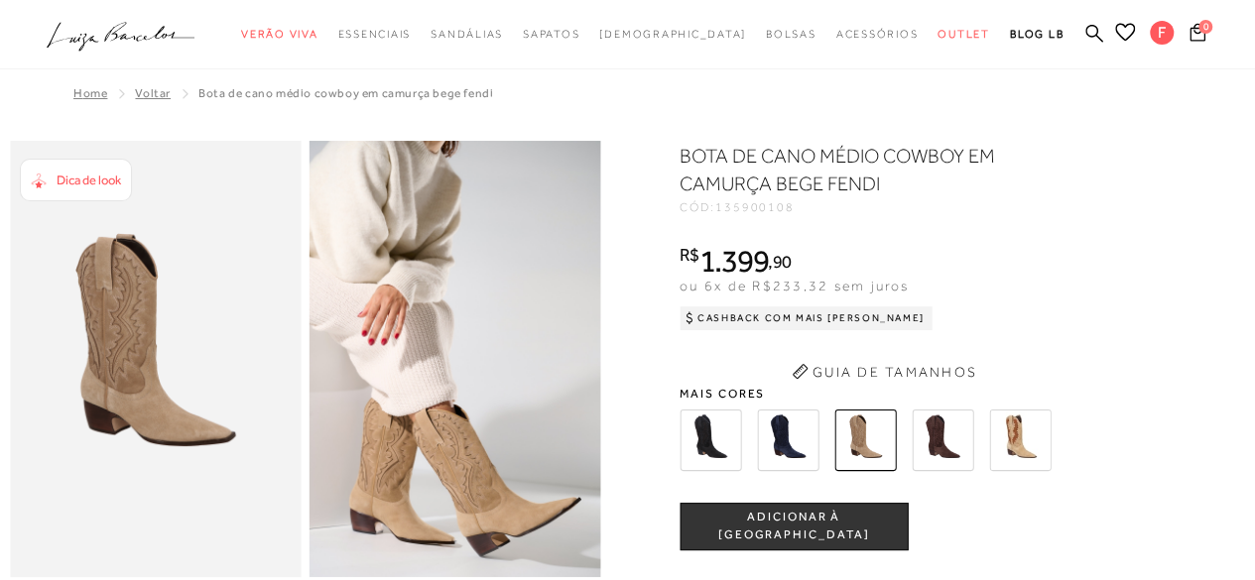
click at [723, 435] on img at bounding box center [711, 441] width 62 height 62
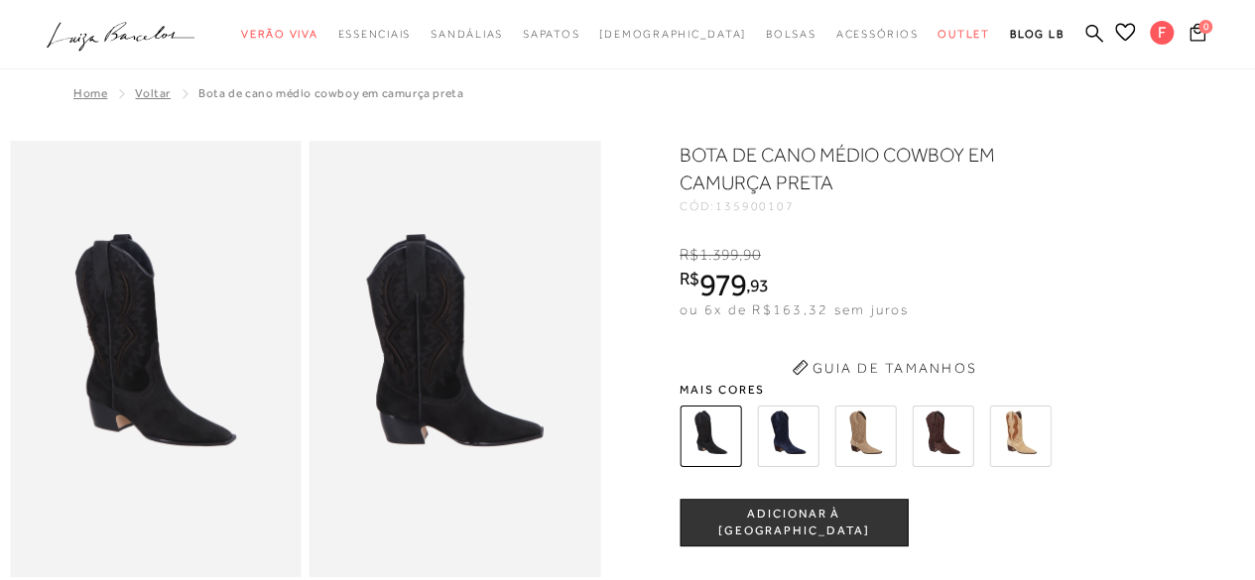
click at [807, 433] on img at bounding box center [788, 437] width 62 height 62
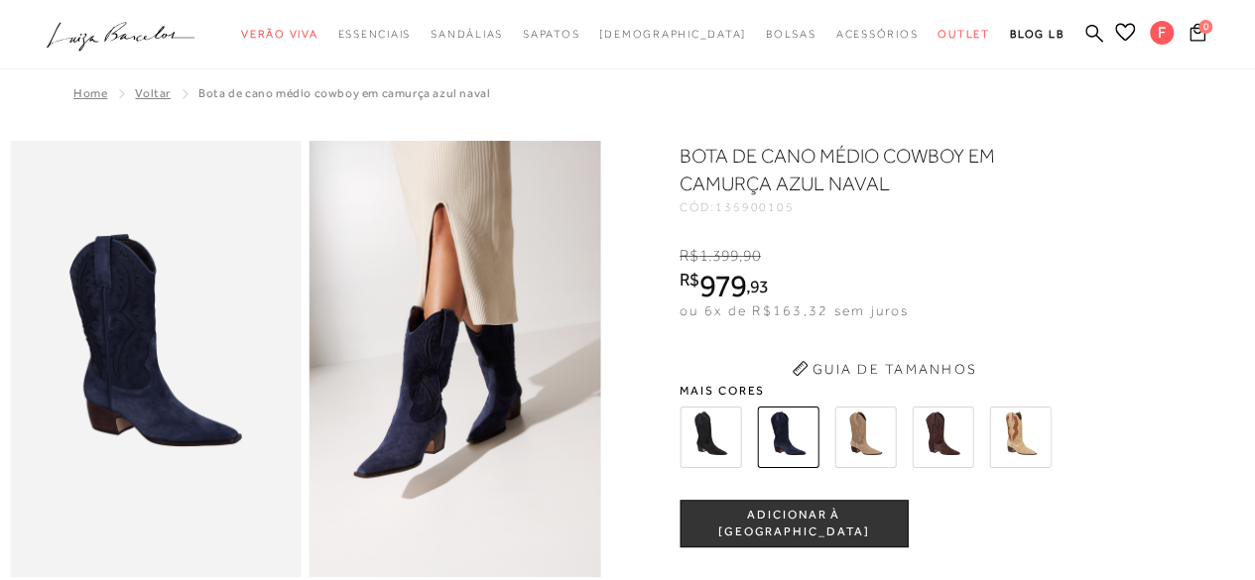
scroll to position [169, 0]
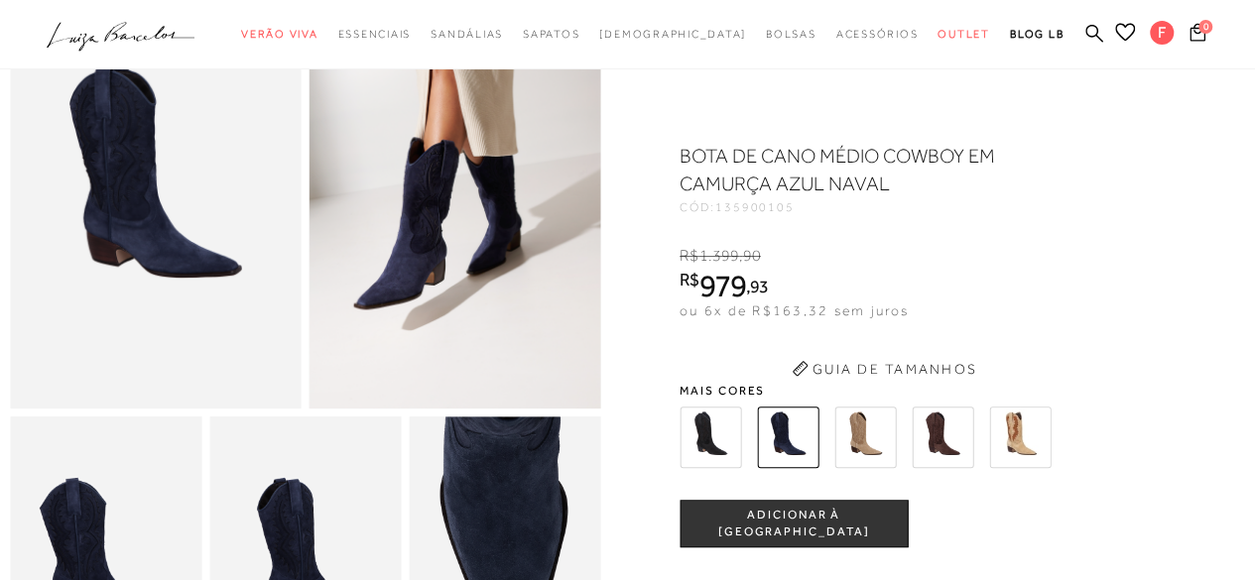
click at [812, 526] on span "ADICIONAR À [GEOGRAPHIC_DATA]" at bounding box center [794, 524] width 226 height 35
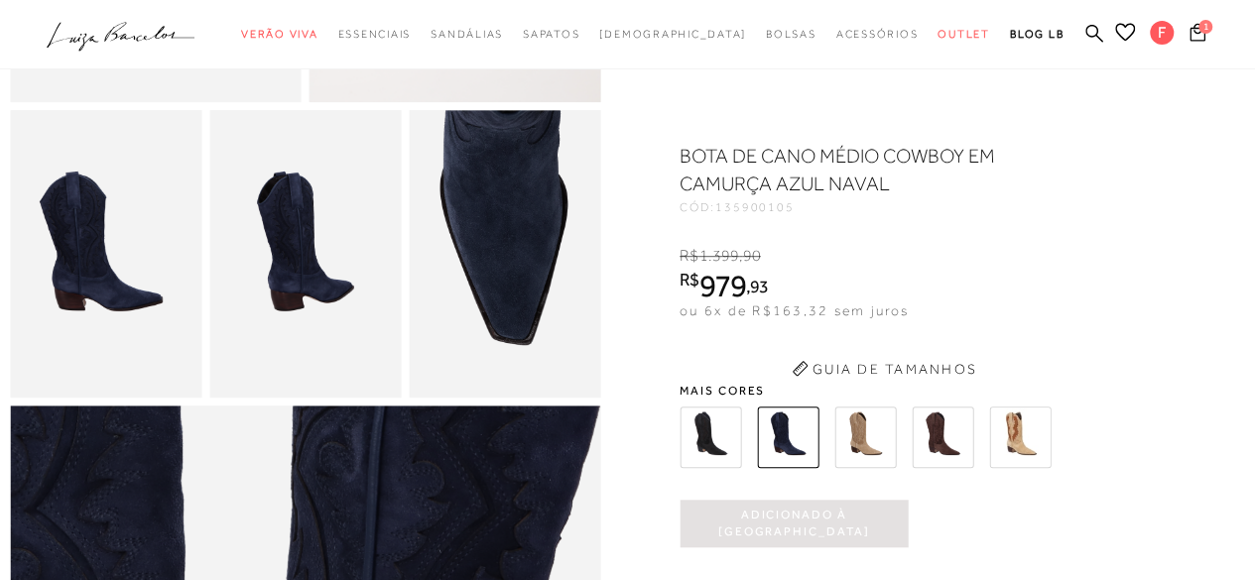
scroll to position [592, 0]
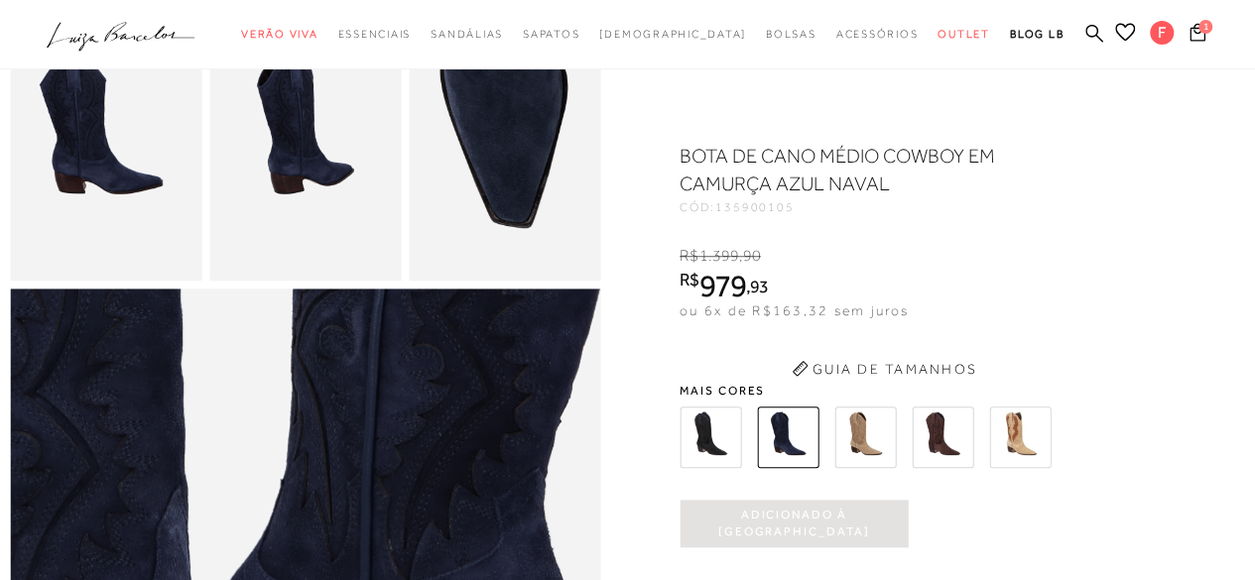
click at [693, 437] on img at bounding box center [711, 438] width 62 height 62
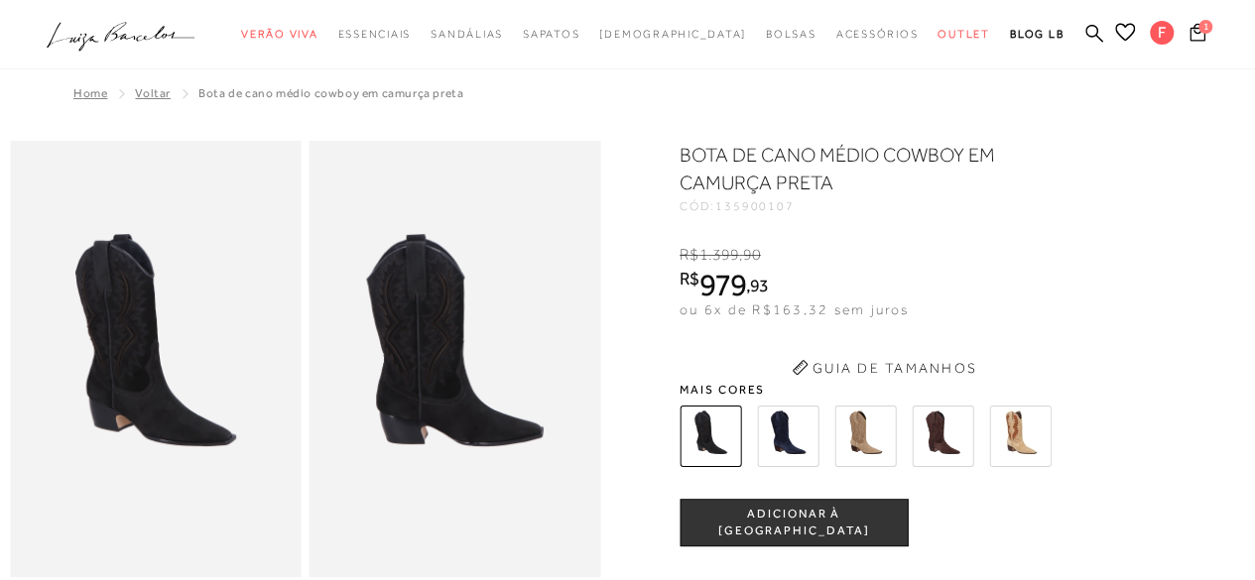
click at [762, 528] on span "ADICIONAR À [GEOGRAPHIC_DATA]" at bounding box center [794, 523] width 226 height 35
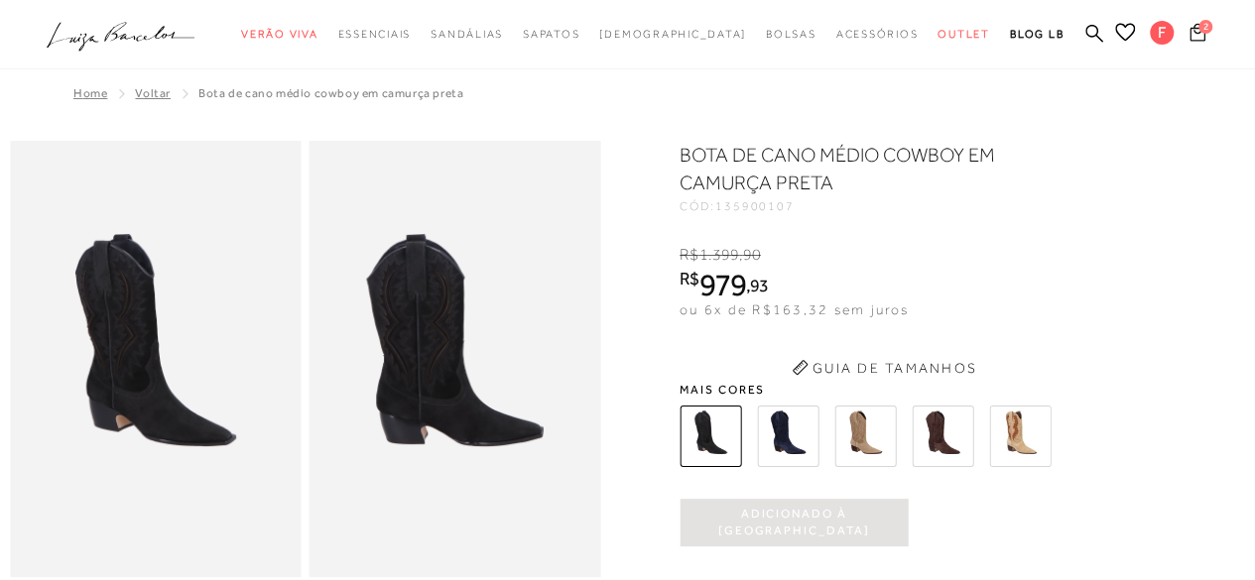
click at [1200, 36] on icon at bounding box center [1198, 32] width 16 height 19
click at [1200, 39] on icon at bounding box center [1198, 32] width 16 height 19
click at [1200, 33] on icon at bounding box center [1198, 32] width 16 height 19
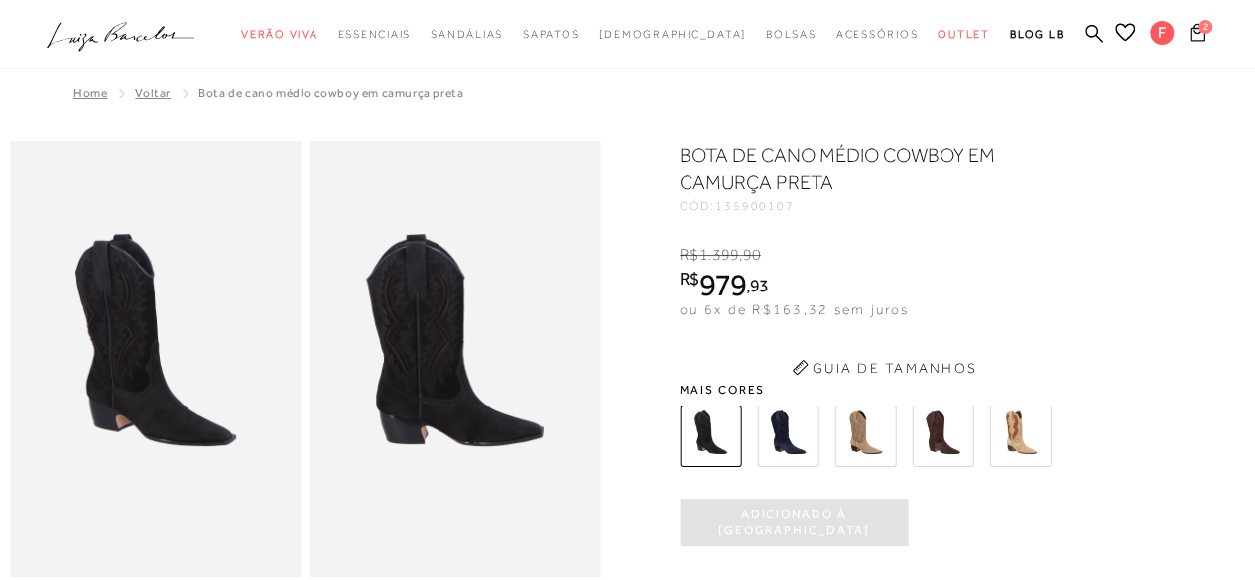
click at [1200, 33] on icon at bounding box center [1198, 32] width 16 height 19
click at [1202, 32] on span "2" at bounding box center [1205, 27] width 14 height 14
click at [1126, 35] on icon at bounding box center [1125, 32] width 20 height 19
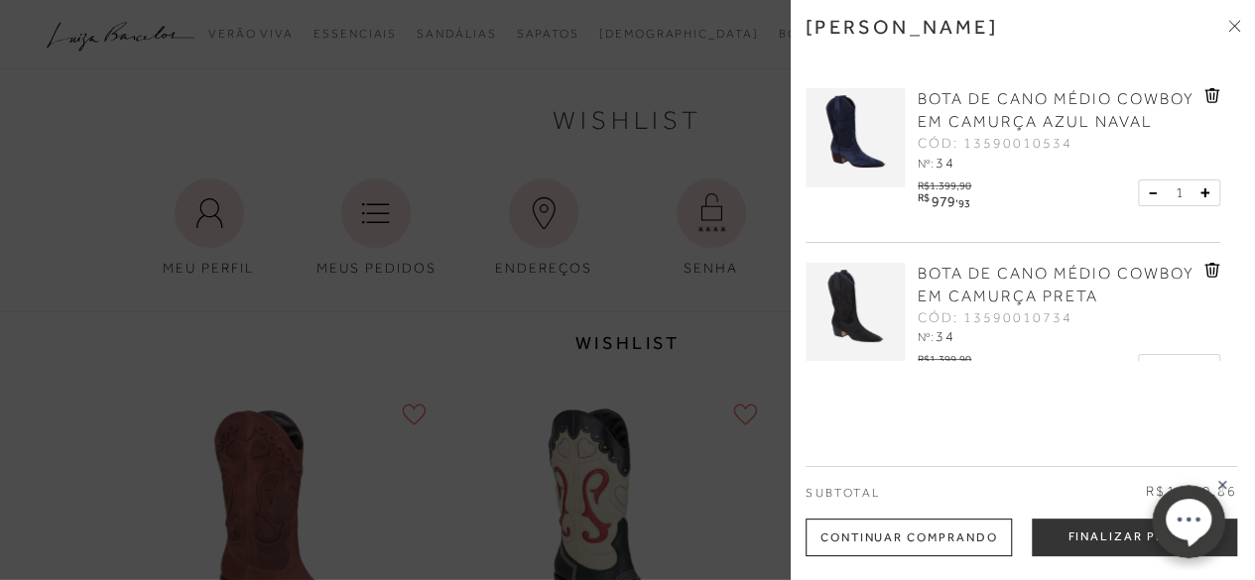
click at [1212, 96] on icon at bounding box center [1213, 96] width 2 height 8
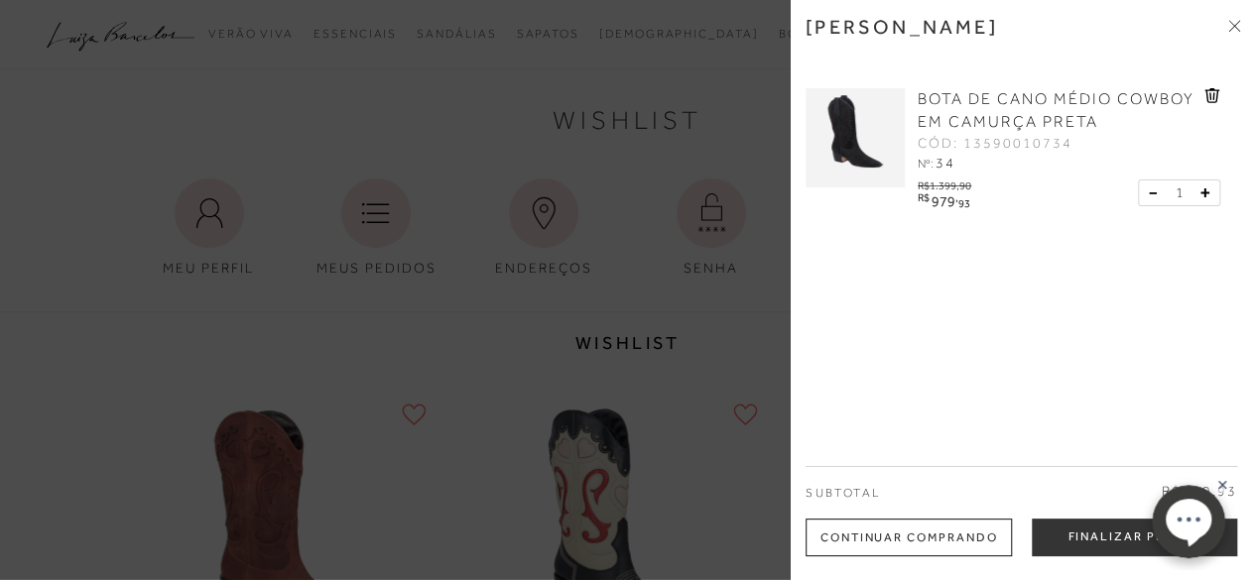
click at [1231, 23] on icon at bounding box center [1232, 23] width 6 height 6
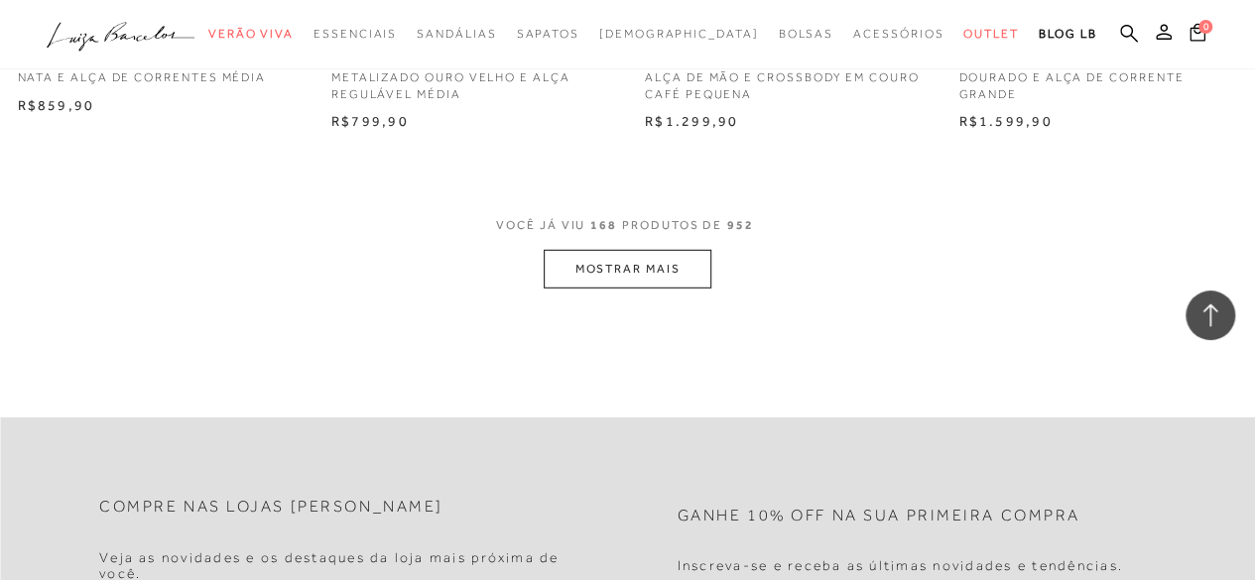
scroll to position [25304, 0]
click at [619, 248] on button "MOSTRAR MAIS" at bounding box center [627, 267] width 167 height 39
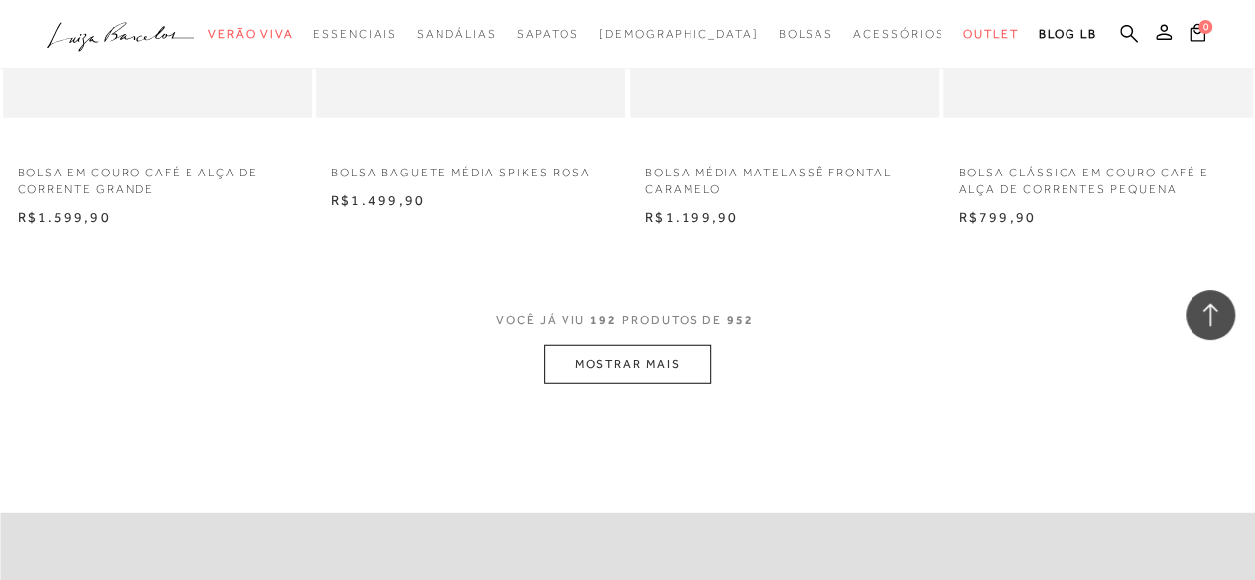
scroll to position [28875, 0]
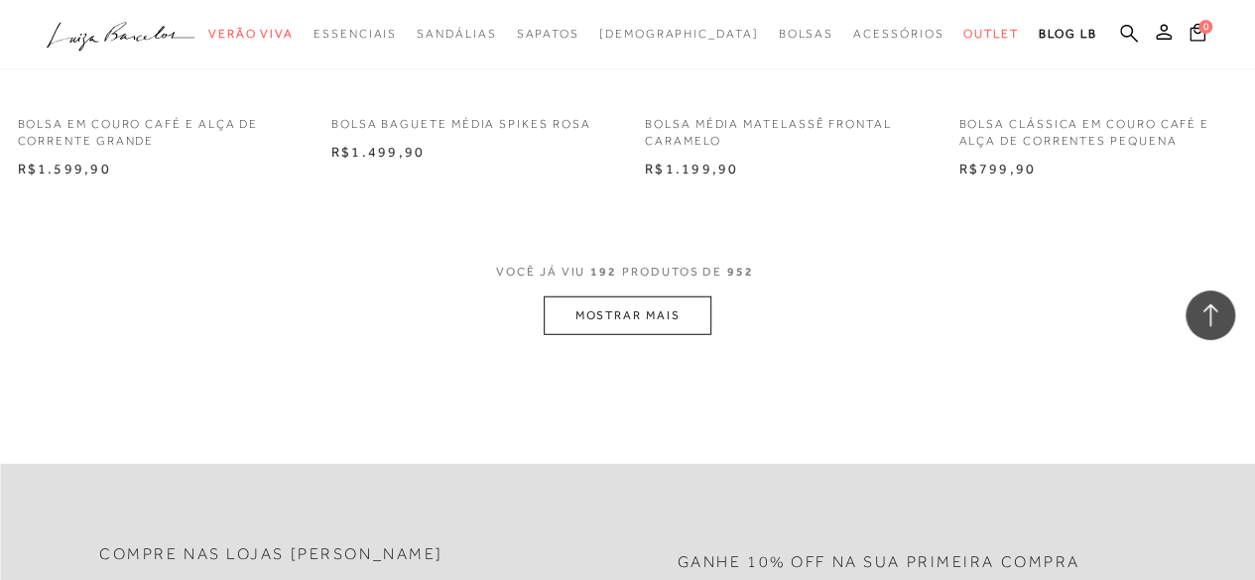
click at [686, 315] on button "MOSTRAR MAIS" at bounding box center [627, 316] width 167 height 39
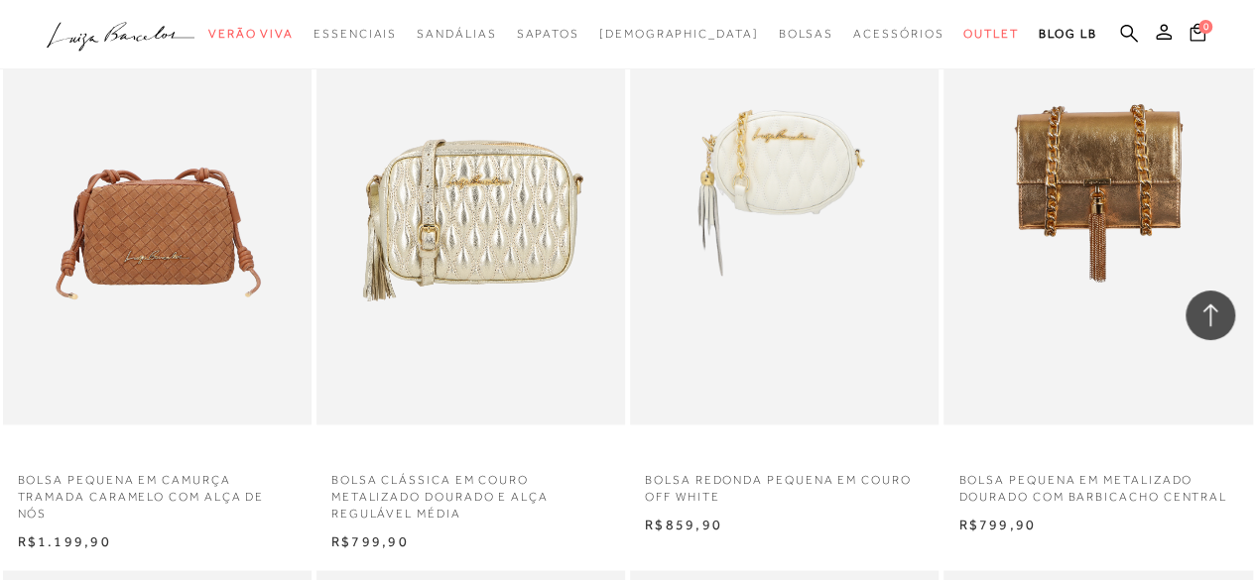
scroll to position [31534, 0]
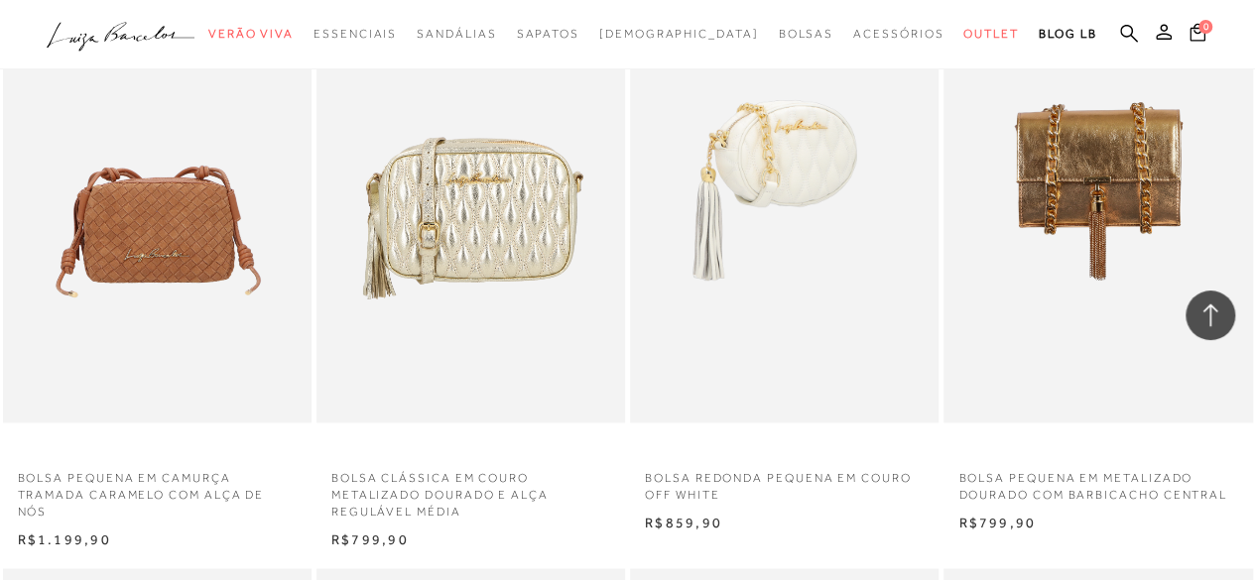
drag, startPoint x: 810, startPoint y: 214, endPoint x: 841, endPoint y: 160, distance: 63.1
click at [841, 160] on img at bounding box center [785, 190] width 307 height 463
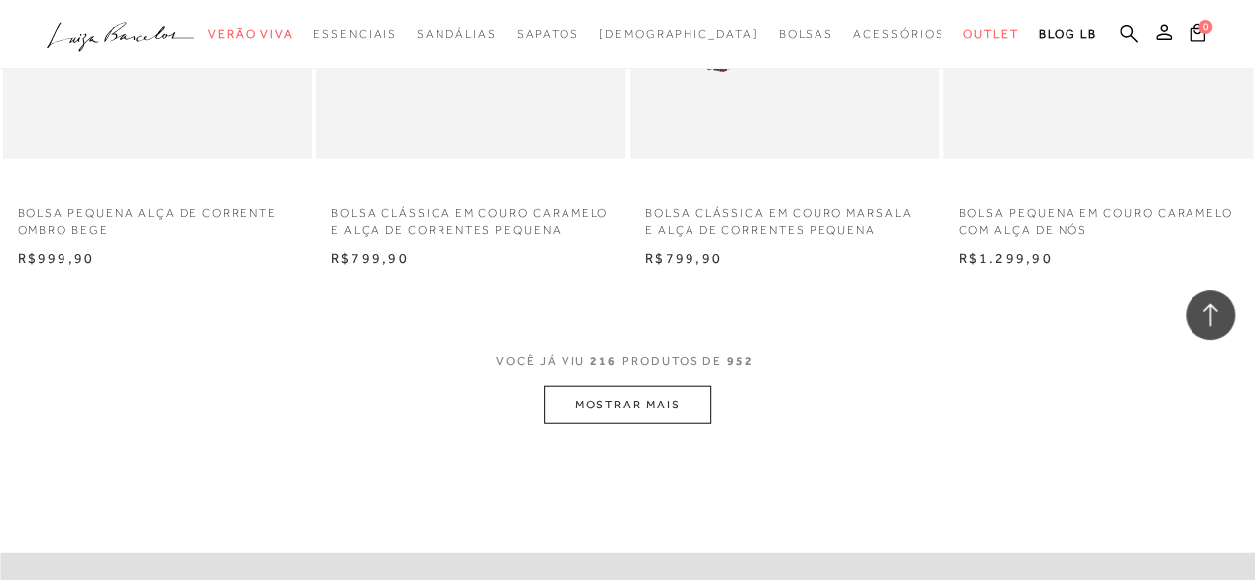
scroll to position [32407, 0]
click at [571, 396] on button "MOSTRAR MAIS" at bounding box center [627, 405] width 167 height 39
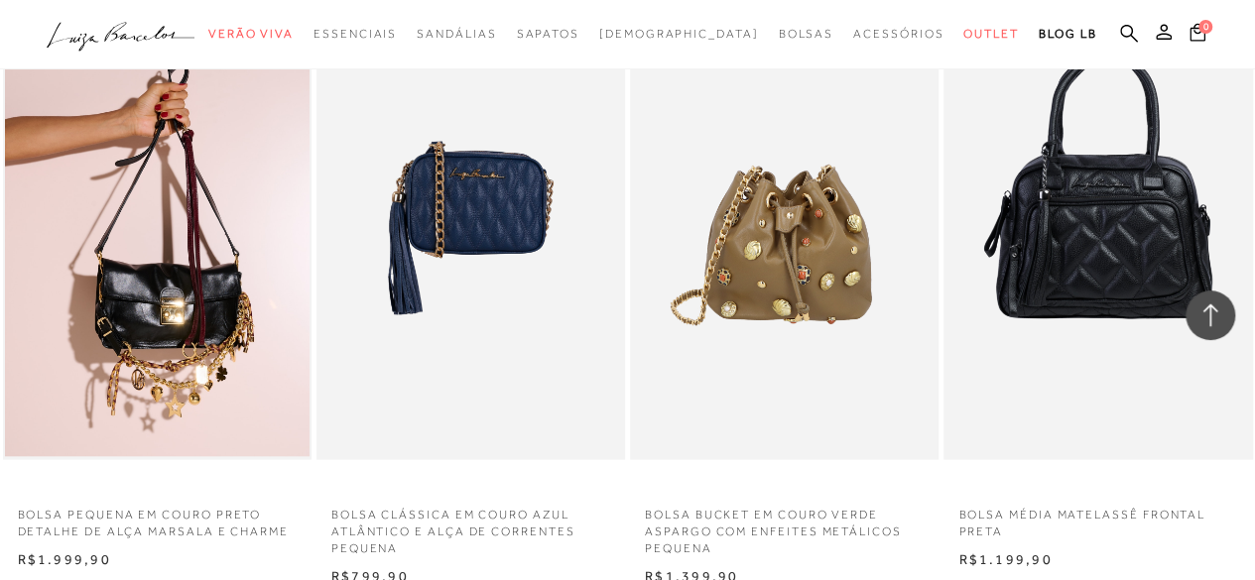
scroll to position [36177, 0]
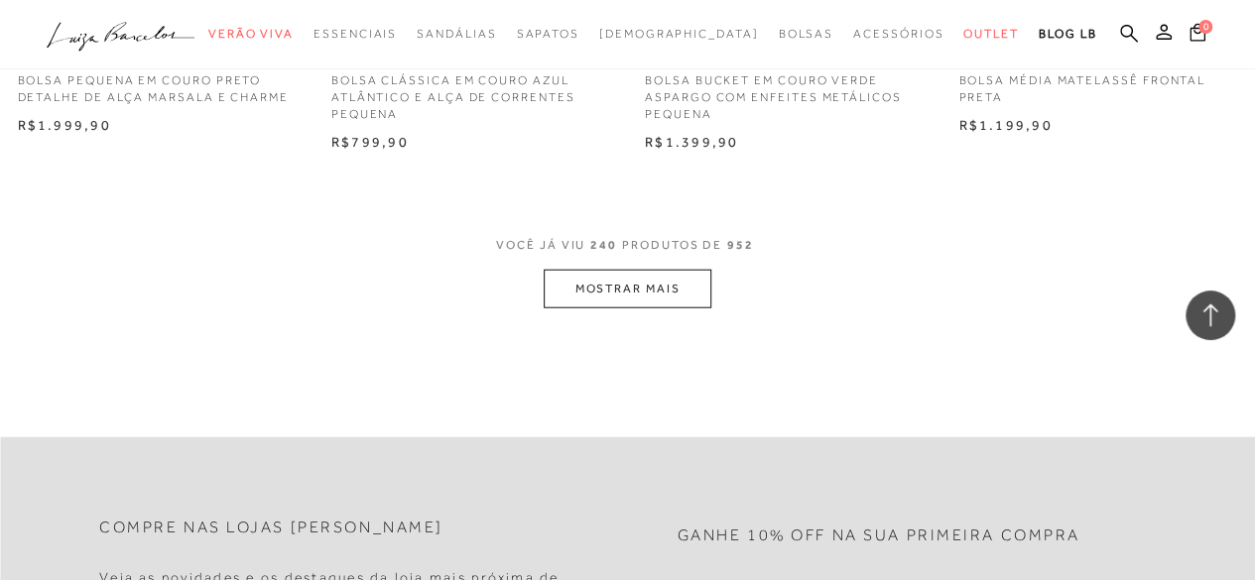
click at [637, 282] on button "MOSTRAR MAIS" at bounding box center [627, 289] width 167 height 39
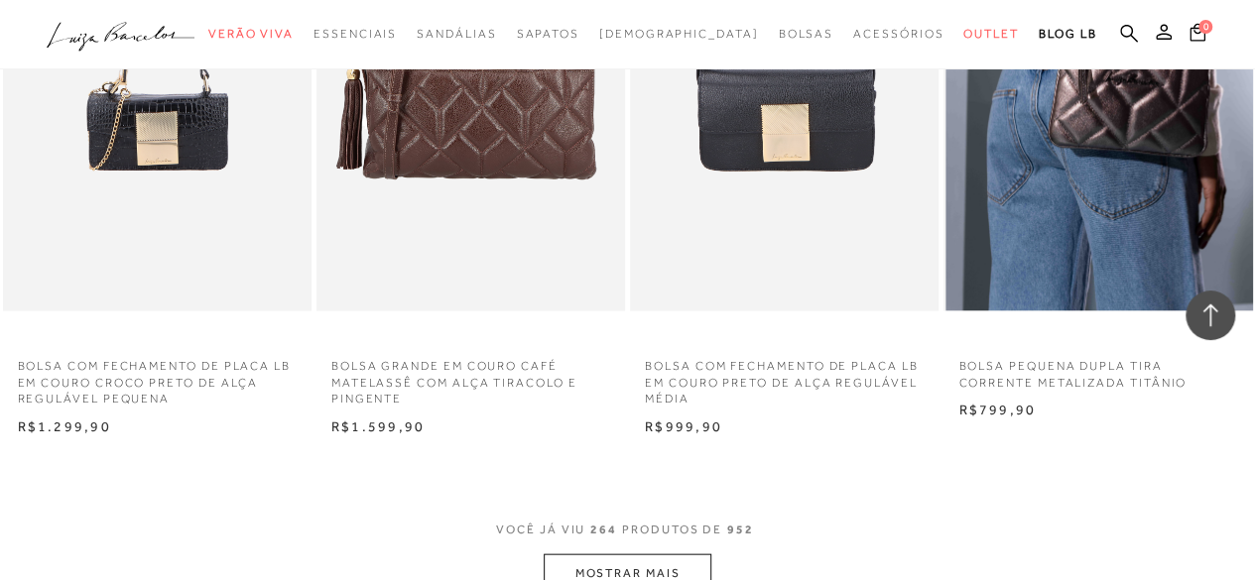
scroll to position [39868, 0]
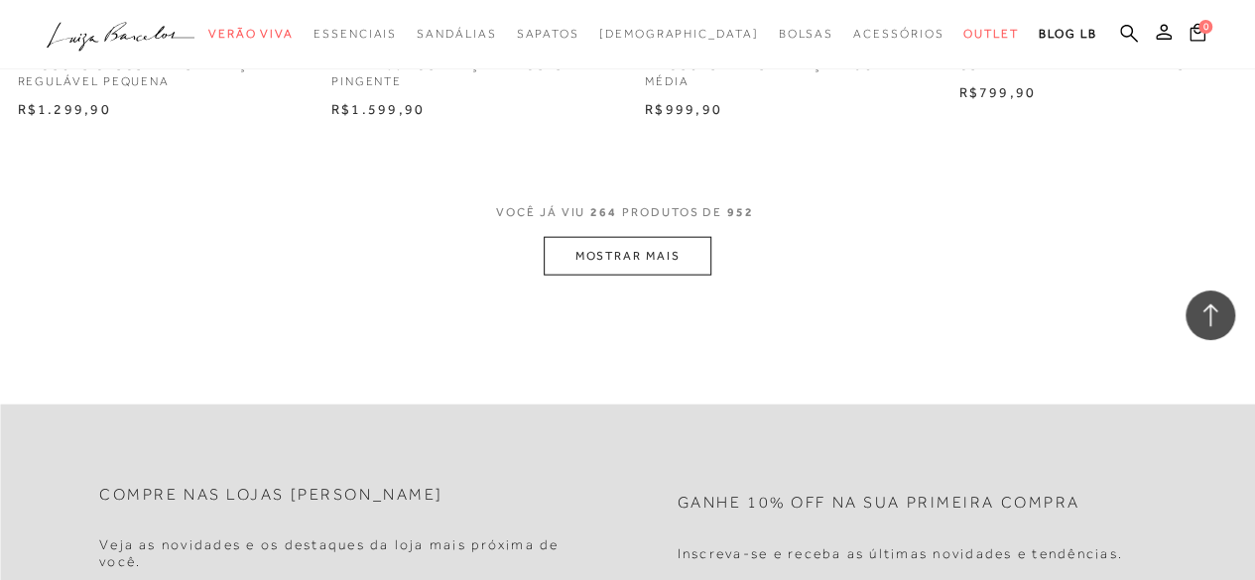
click at [637, 260] on button "MOSTRAR MAIS" at bounding box center [627, 256] width 167 height 39
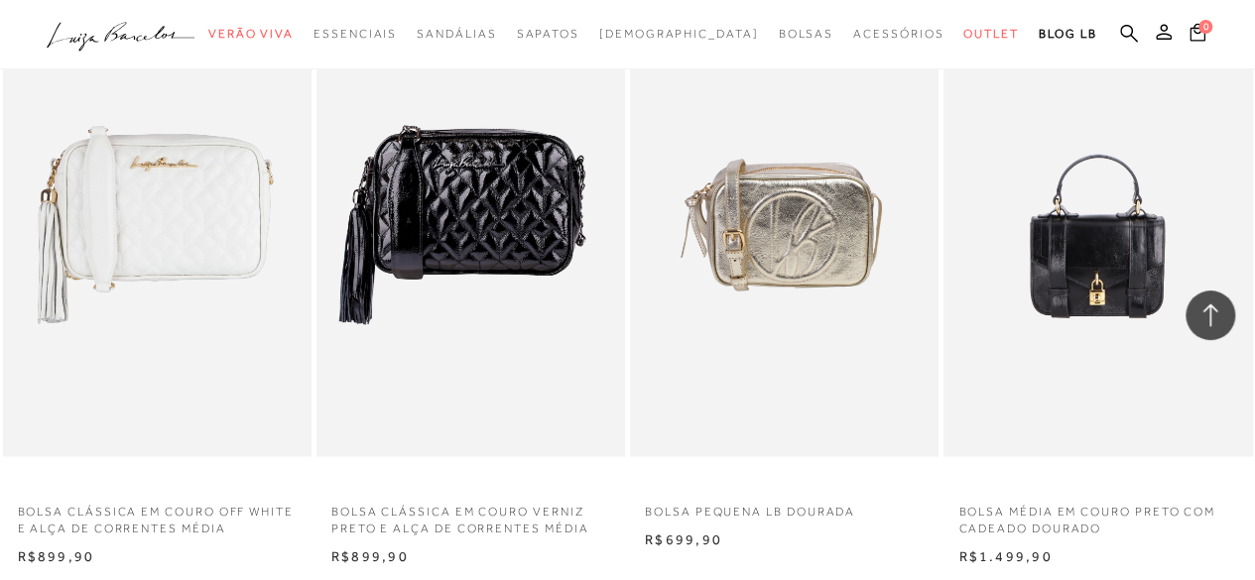
scroll to position [43439, 0]
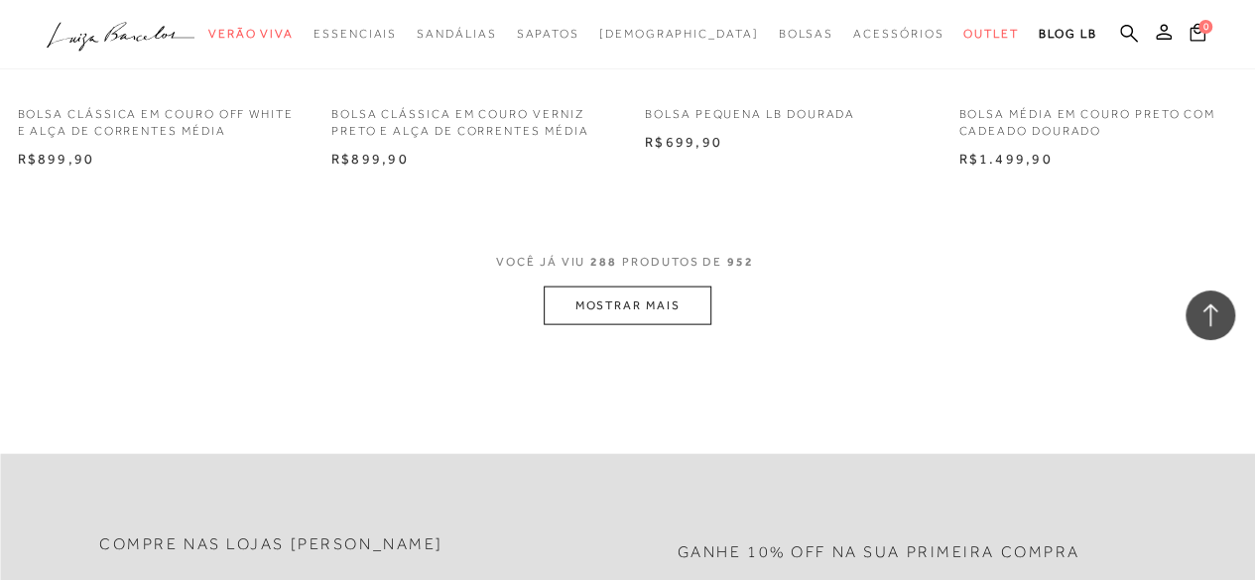
click at [627, 301] on button "MOSTRAR MAIS" at bounding box center [627, 306] width 167 height 39
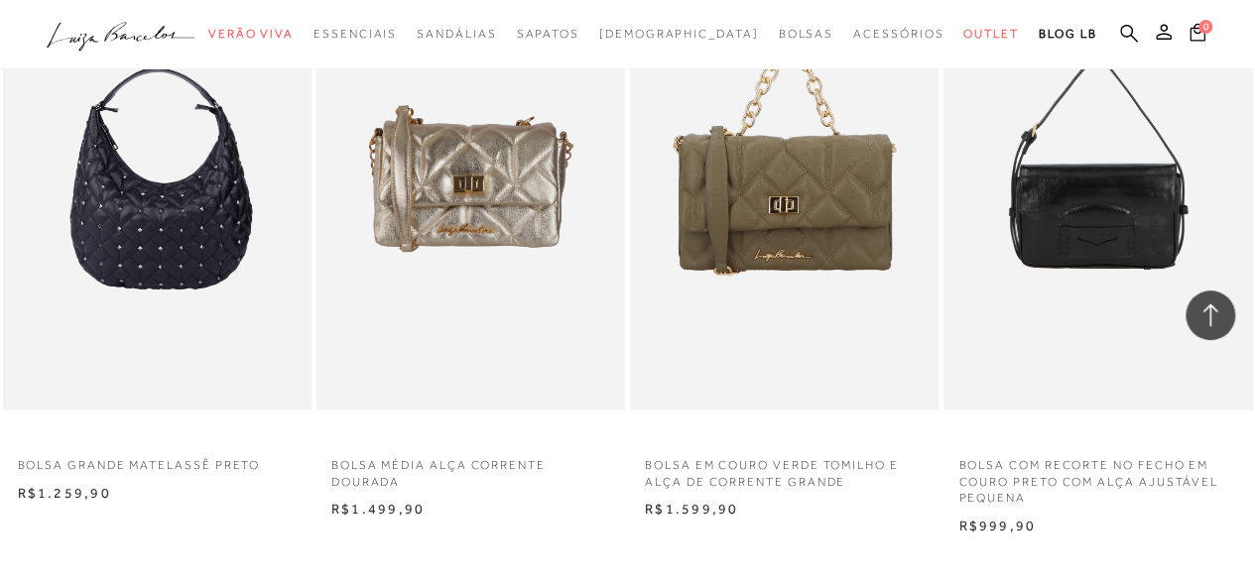
scroll to position [47050, 0]
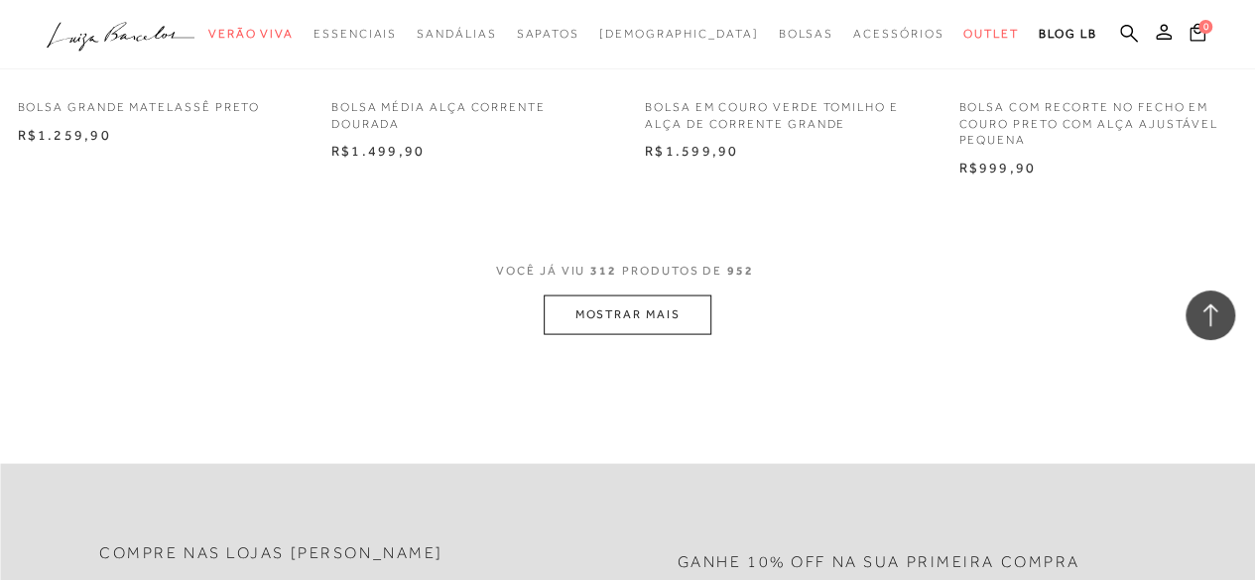
click at [627, 301] on button "MOSTRAR MAIS" at bounding box center [627, 315] width 167 height 39
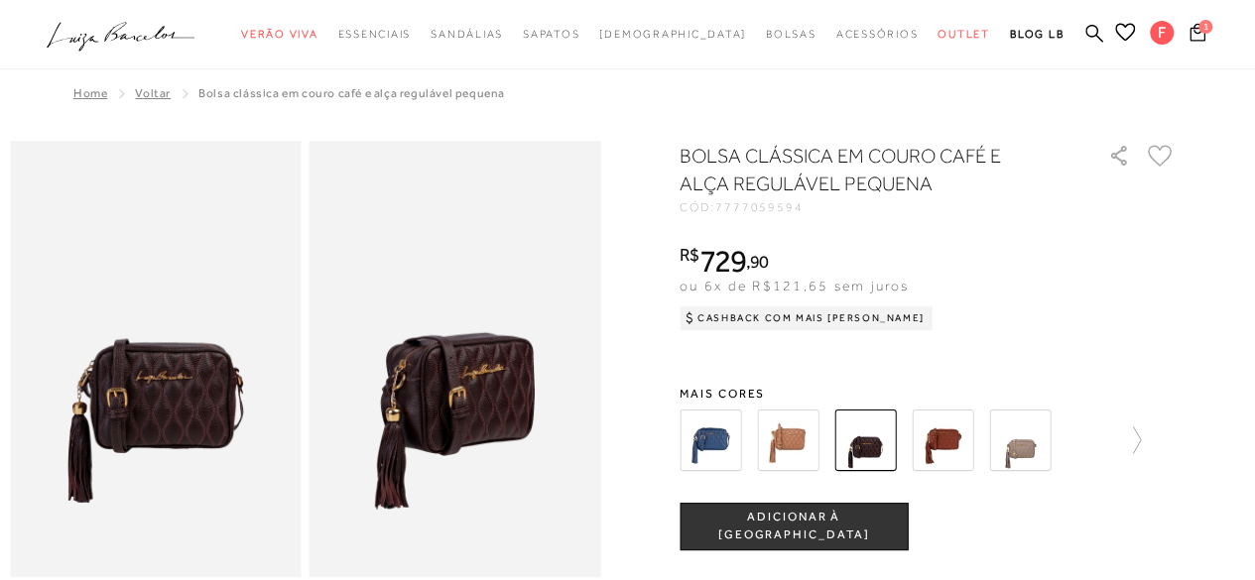
click at [883, 450] on img at bounding box center [865, 441] width 62 height 62
click at [1137, 434] on icon at bounding box center [1127, 441] width 28 height 28
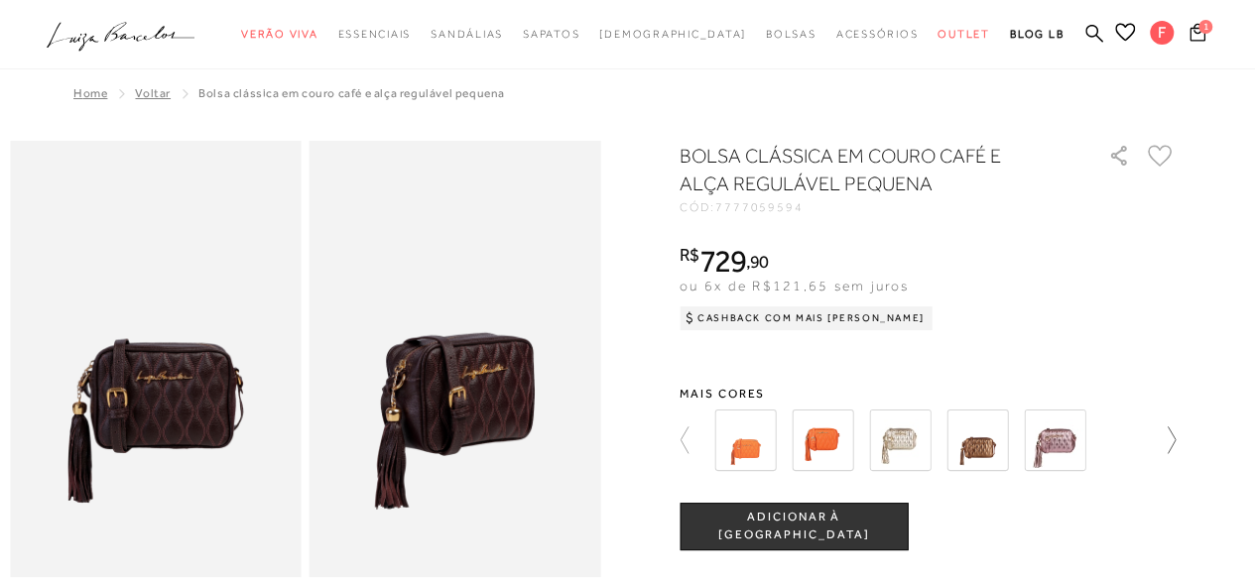
drag, startPoint x: 1137, startPoint y: 434, endPoint x: 1175, endPoint y: 434, distance: 37.7
click at [1175, 434] on div at bounding box center [928, 440] width 496 height 73
click at [1175, 434] on icon at bounding box center [1162, 441] width 28 height 28
click at [1175, 325] on div "BOLSA CLÁSSICA EM COURO CAFÉ E ALÇA REGULÁVEL PEQUENA CÓD: 7777059594 × É neces…" at bounding box center [928, 545] width 496 height 807
click at [989, 459] on img at bounding box center [977, 441] width 62 height 62
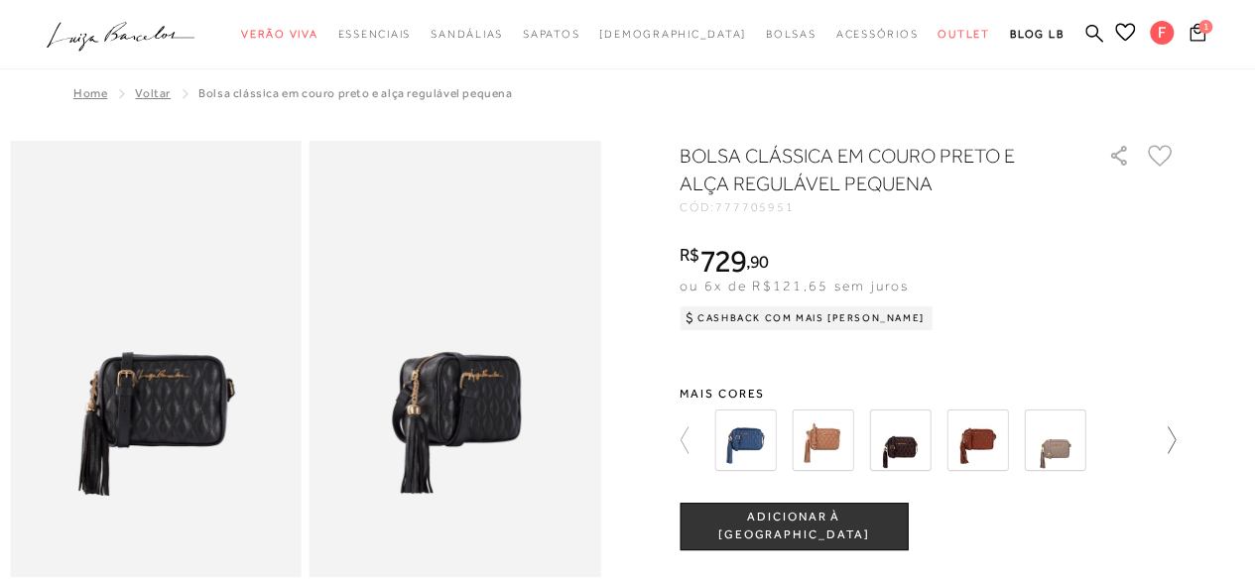
click at [1175, 445] on icon at bounding box center [1162, 441] width 28 height 28
click at [1135, 445] on div at bounding box center [921, 440] width 427 height 73
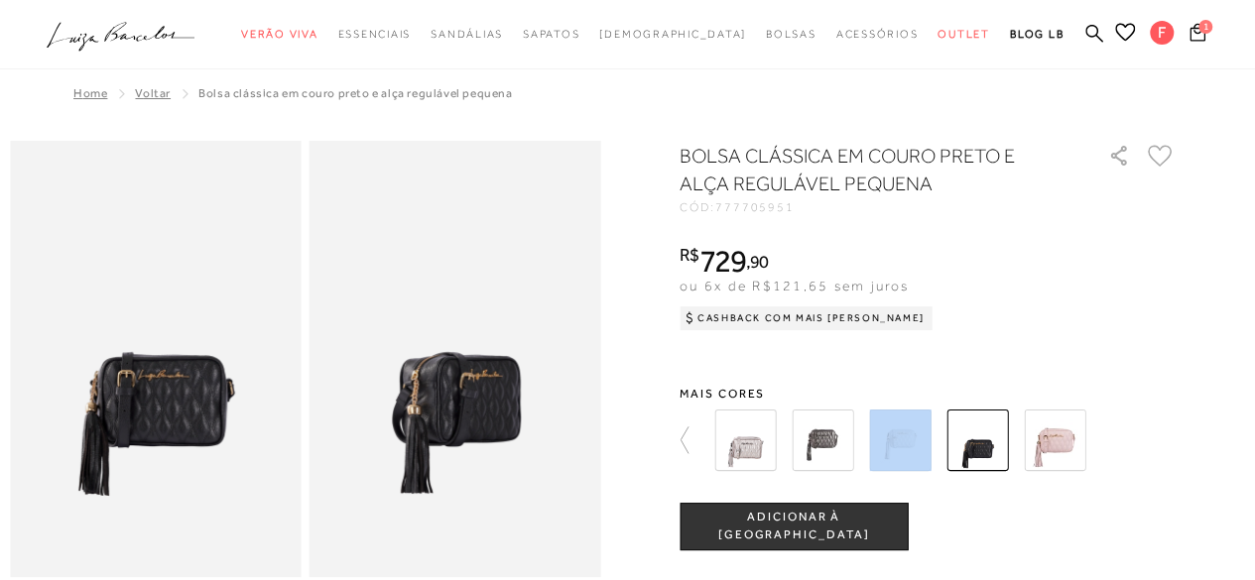
click at [1170, 445] on div at bounding box center [938, 440] width 461 height 73
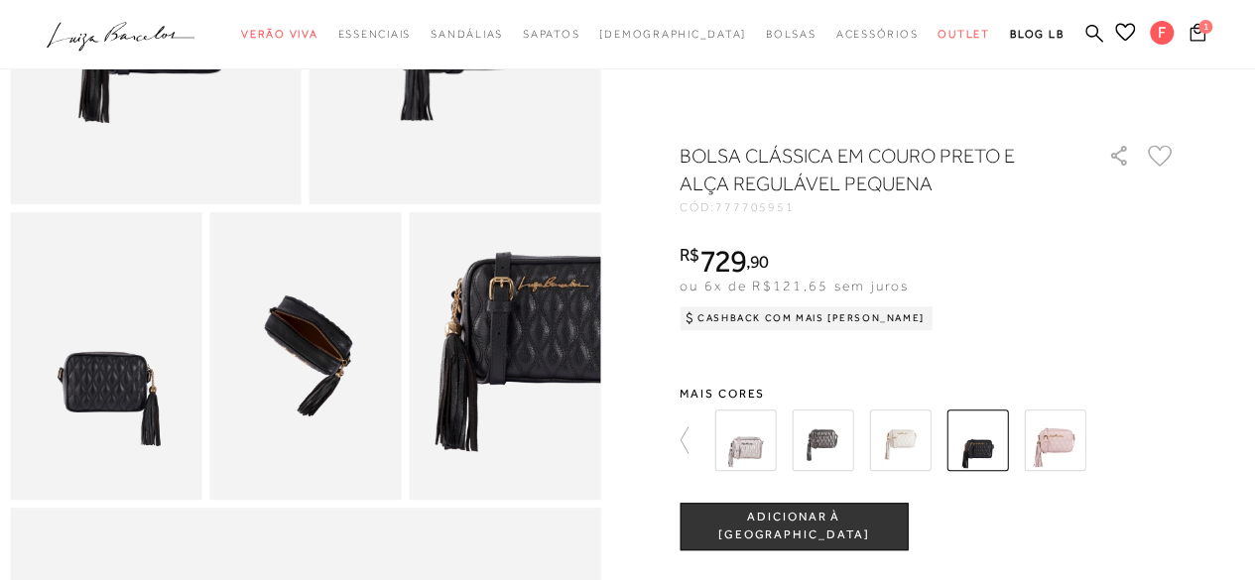
scroll to position [347, 0]
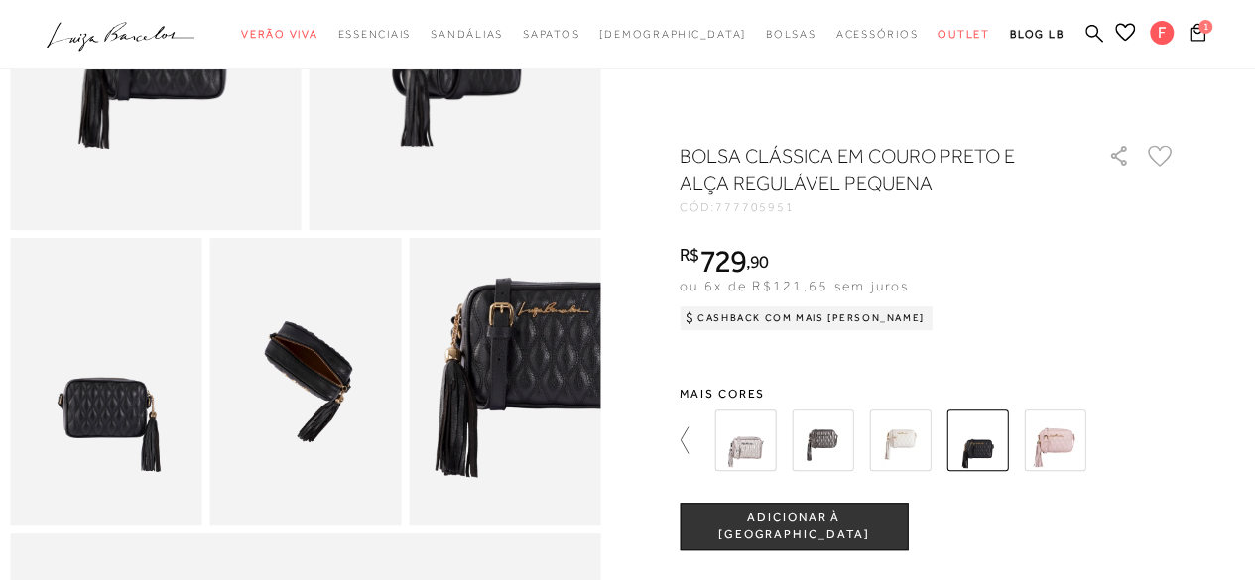
click at [689, 439] on icon at bounding box center [694, 441] width 28 height 28
click at [1046, 445] on img at bounding box center [1055, 441] width 62 height 62
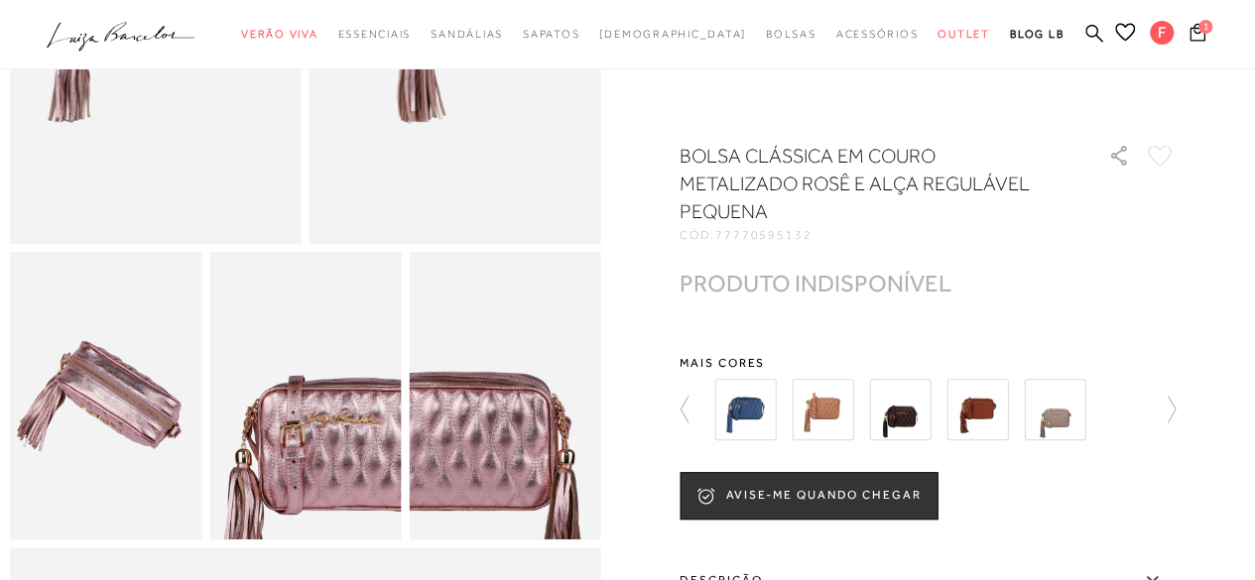
scroll to position [351, 0]
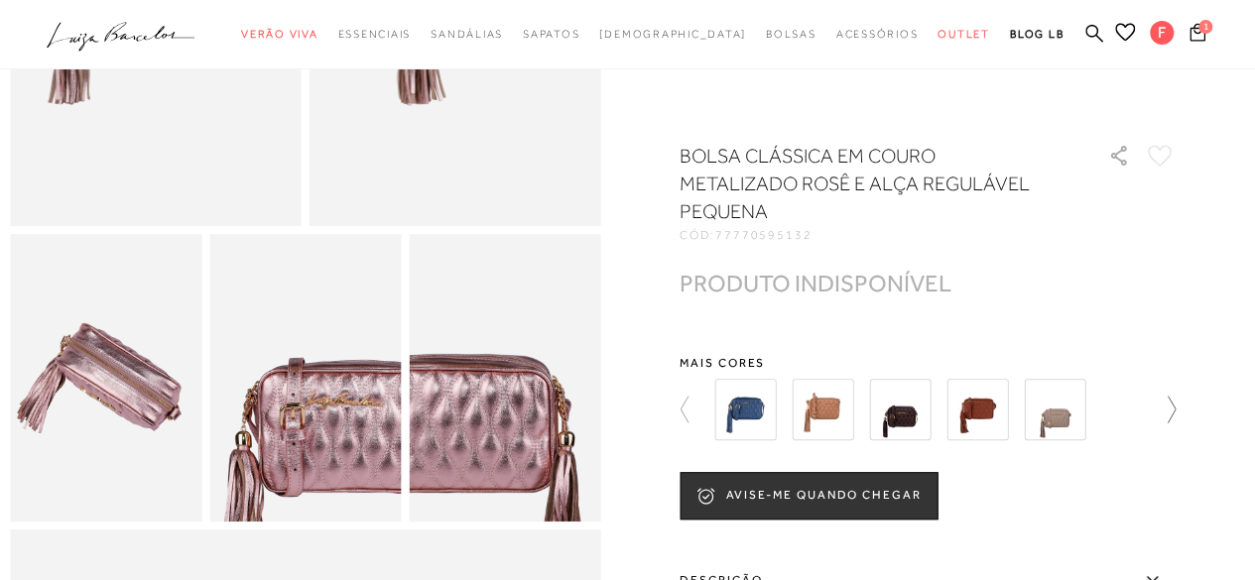
click at [1176, 411] on icon at bounding box center [1172, 409] width 8 height 27
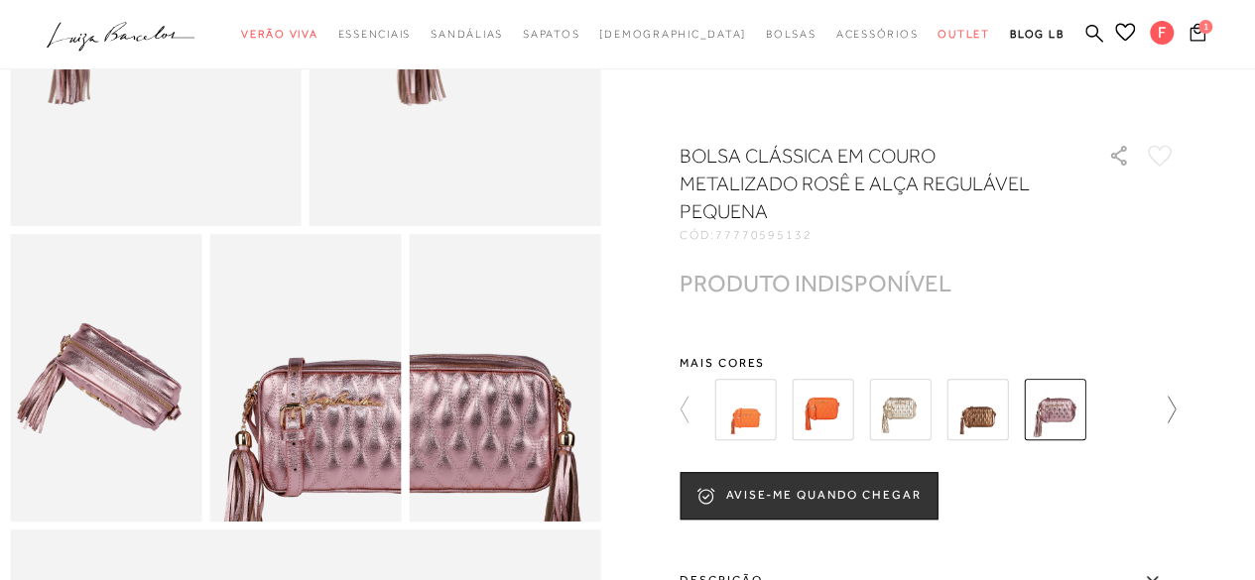
click at [1176, 411] on icon at bounding box center [1172, 409] width 8 height 27
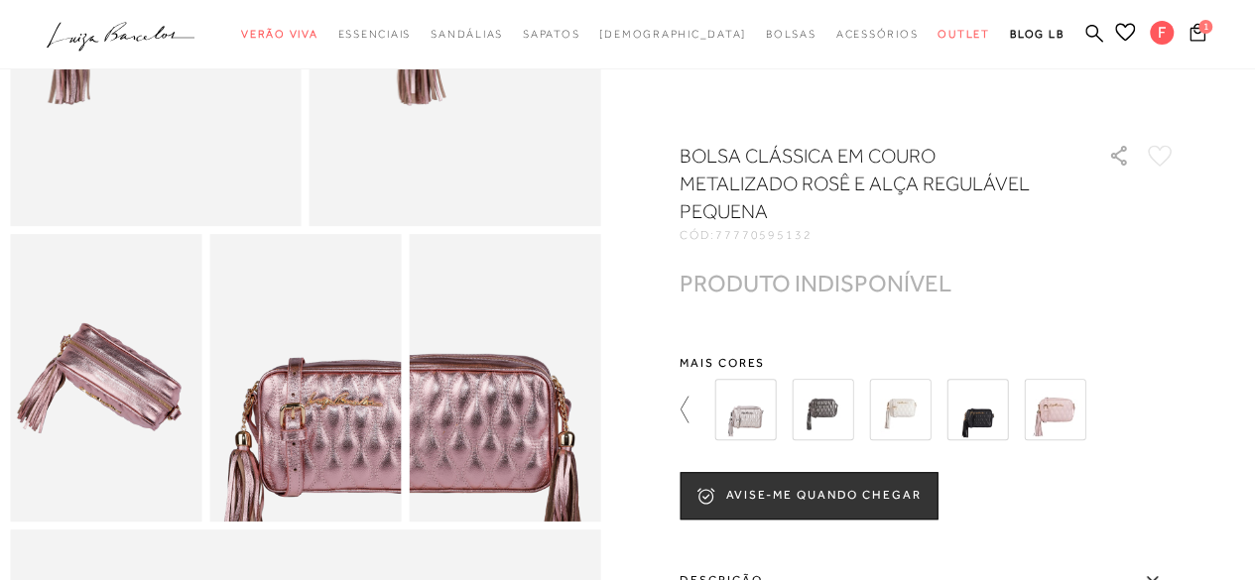
click at [688, 406] on icon at bounding box center [694, 410] width 28 height 28
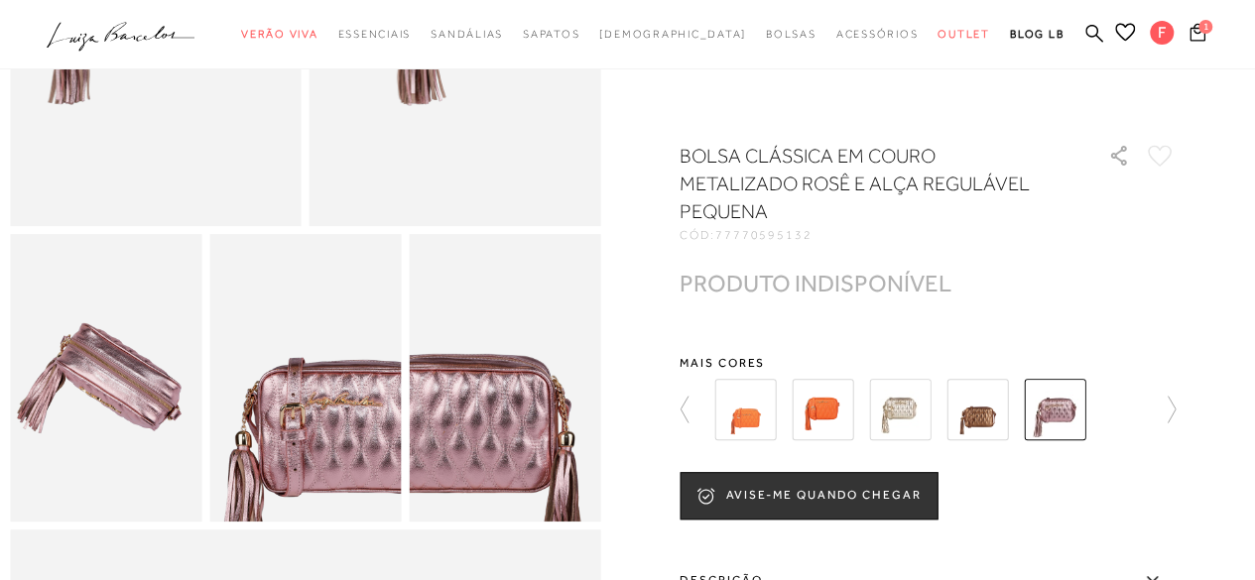
click at [898, 420] on img at bounding box center [900, 410] width 62 height 62
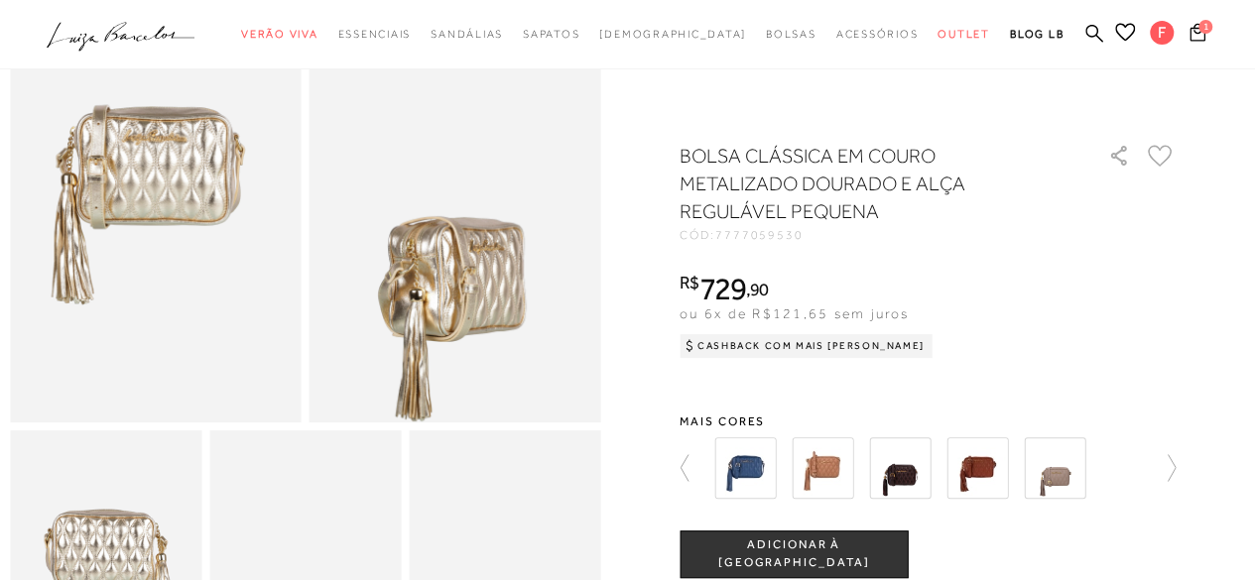
scroll to position [131, 0]
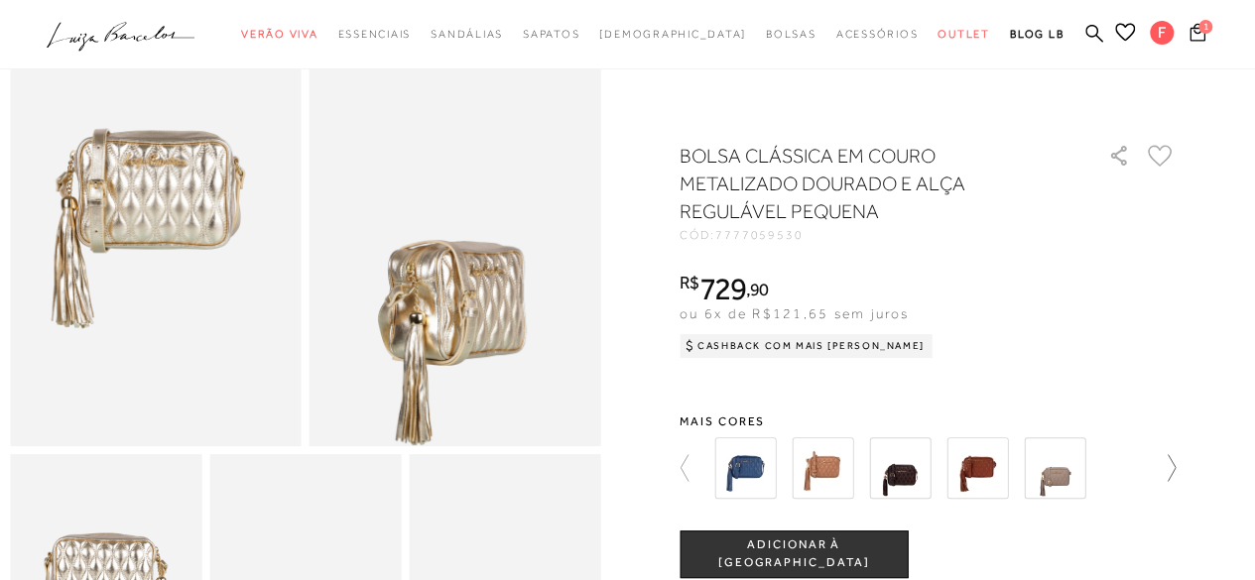
click at [1174, 467] on icon at bounding box center [1162, 468] width 28 height 28
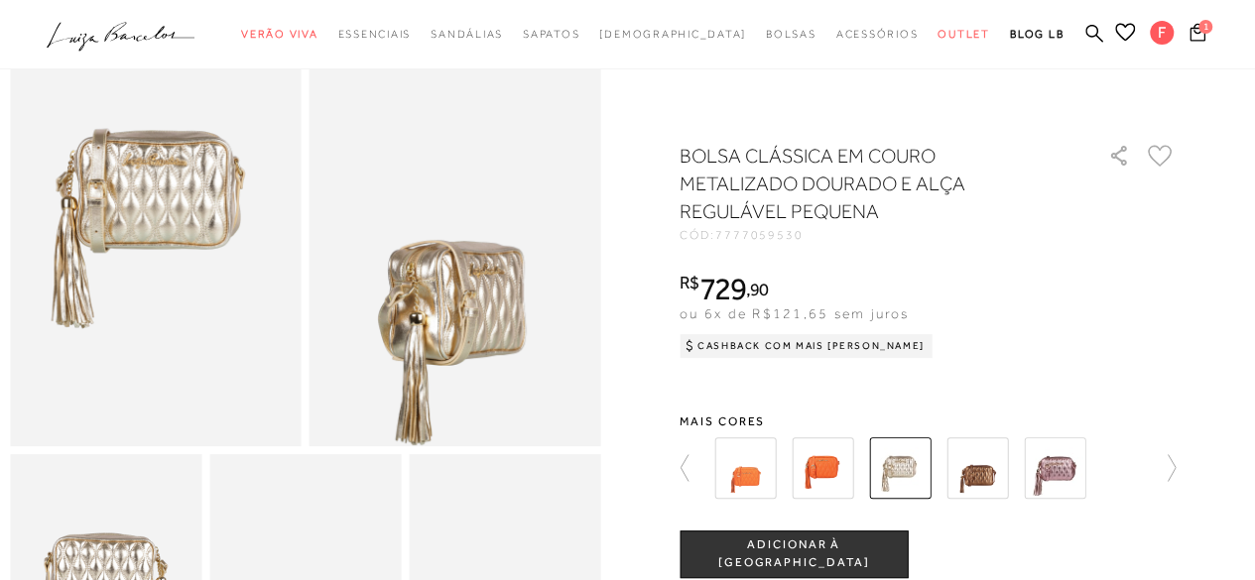
click at [1067, 466] on img at bounding box center [1055, 469] width 62 height 62
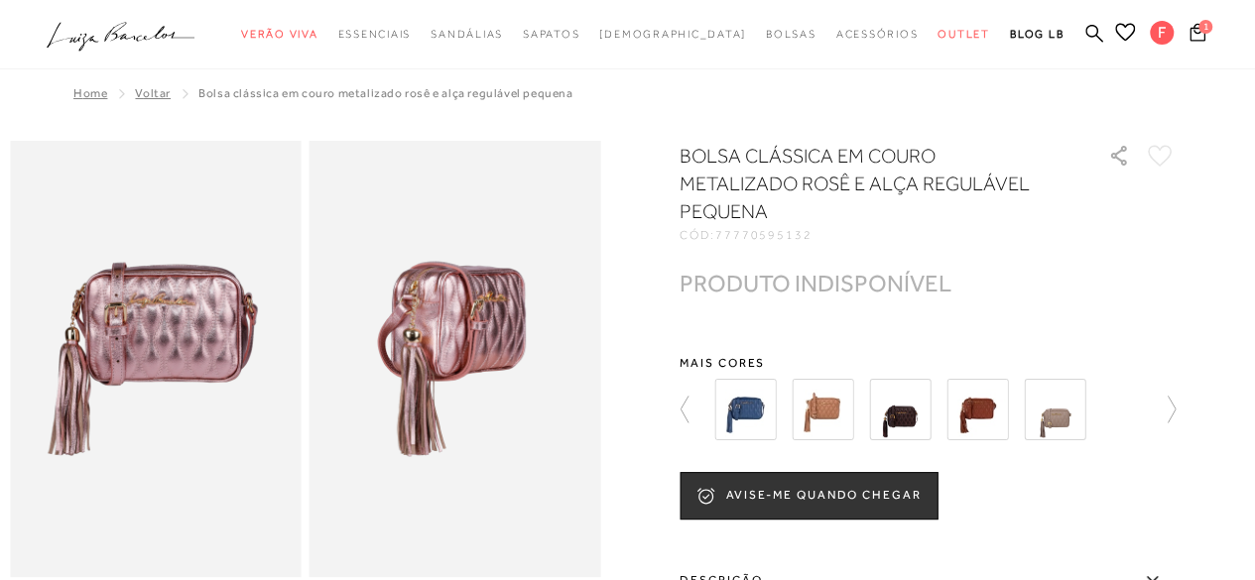
click at [1164, 150] on icon at bounding box center [1160, 156] width 25 height 22
click at [1165, 212] on div "BOLSA CLÁSSICA EM COURO METALIZADO ROSÊ E ALÇA REGULÁVEL PEQUENA CÓD: 777705951…" at bounding box center [928, 191] width 496 height 99
click at [1119, 31] on icon at bounding box center [1125, 32] width 20 height 19
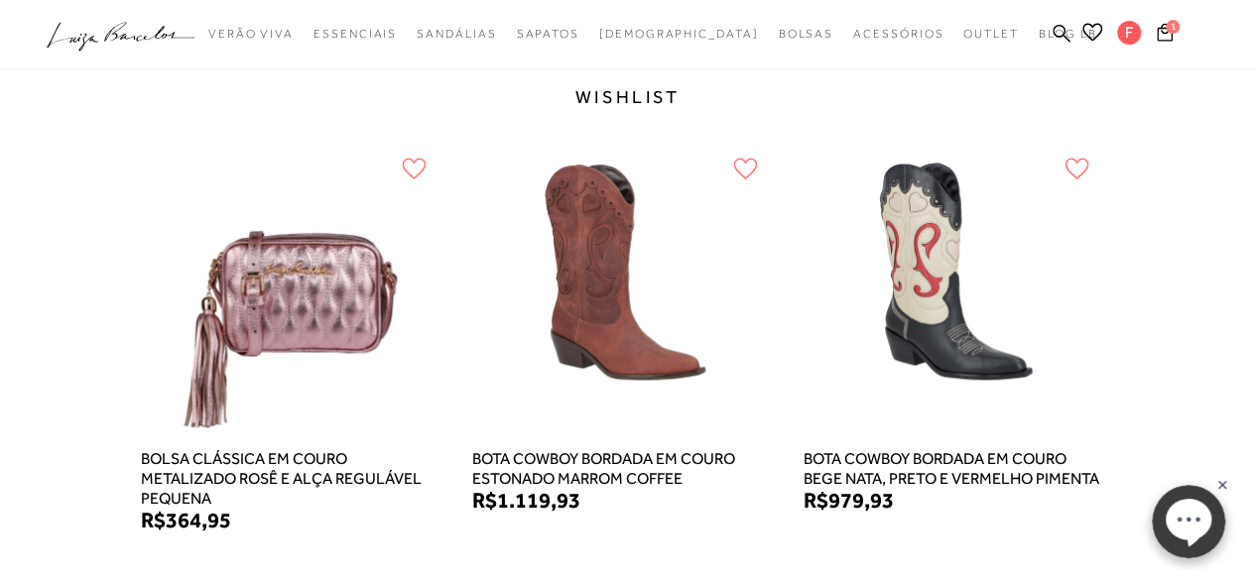
scroll to position [212, 0]
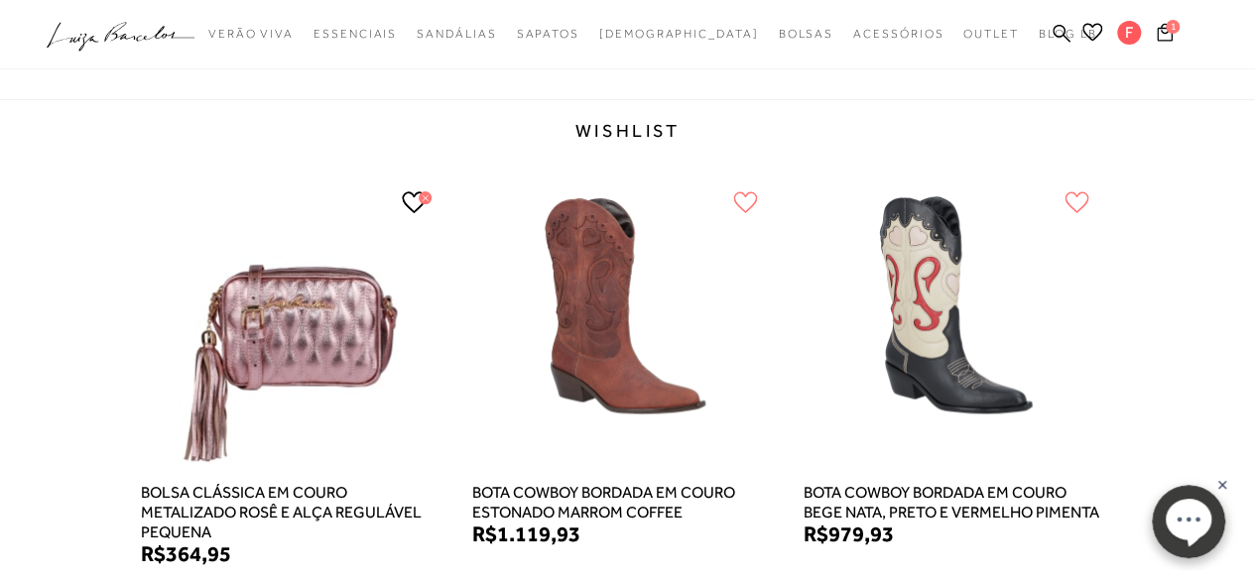
click at [410, 202] on icon at bounding box center [414, 202] width 25 height 22
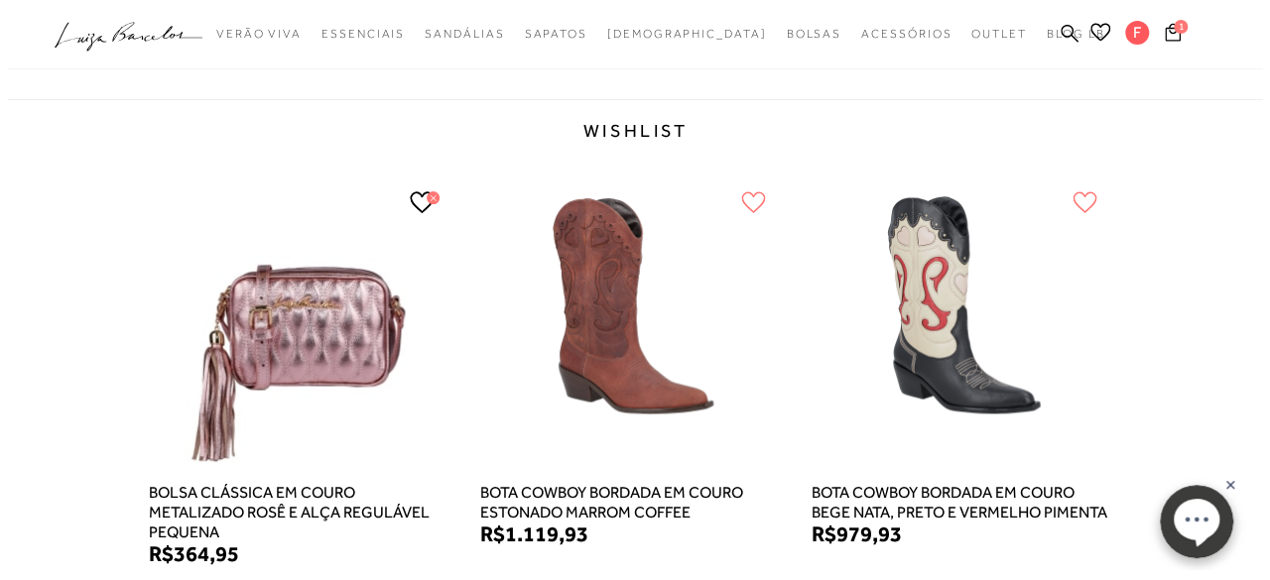
scroll to position [213, 0]
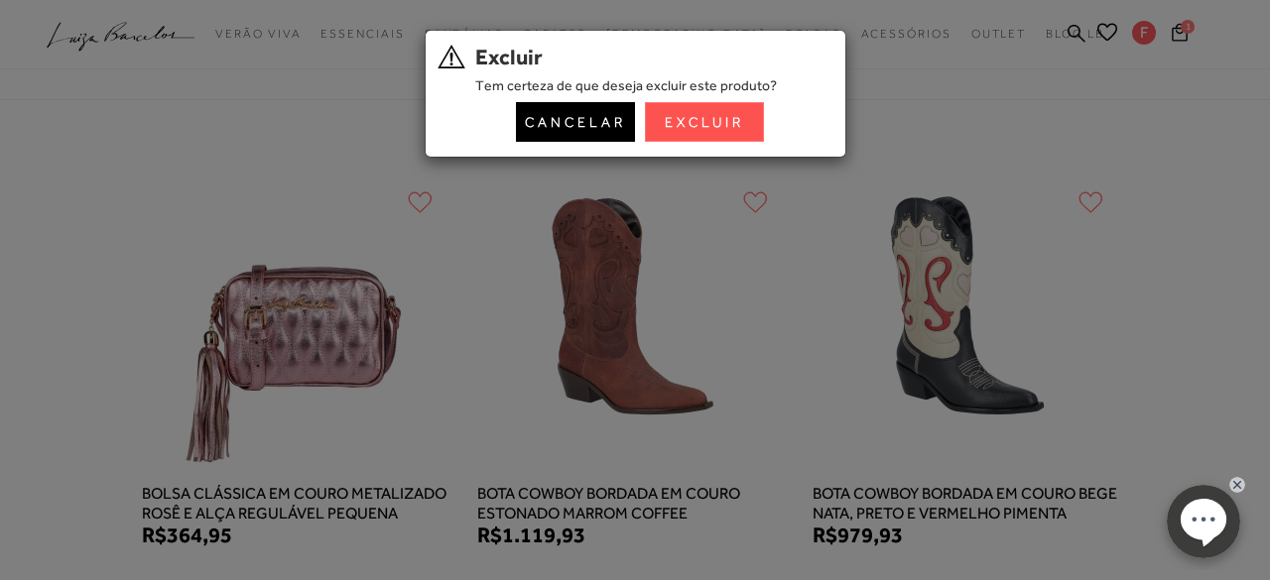
click at [671, 121] on button "Excluir" at bounding box center [704, 122] width 119 height 40
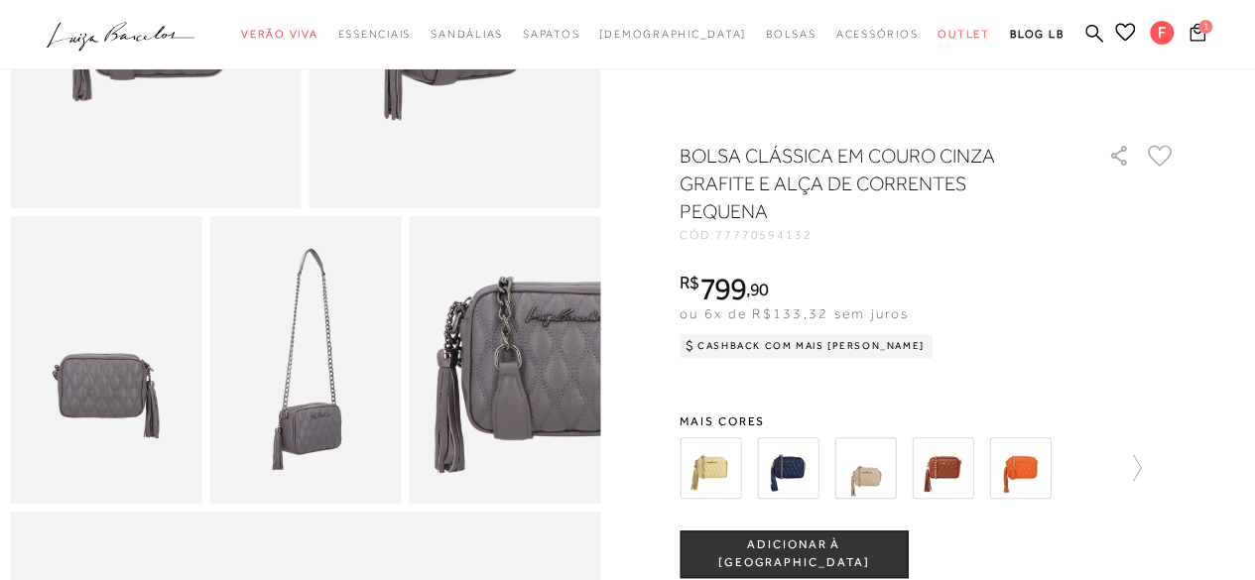
scroll to position [377, 0]
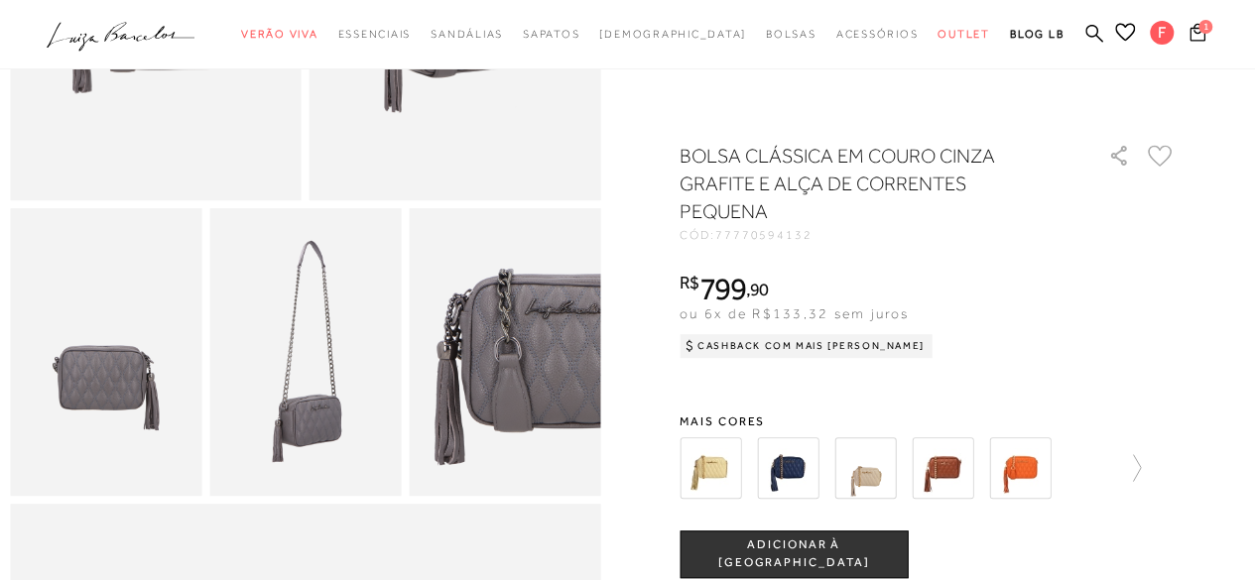
click at [951, 467] on img at bounding box center [943, 469] width 62 height 62
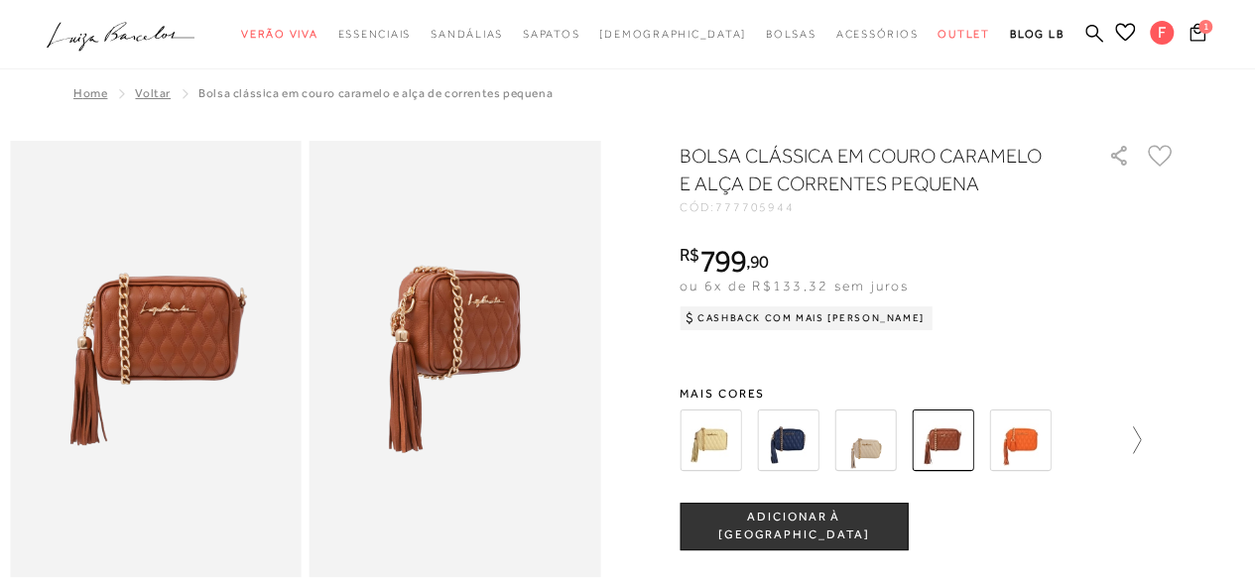
click at [1137, 441] on icon at bounding box center [1127, 441] width 28 height 28
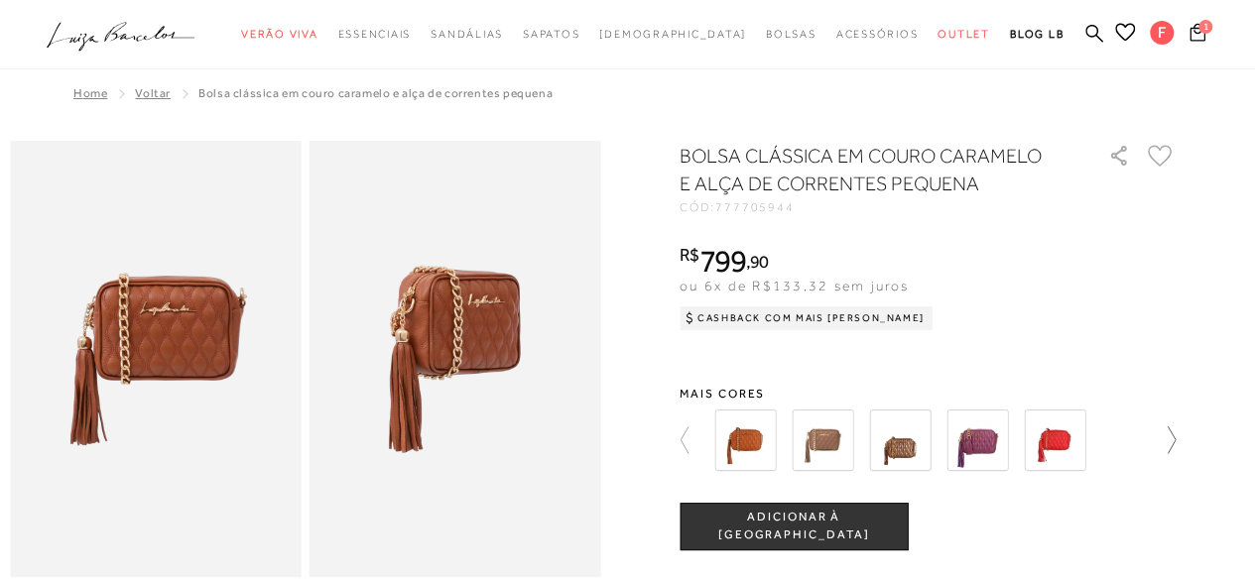
click at [1169, 438] on icon at bounding box center [1162, 441] width 28 height 28
click at [1167, 153] on icon at bounding box center [1160, 156] width 25 height 22
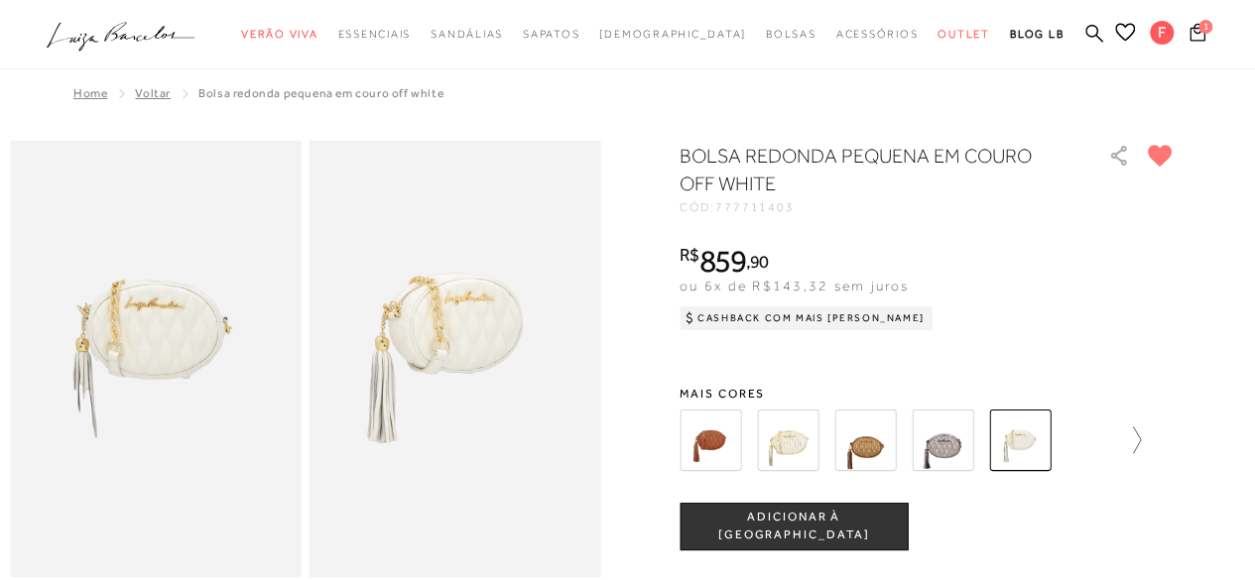
click at [1139, 445] on icon at bounding box center [1127, 441] width 28 height 28
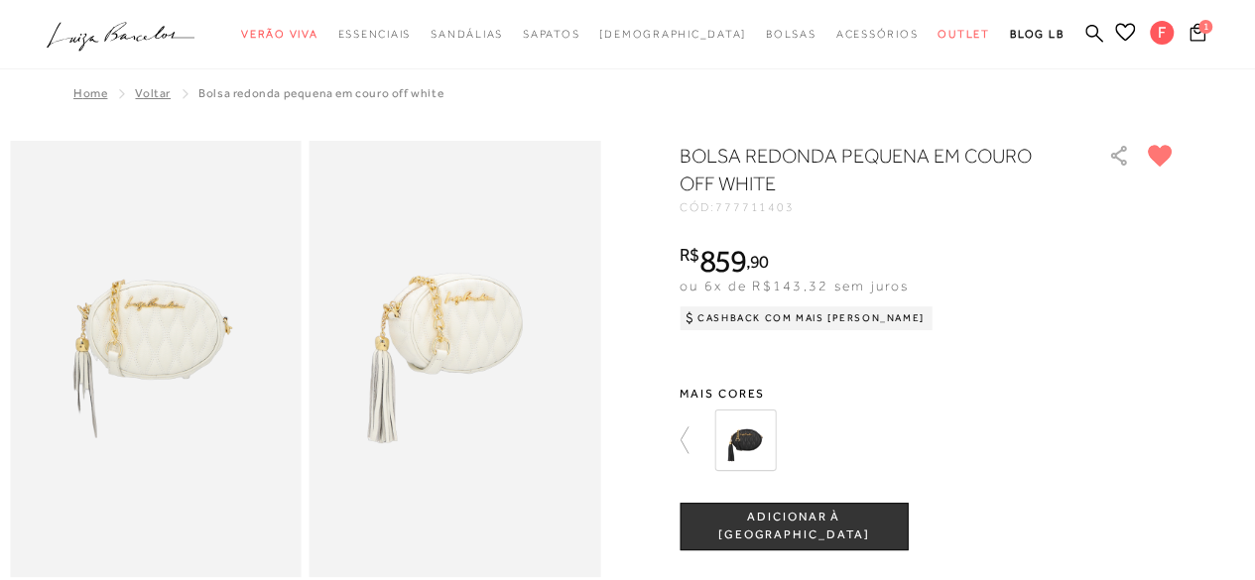
click at [762, 432] on img at bounding box center [745, 441] width 62 height 62
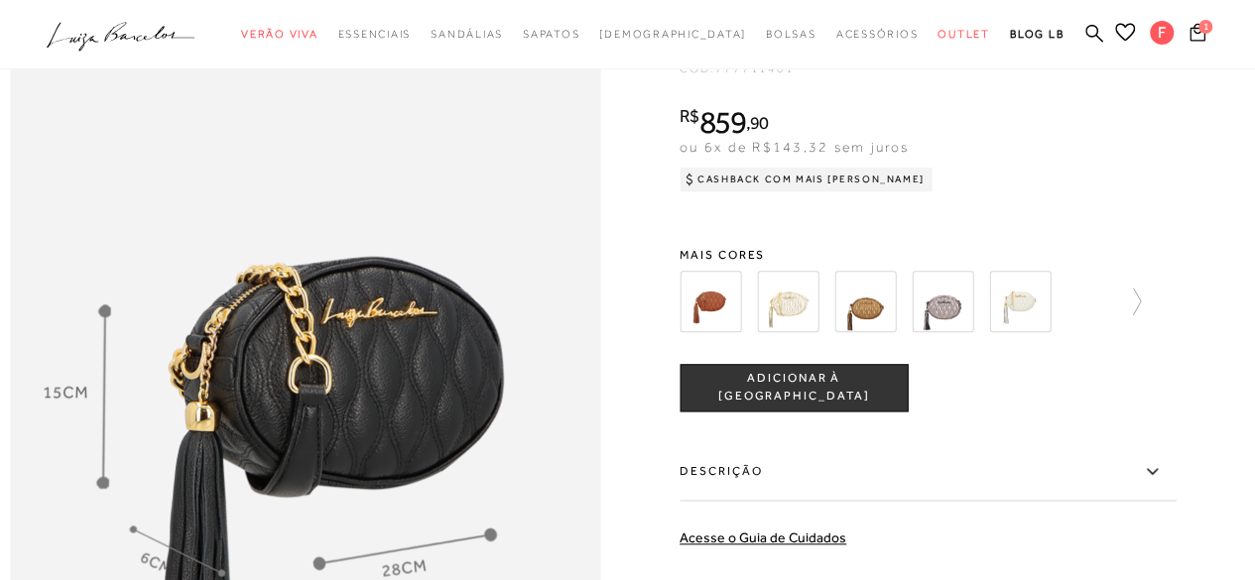
scroll to position [974, 0]
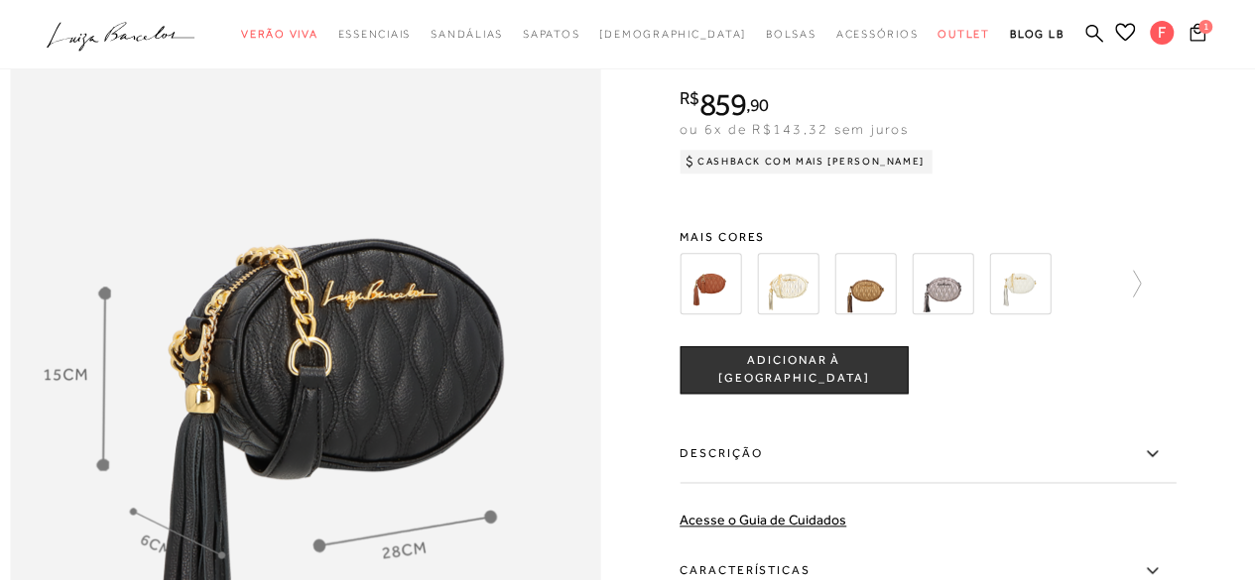
click at [1033, 314] on img at bounding box center [1020, 284] width 62 height 62
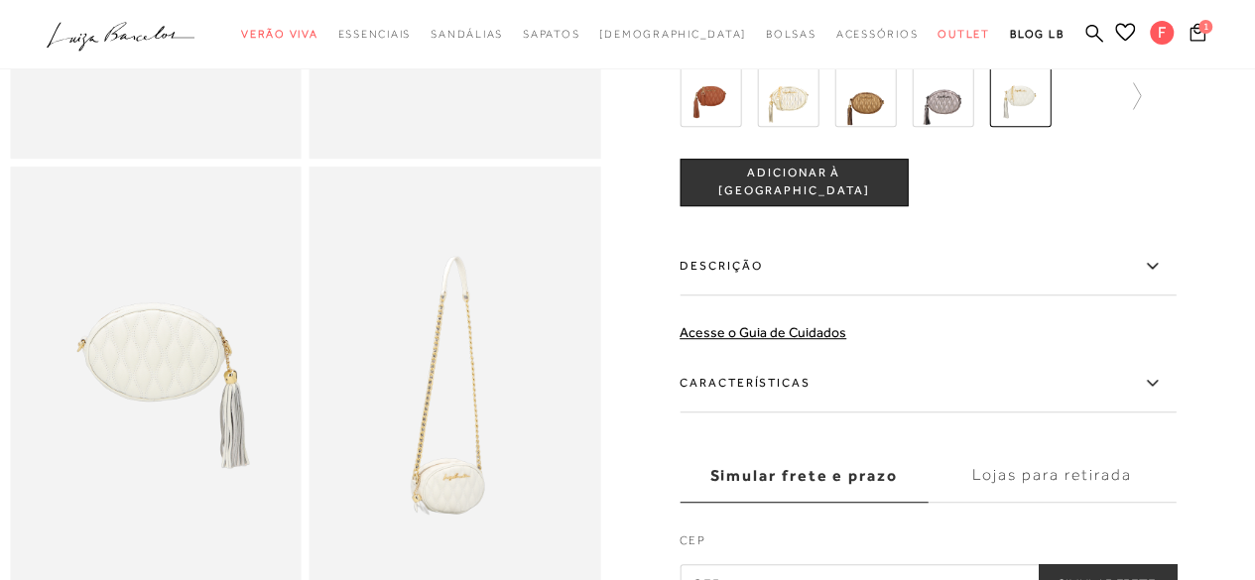
scroll to position [59, 0]
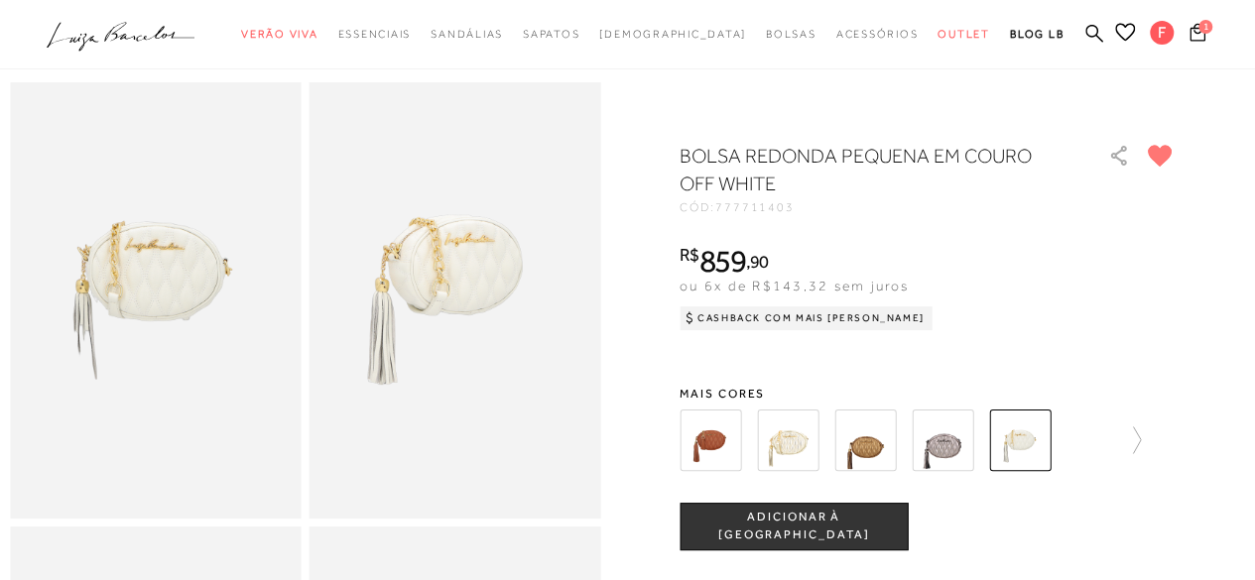
click at [1166, 150] on icon at bounding box center [1160, 156] width 23 height 20
click at [1167, 156] on icon at bounding box center [1160, 156] width 23 height 20
click at [1127, 33] on icon at bounding box center [1125, 32] width 20 height 19
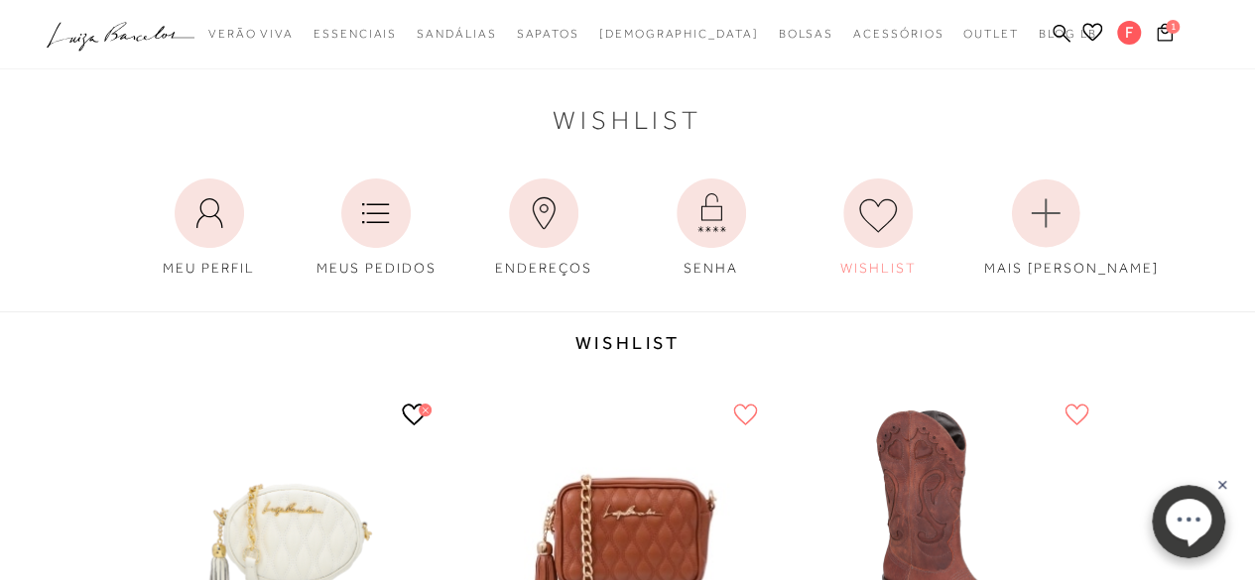
click at [417, 416] on icon at bounding box center [414, 415] width 25 height 22
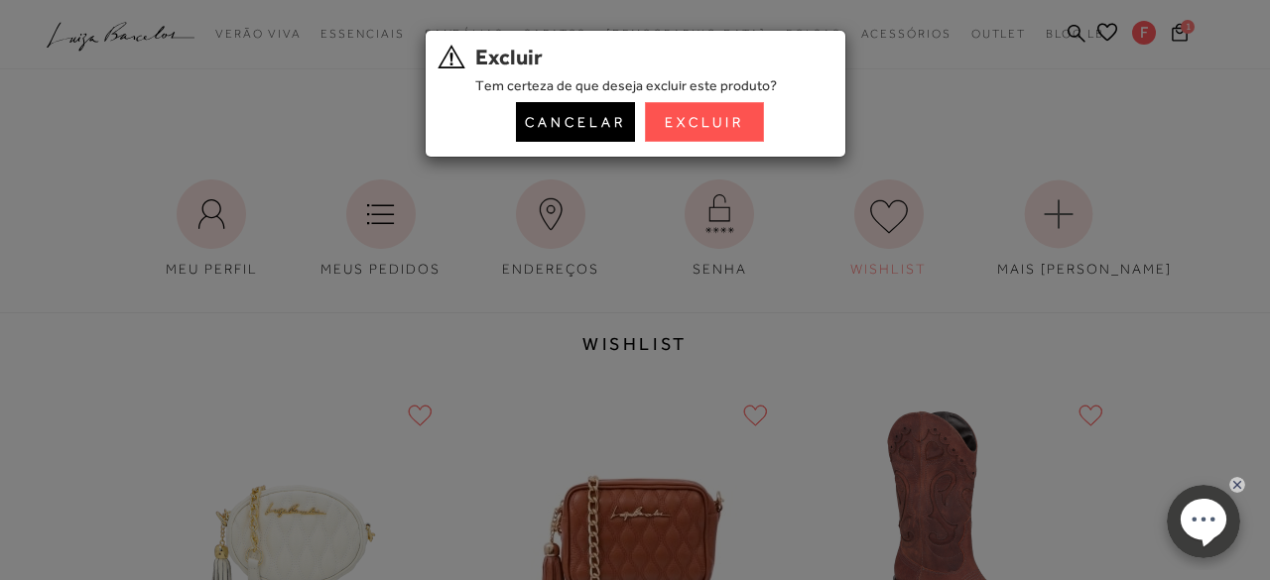
click at [744, 102] on button "Excluir" at bounding box center [704, 122] width 119 height 40
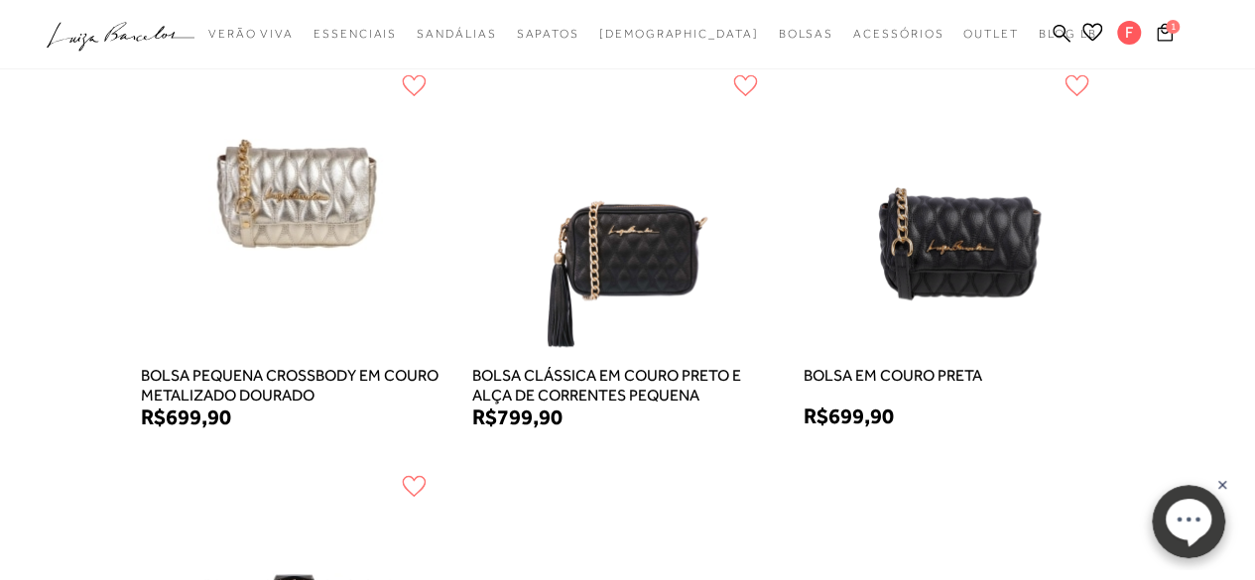
scroll to position [731, 0]
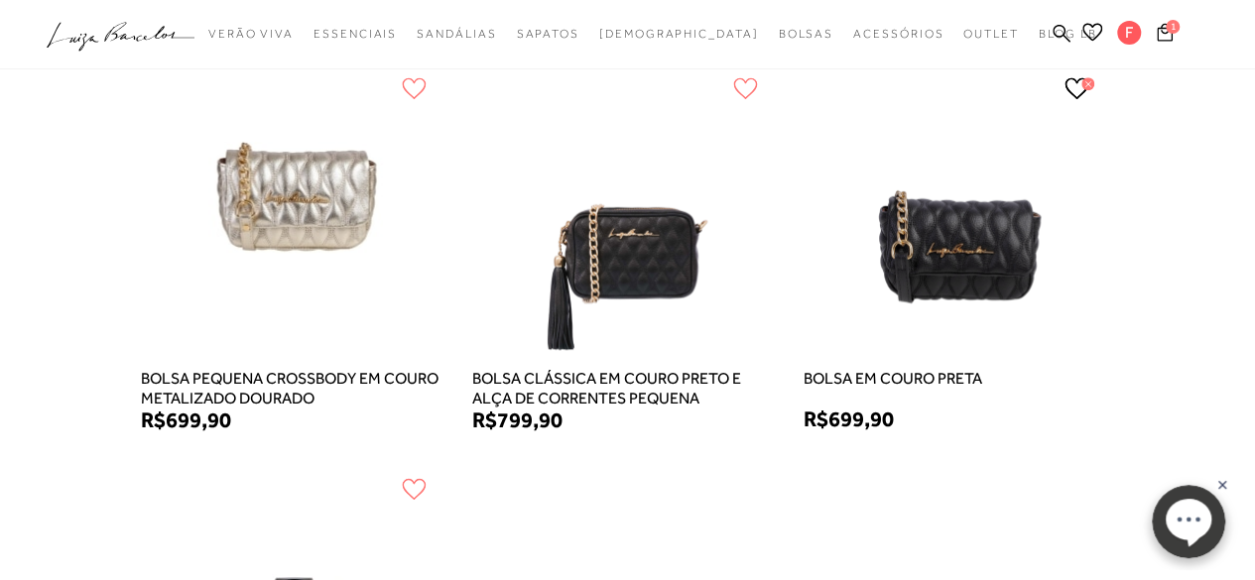
click at [1082, 90] on icon at bounding box center [1076, 88] width 23 height 20
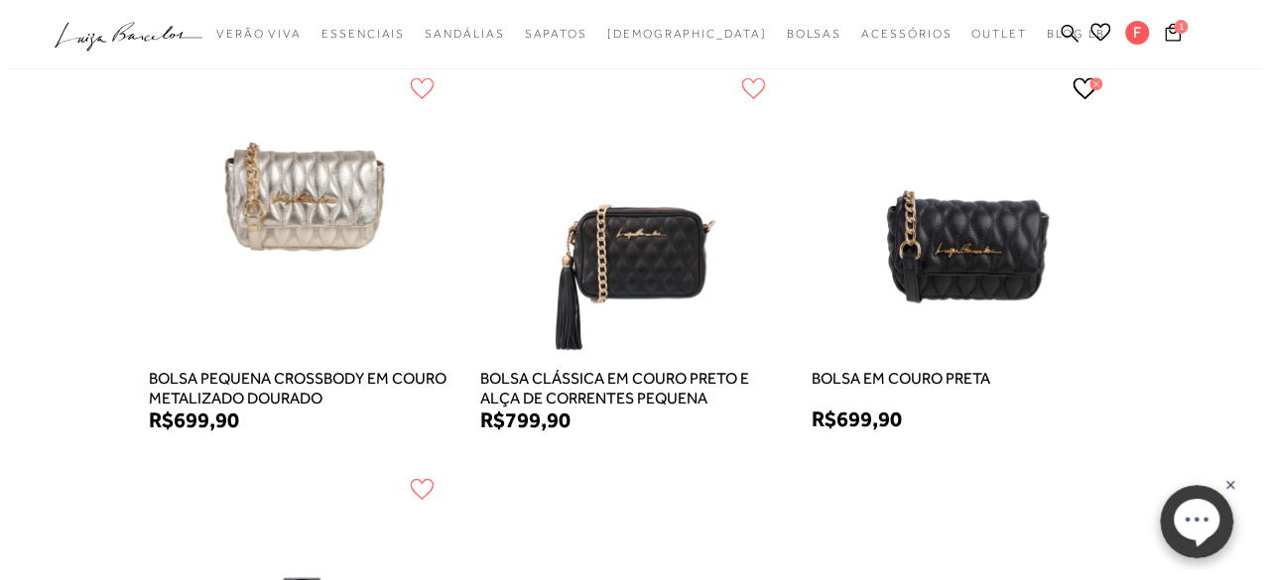
scroll to position [733, 0]
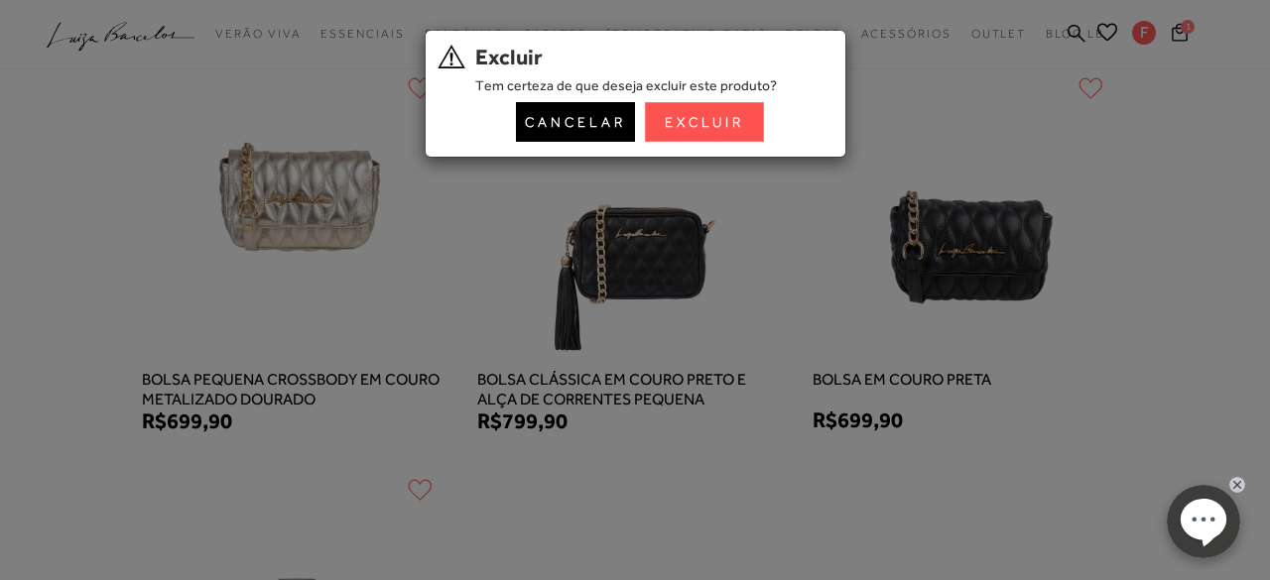
click at [736, 134] on button "Excluir" at bounding box center [704, 122] width 119 height 40
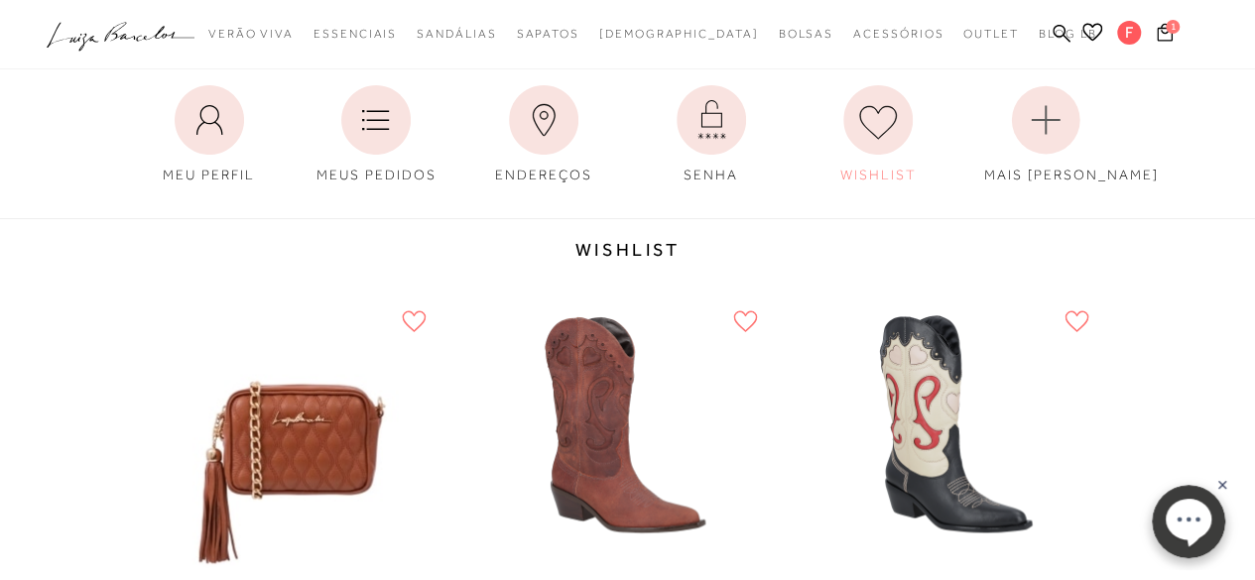
scroll to position [0, 0]
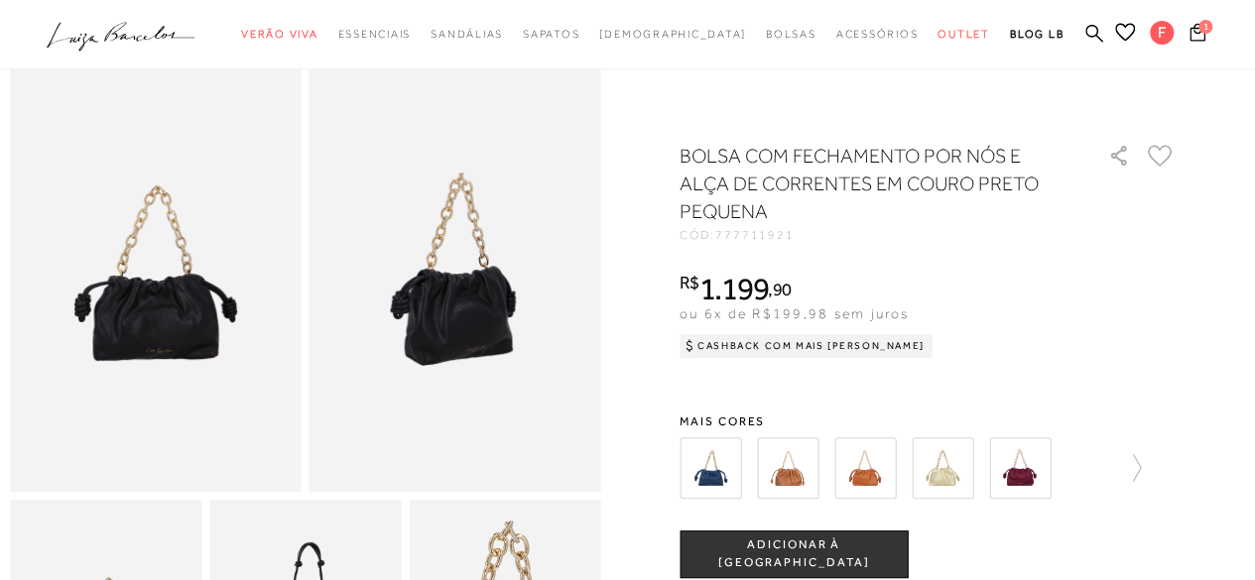
scroll to position [89, 0]
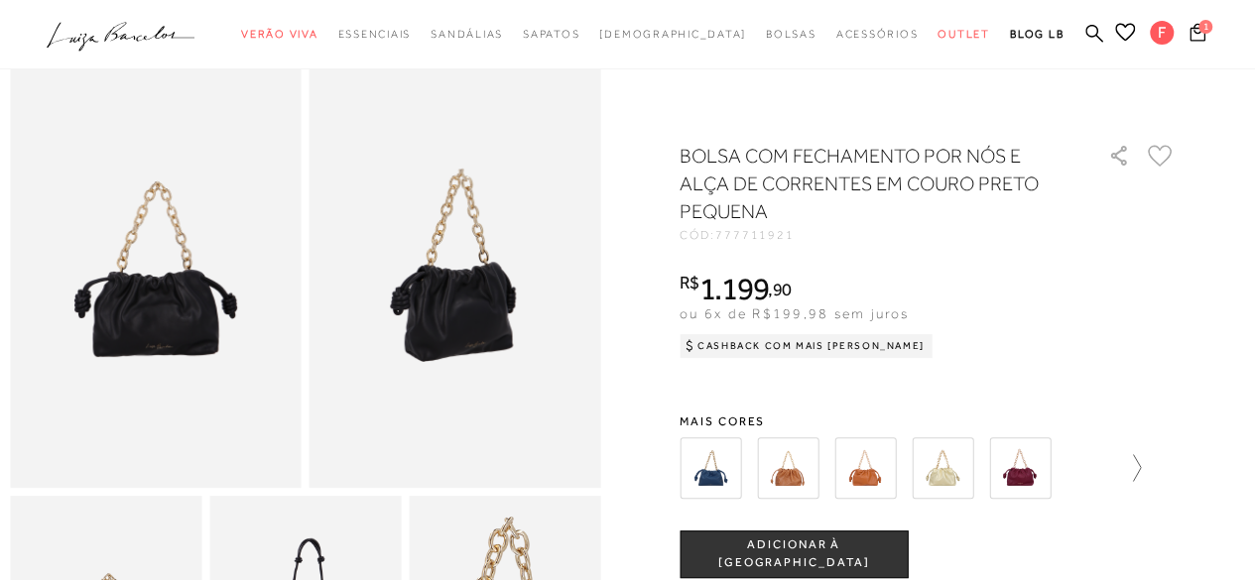
click at [1139, 462] on icon at bounding box center [1127, 468] width 28 height 28
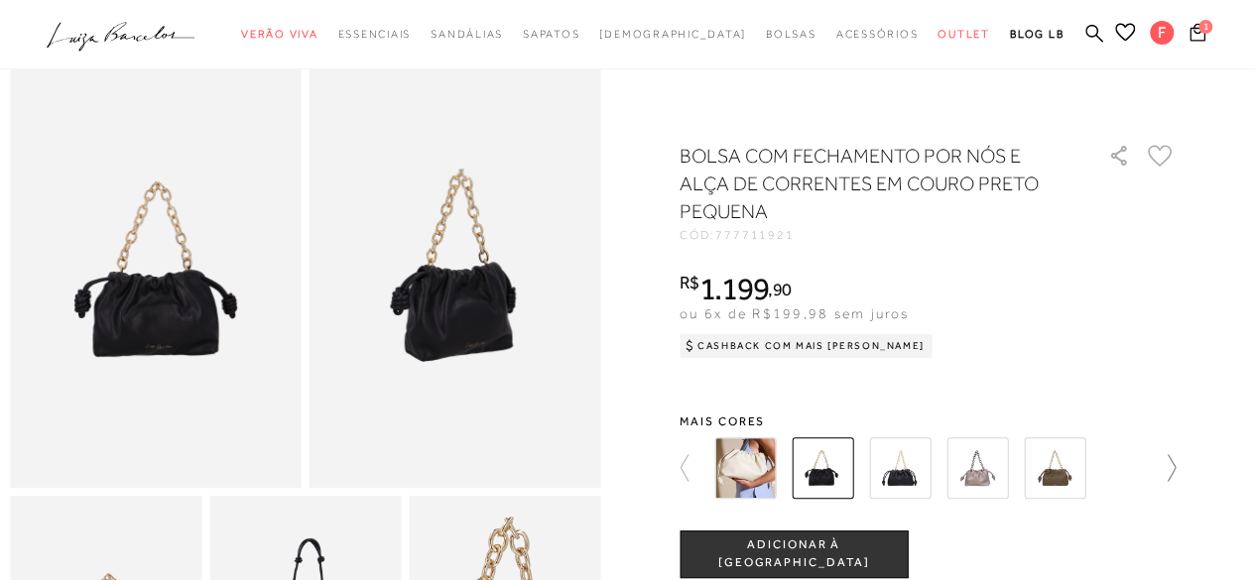
click at [1135, 462] on div at bounding box center [921, 468] width 427 height 73
click at [1164, 156] on icon at bounding box center [1160, 156] width 25 height 22
click at [848, 467] on img at bounding box center [823, 469] width 62 height 62
click at [898, 471] on img at bounding box center [900, 469] width 62 height 62
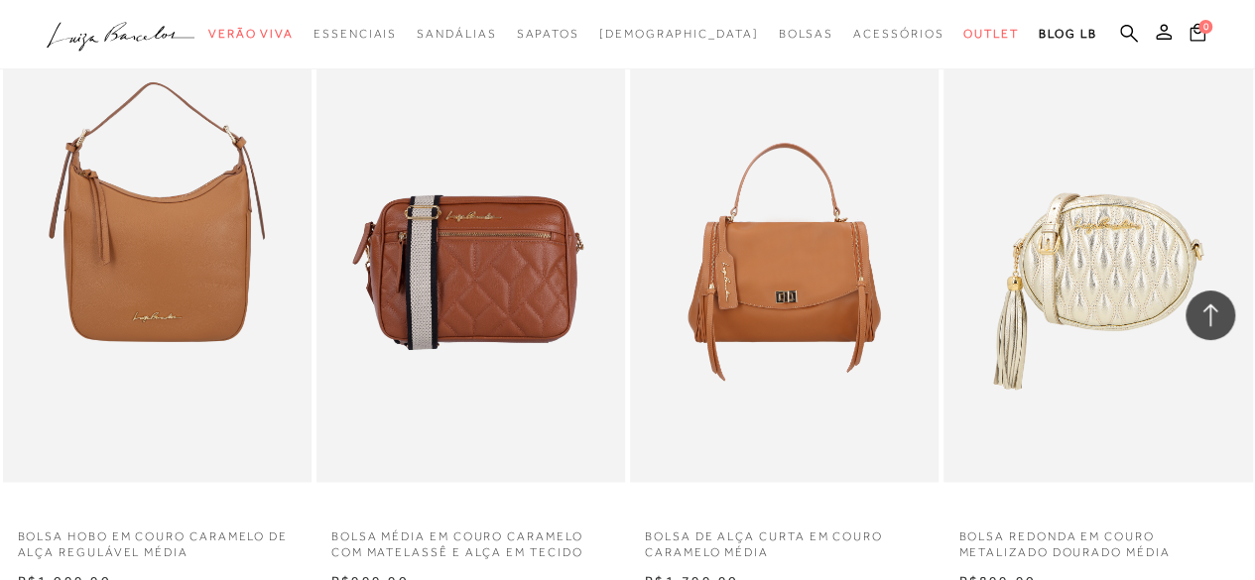
scroll to position [50542, 0]
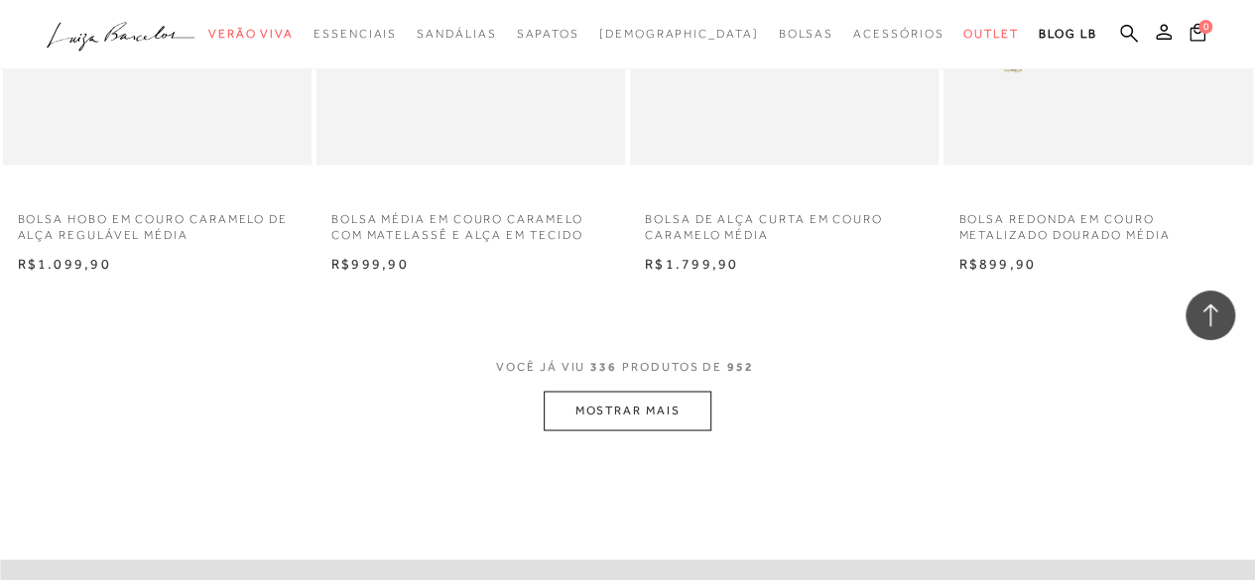
click at [616, 414] on button "MOSTRAR MAIS" at bounding box center [627, 410] width 167 height 39
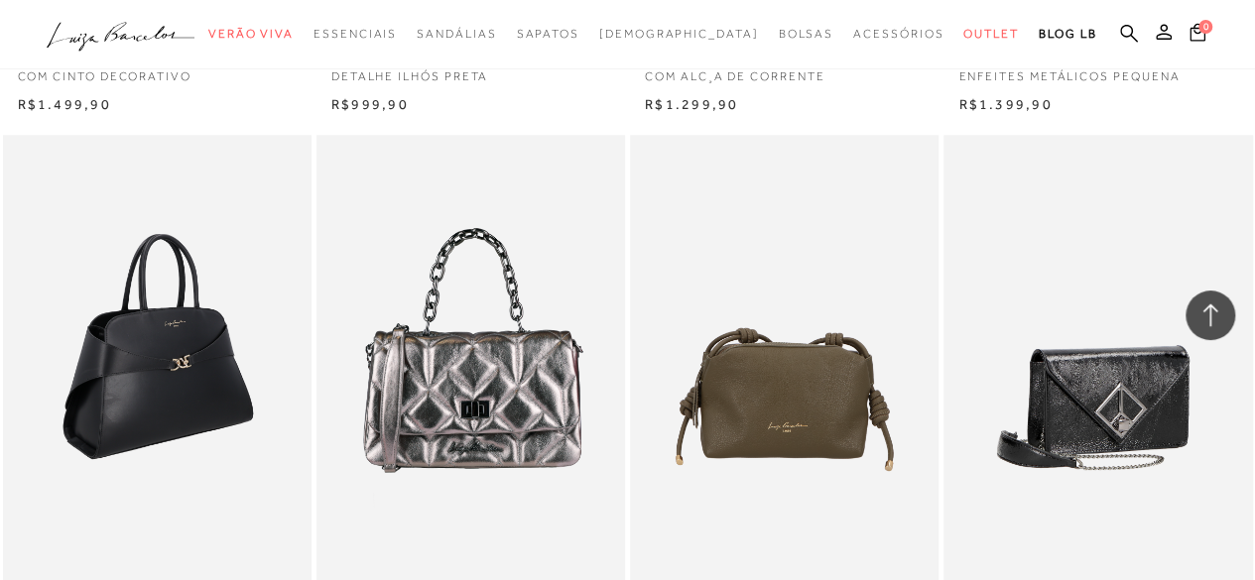
scroll to position [54193, 0]
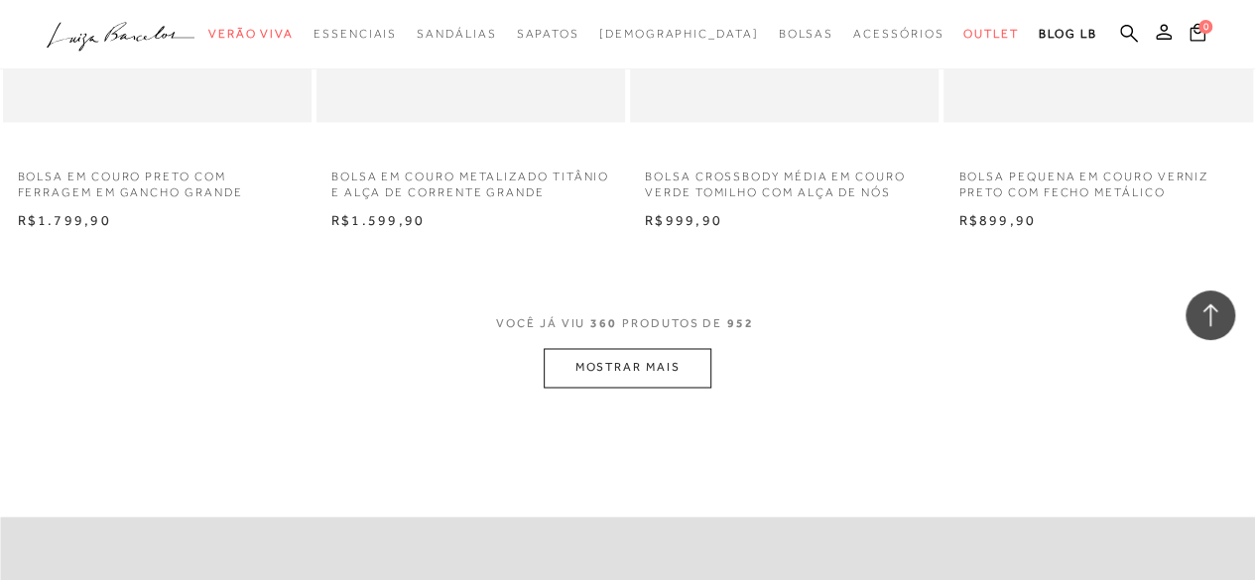
click at [586, 354] on button "MOSTRAR MAIS" at bounding box center [627, 367] width 167 height 39
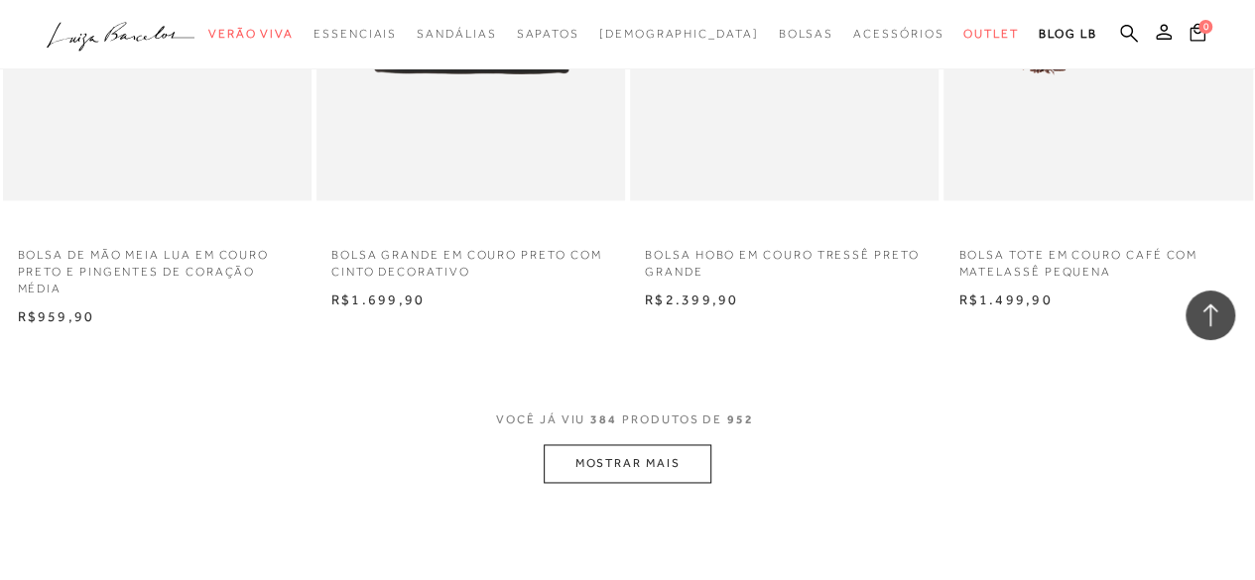
scroll to position [57884, 0]
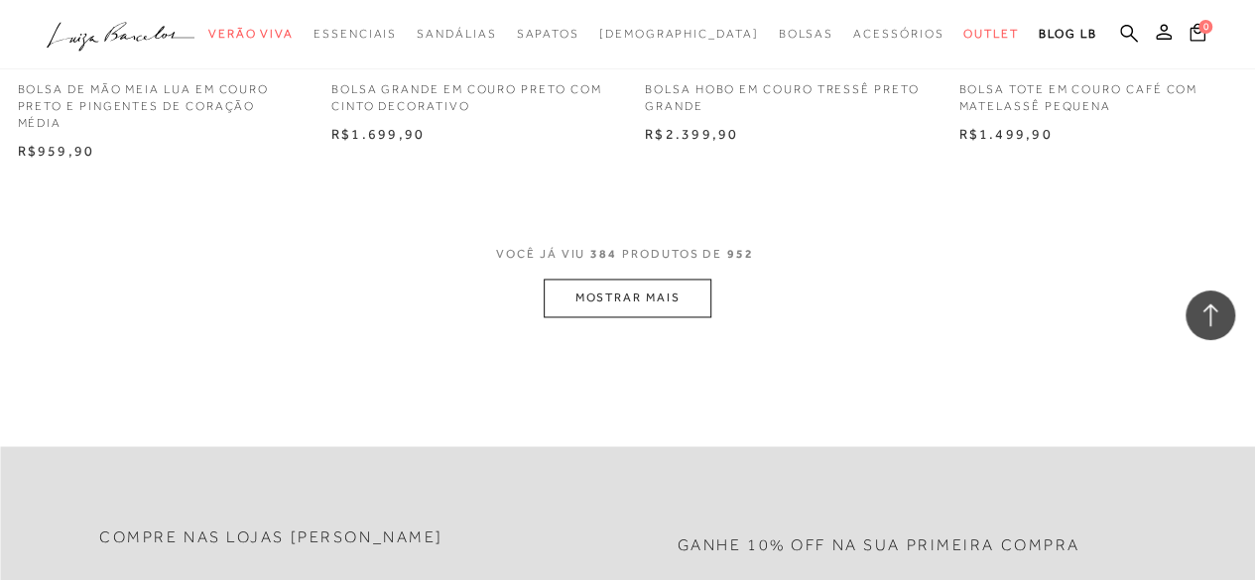
click at [617, 291] on button "MOSTRAR MAIS" at bounding box center [627, 298] width 167 height 39
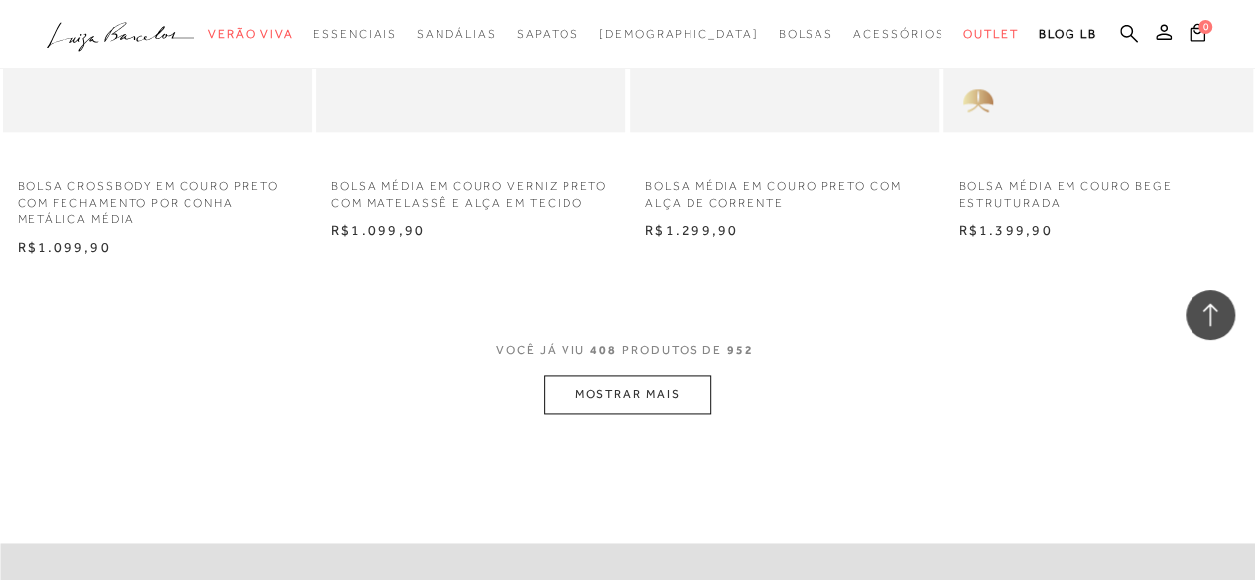
scroll to position [61535, 0]
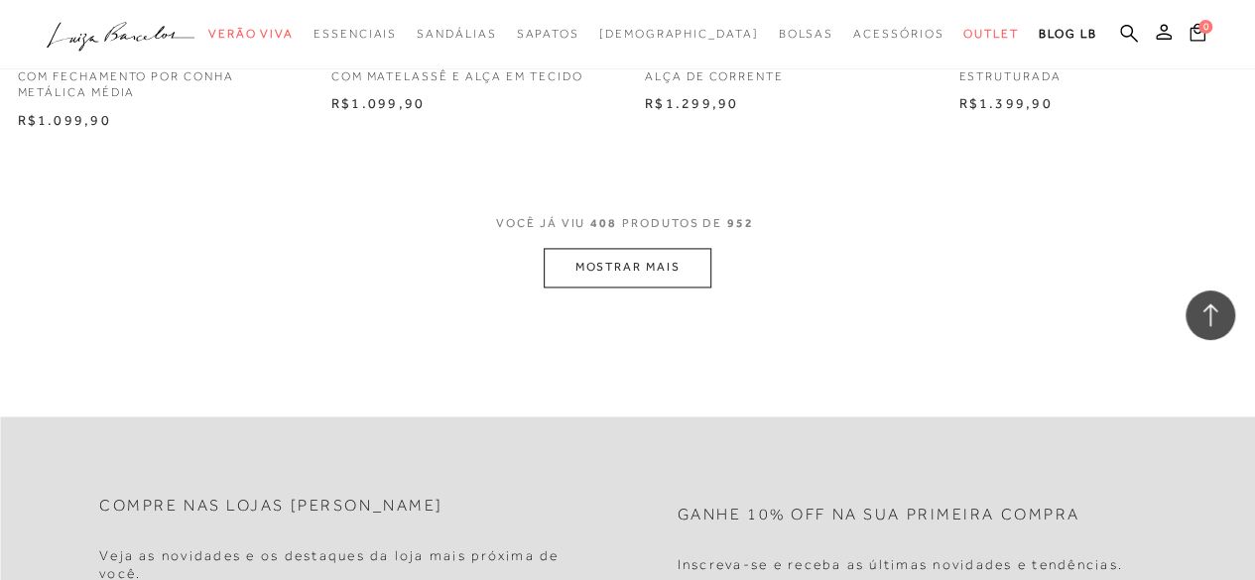
click at [609, 248] on button "MOSTRAR MAIS" at bounding box center [627, 267] width 167 height 39
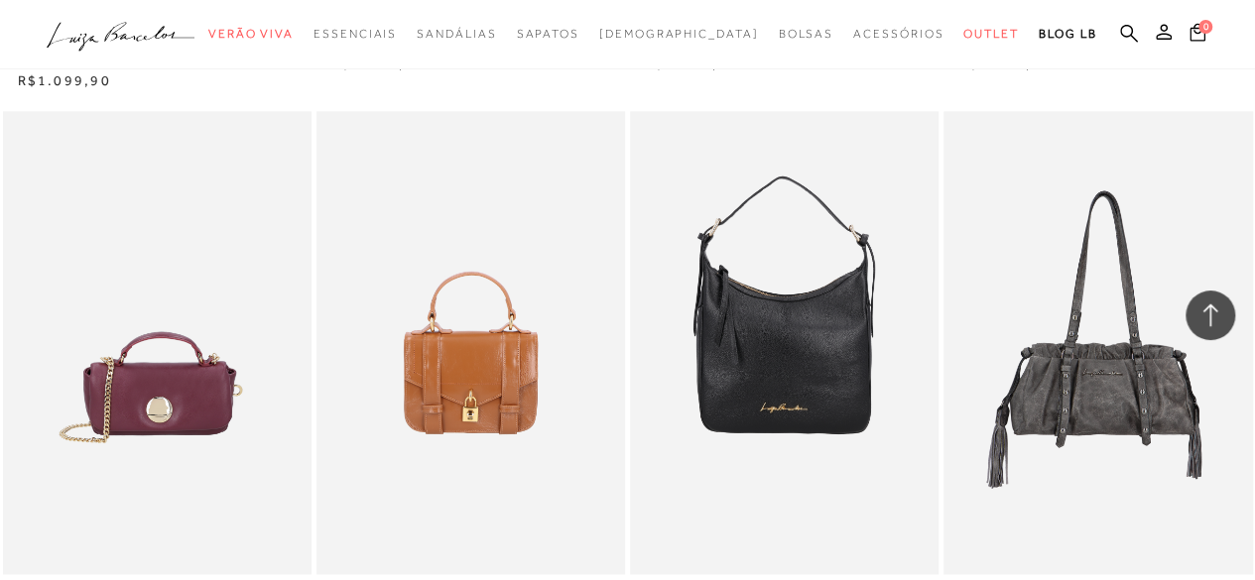
scroll to position [62051, 0]
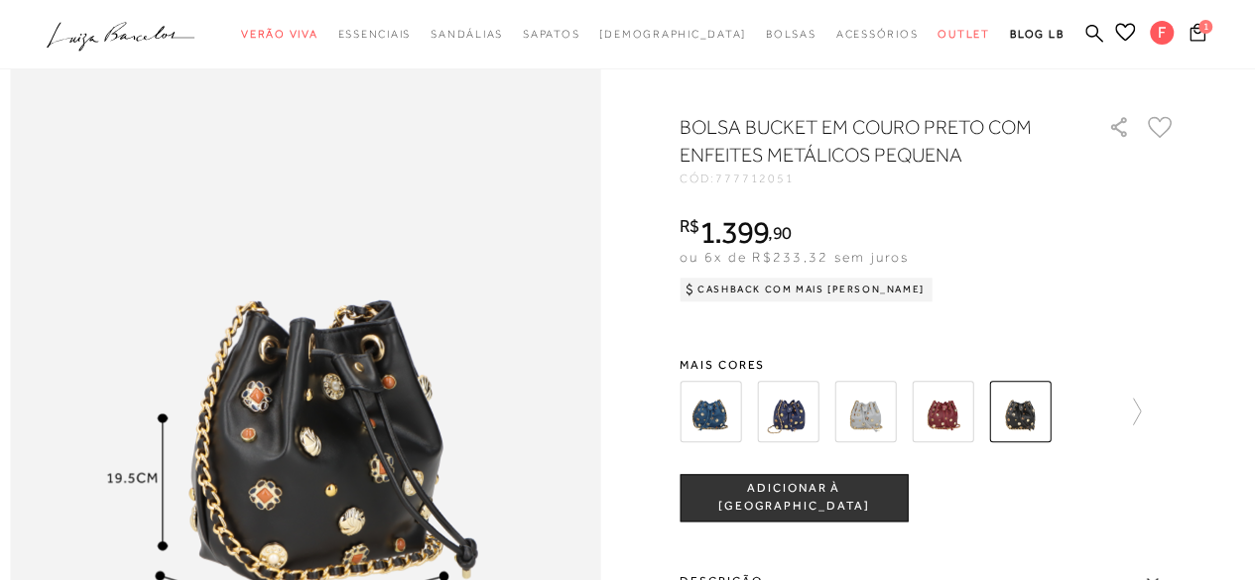
scroll to position [877, 0]
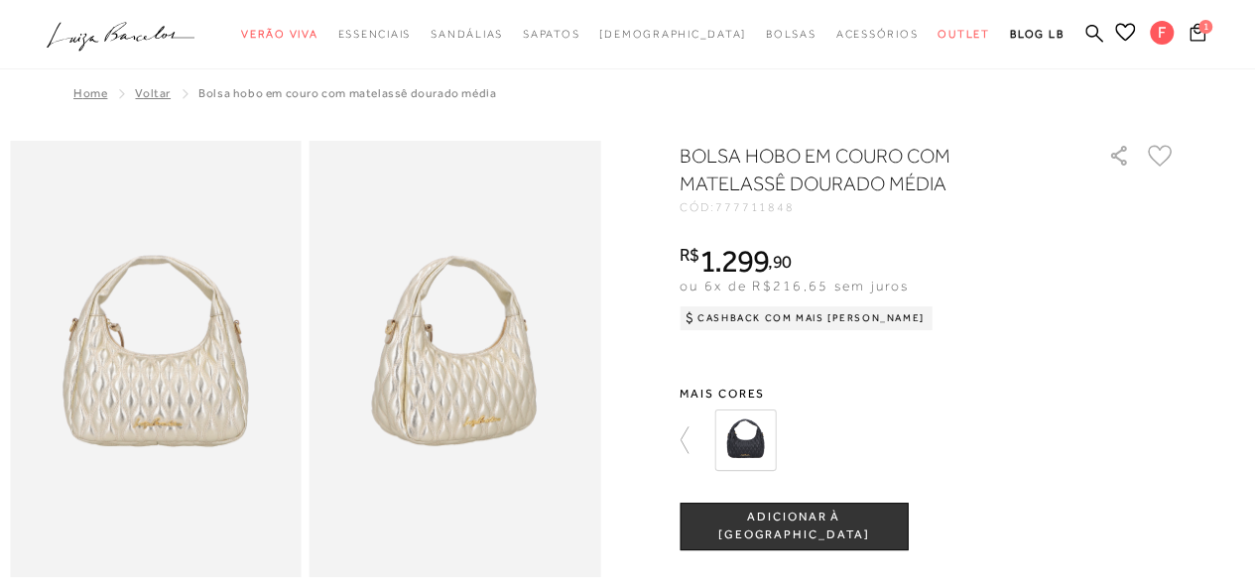
click at [763, 444] on img at bounding box center [745, 441] width 62 height 62
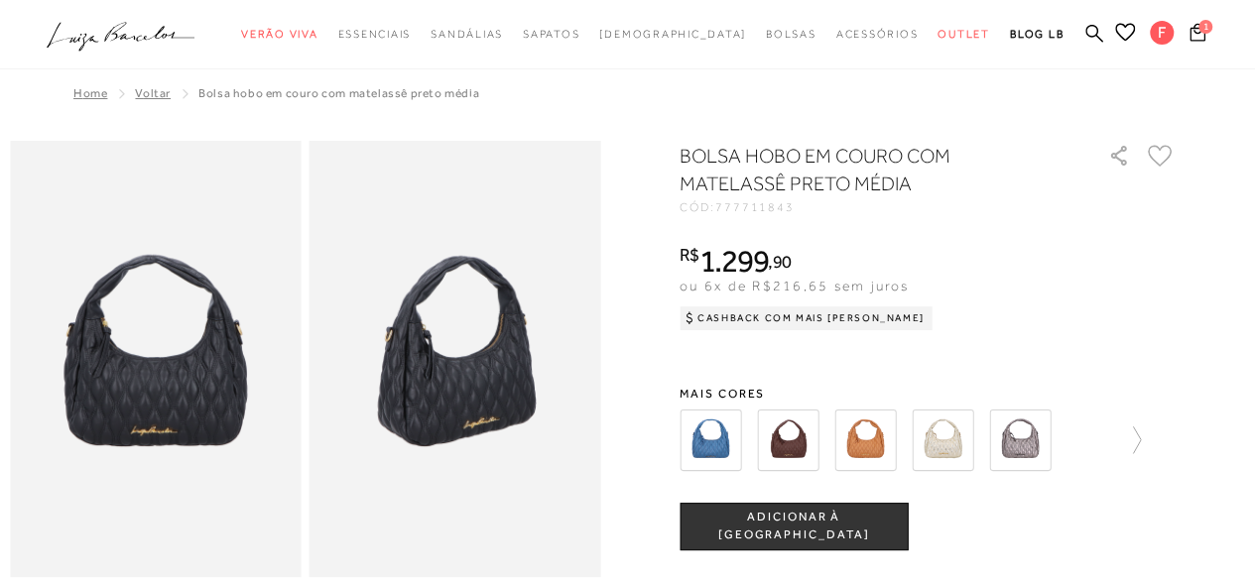
click at [782, 439] on img at bounding box center [788, 441] width 62 height 62
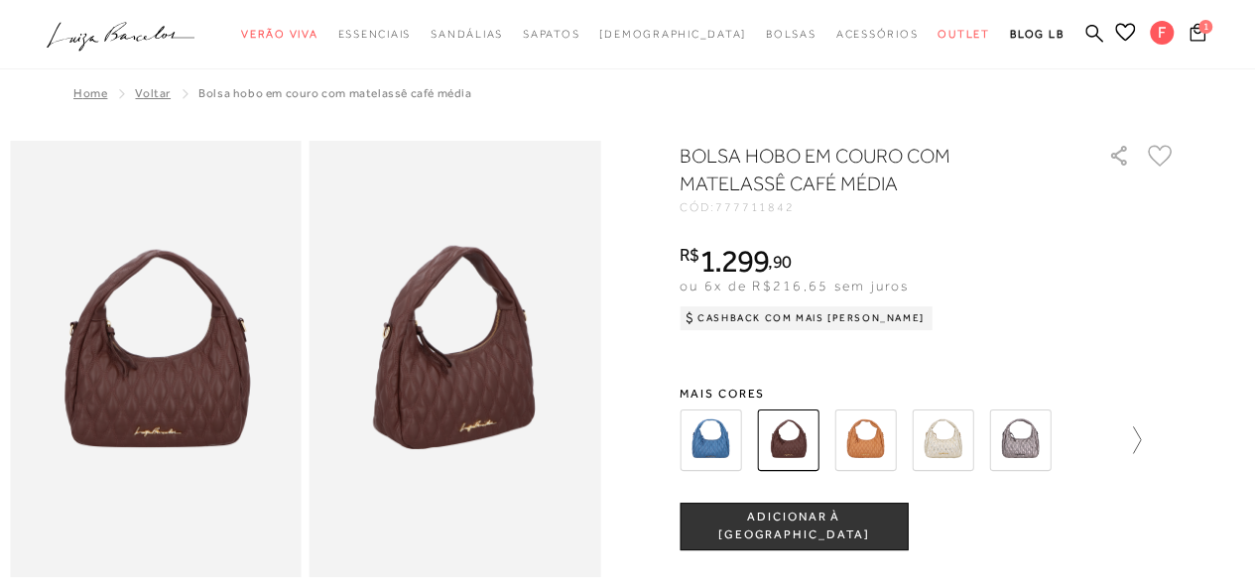
click at [1141, 438] on icon at bounding box center [1127, 441] width 28 height 28
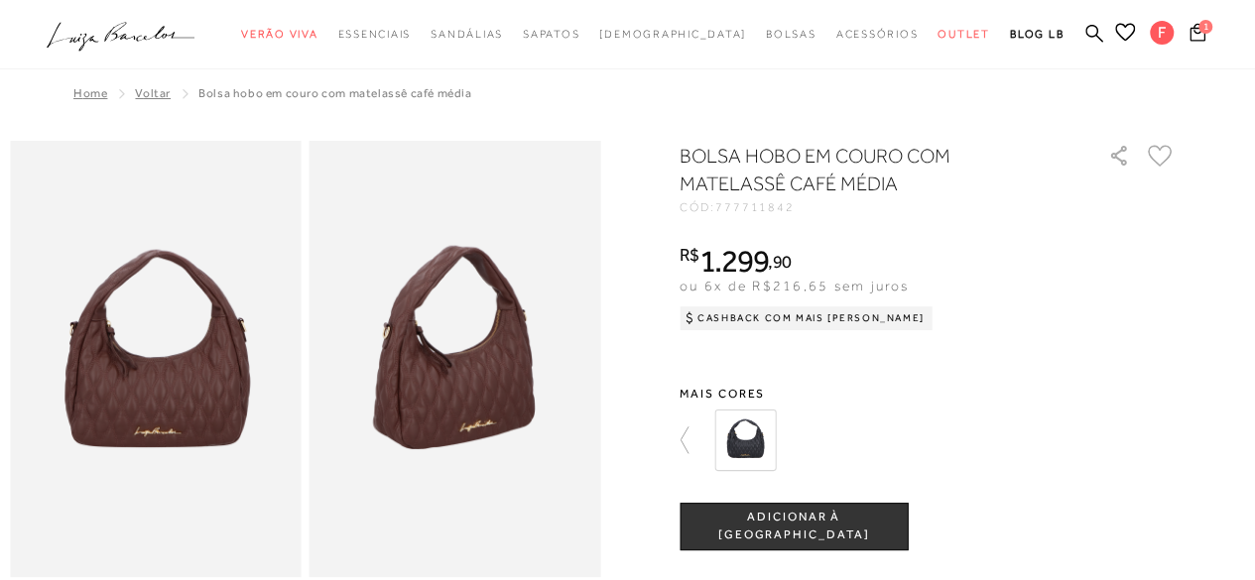
click at [754, 449] on img at bounding box center [745, 441] width 62 height 62
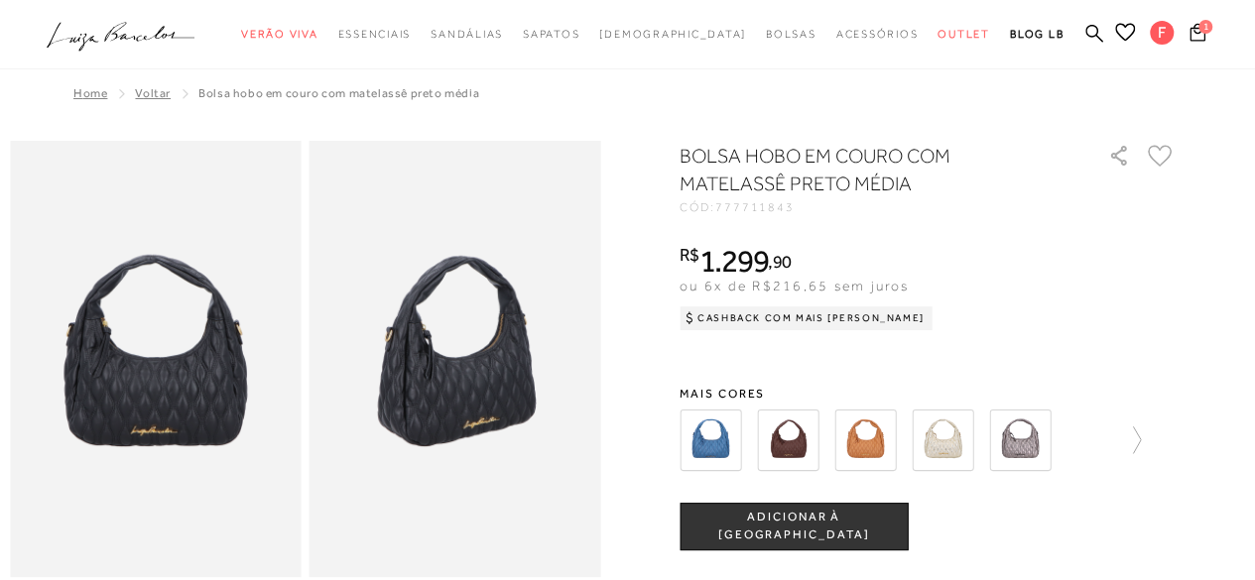
click at [1169, 158] on icon at bounding box center [1160, 156] width 25 height 22
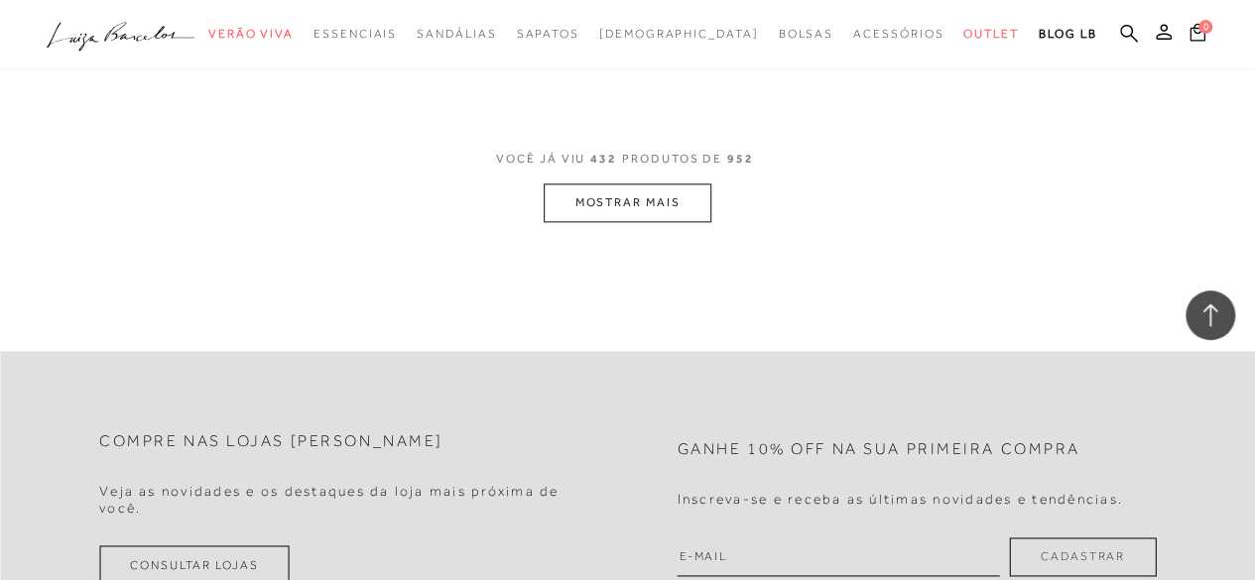
scroll to position [65106, 0]
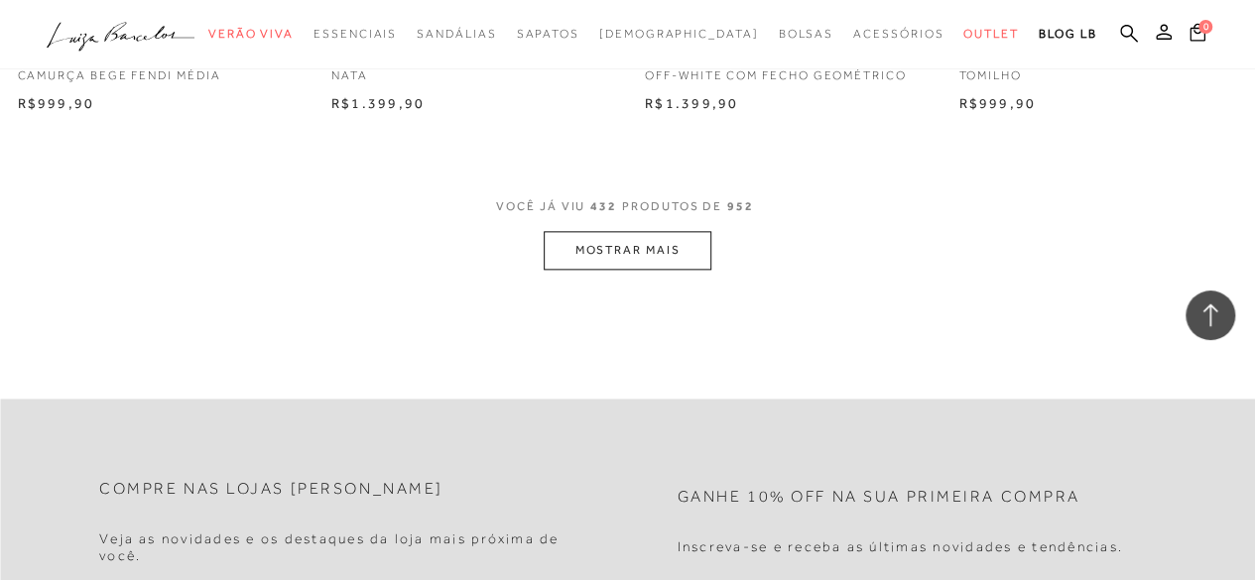
click at [600, 247] on button "MOSTRAR MAIS" at bounding box center [627, 250] width 167 height 39
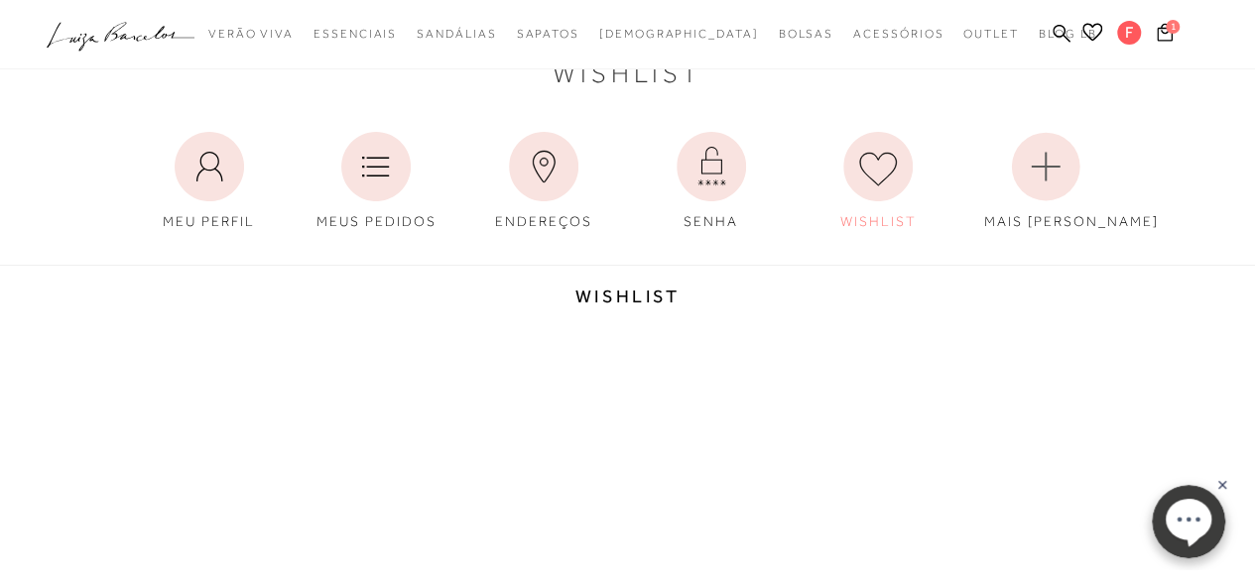
scroll to position [32, 0]
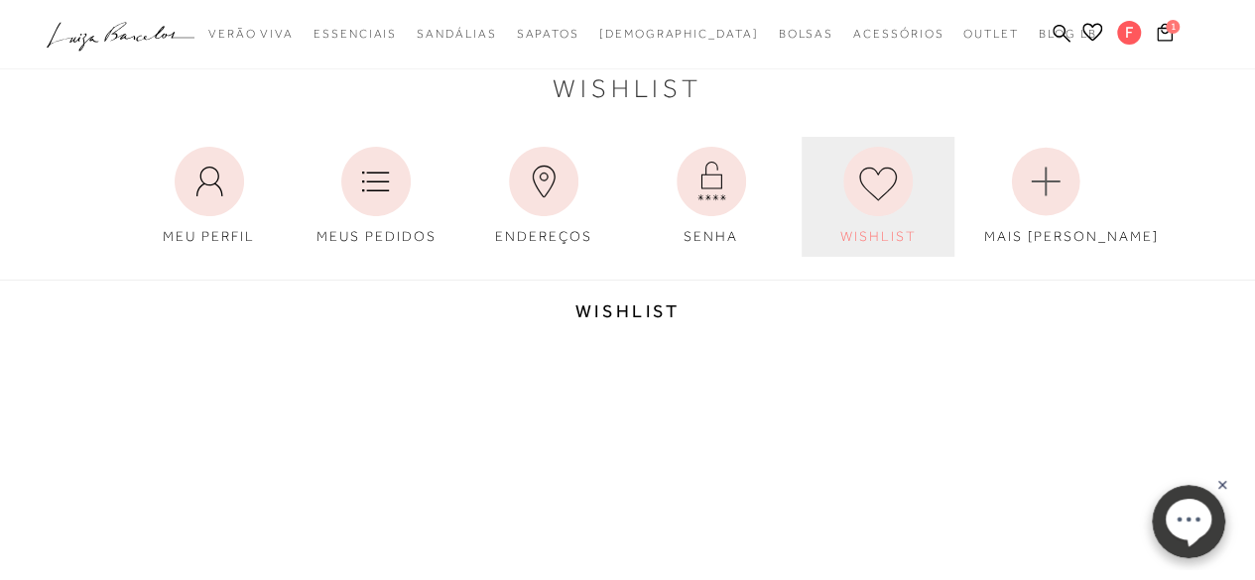
click at [870, 174] on icon at bounding box center [877, 181] width 69 height 69
click at [871, 187] on icon at bounding box center [877, 181] width 69 height 69
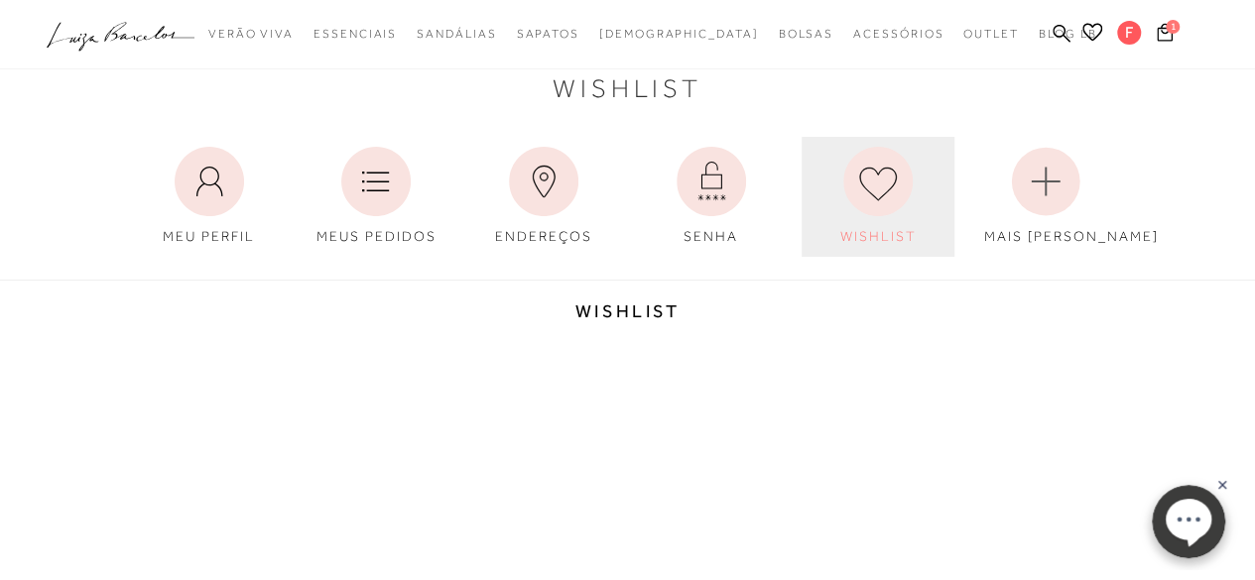
click at [871, 187] on icon at bounding box center [877, 181] width 69 height 69
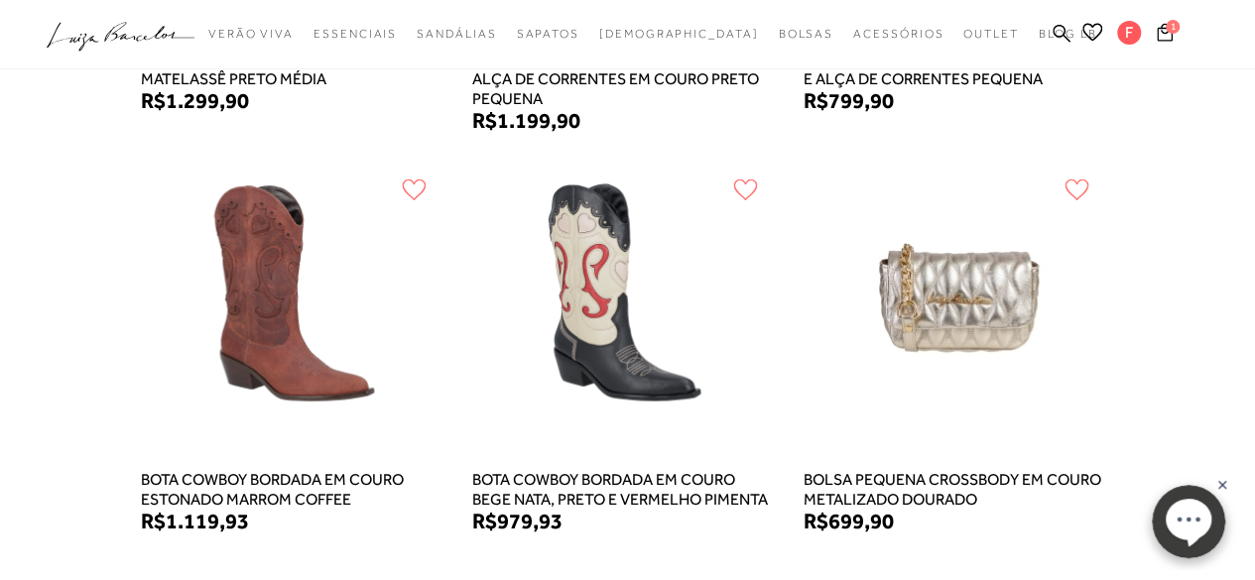
scroll to position [809, 0]
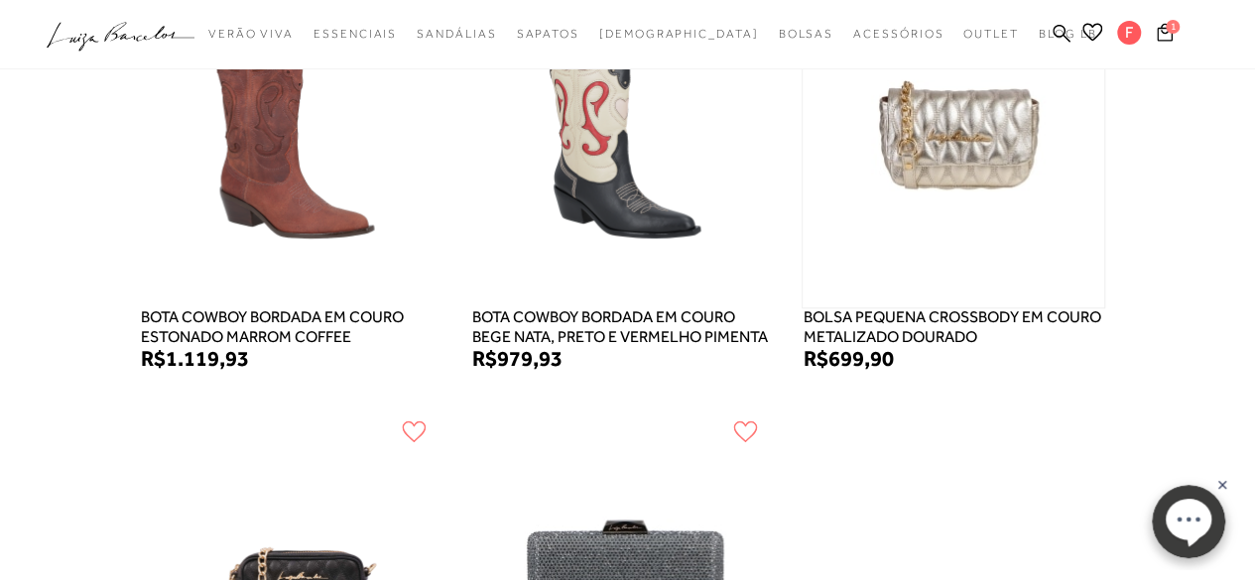
click at [1013, 173] on img at bounding box center [954, 154] width 302 height 307
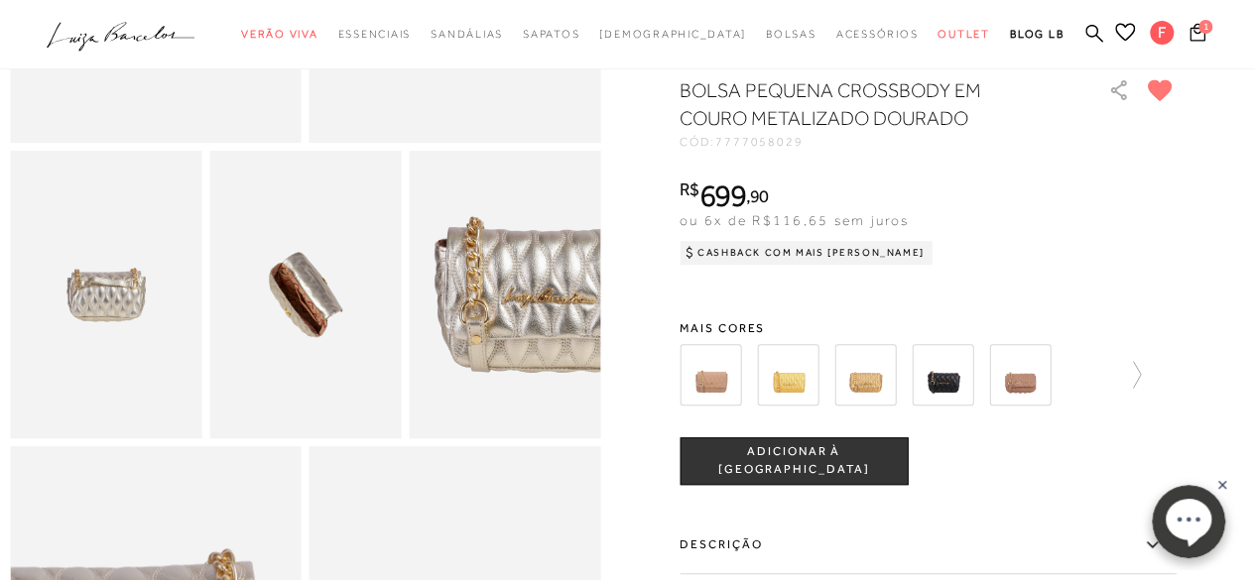
scroll to position [419, 0]
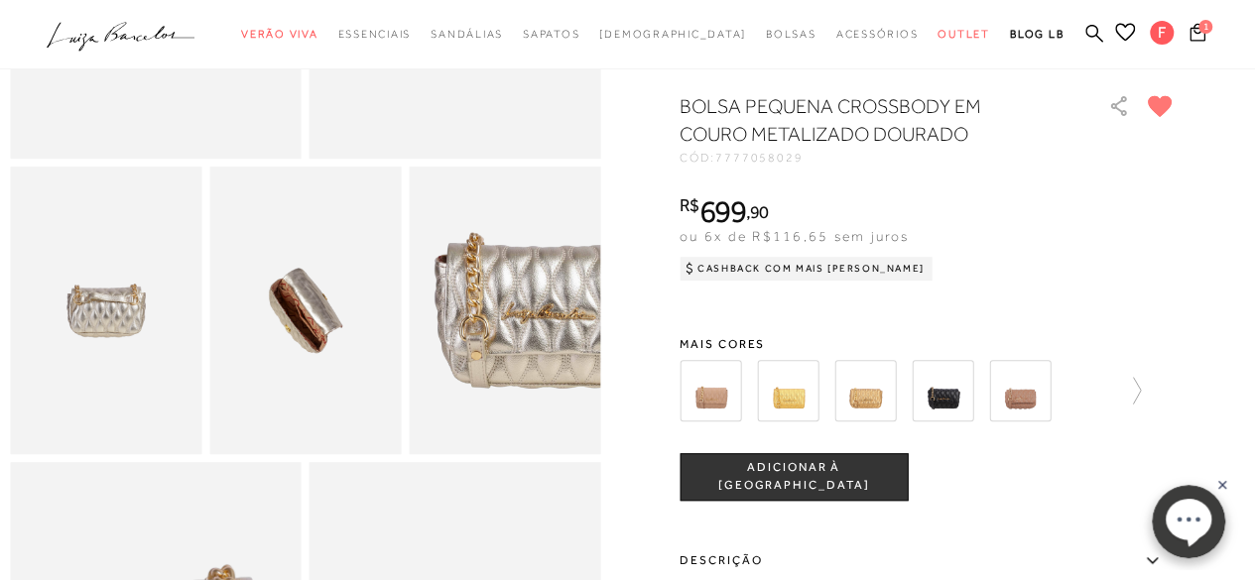
click at [1016, 420] on img at bounding box center [1020, 391] width 62 height 62
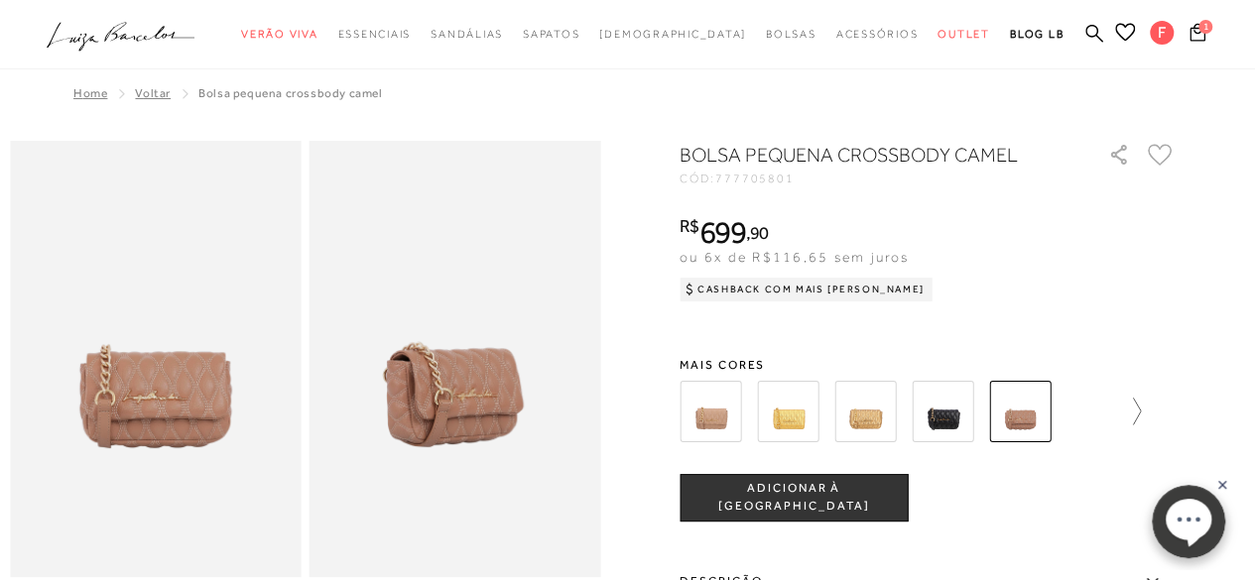
click at [1138, 418] on icon at bounding box center [1127, 412] width 28 height 28
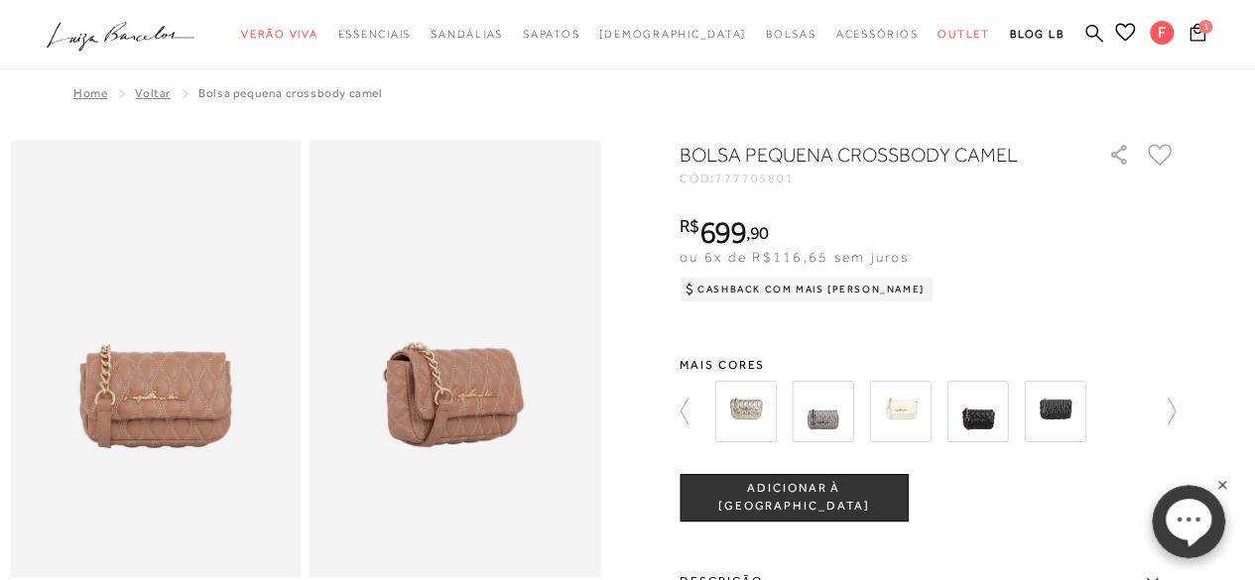
click at [900, 386] on img at bounding box center [900, 412] width 62 height 62
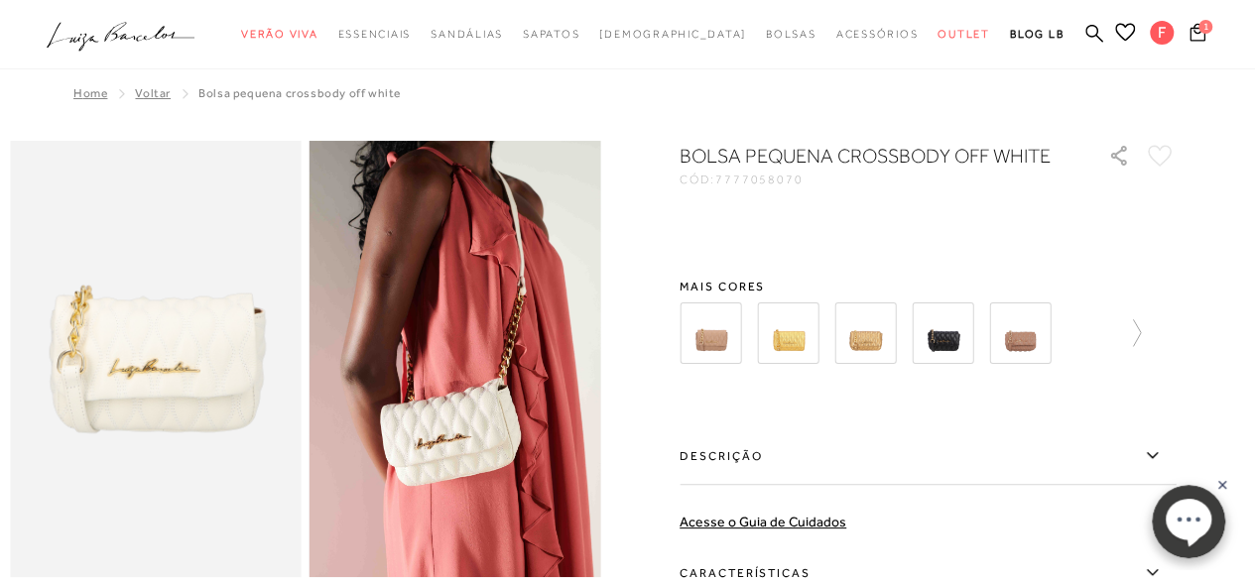
click at [1146, 353] on div "BOLSA PEQUENA CROSSBODY OFF WHITE CÓD: 7777058070 × É necessário selecionar um …" at bounding box center [928, 468] width 496 height 652
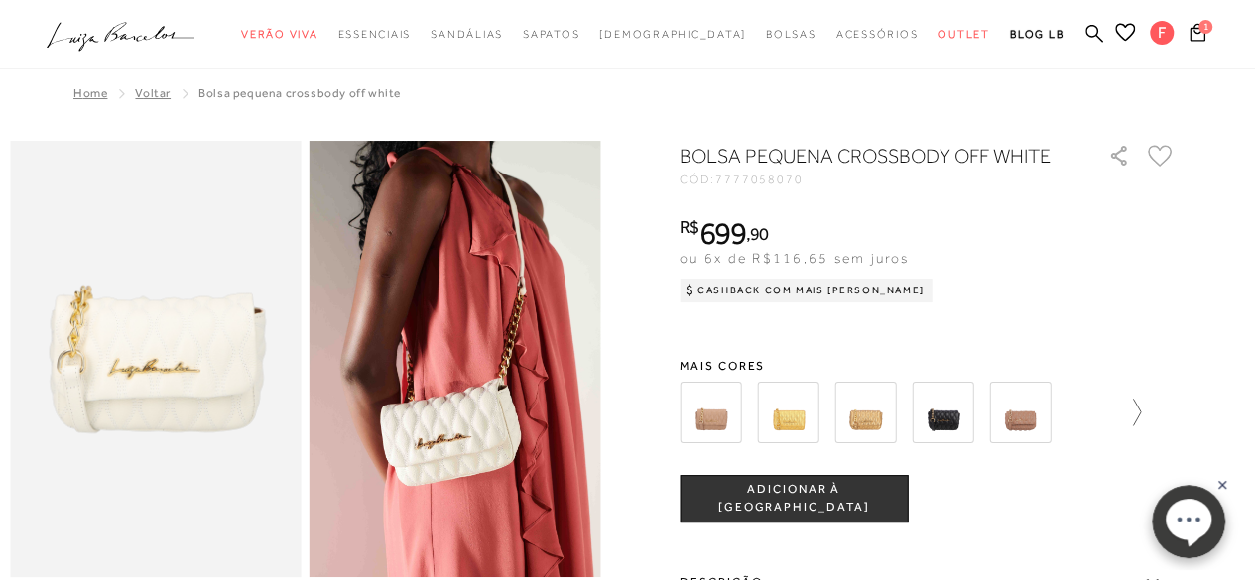
click at [1141, 427] on icon at bounding box center [1127, 413] width 28 height 28
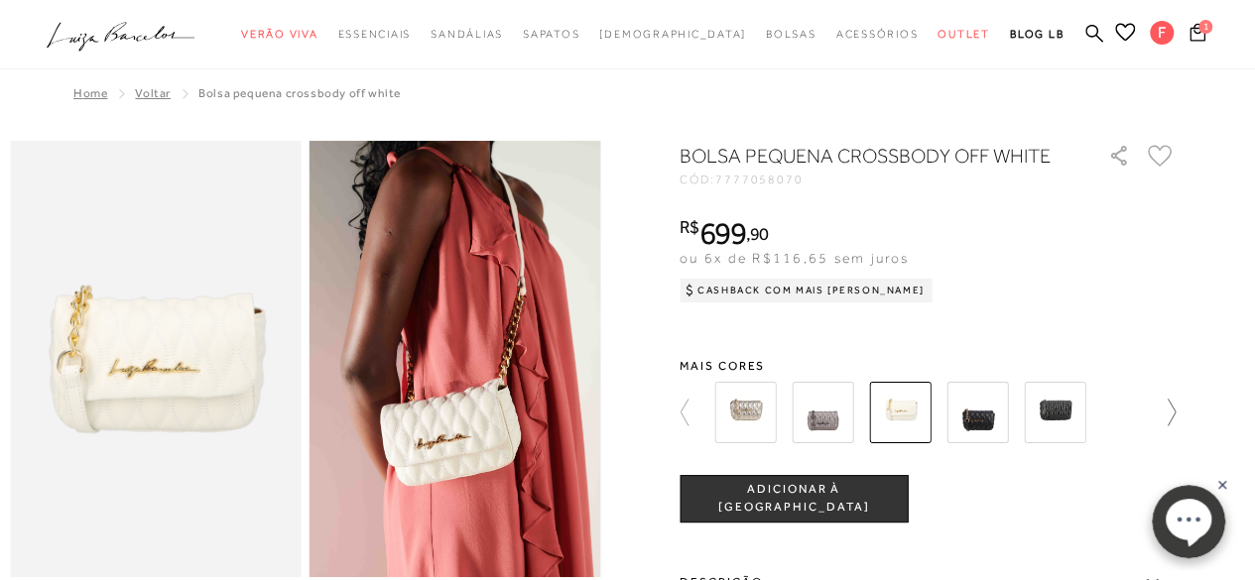
click at [1165, 427] on icon at bounding box center [1162, 413] width 28 height 28
click at [744, 443] on img at bounding box center [745, 413] width 62 height 62
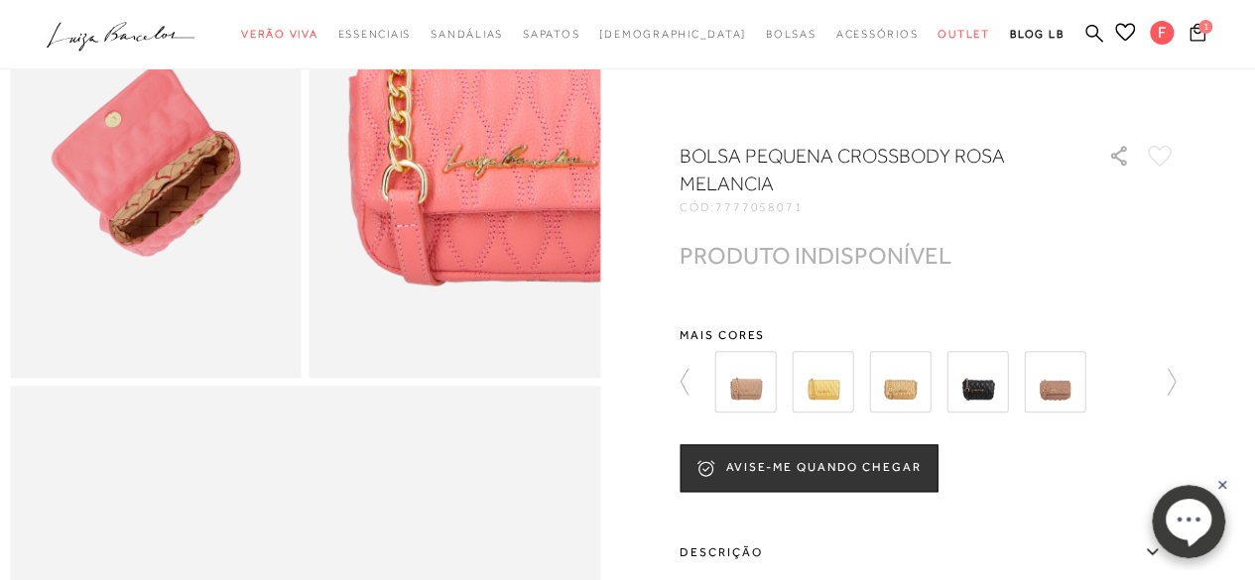
scroll to position [935, 0]
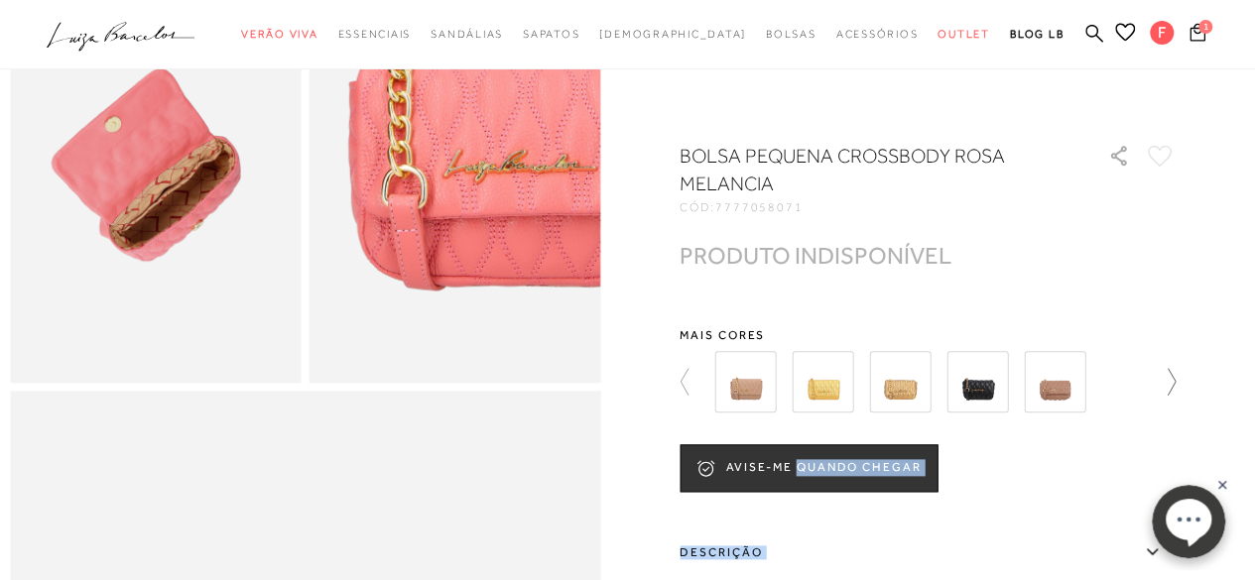
drag, startPoint x: 1186, startPoint y: 374, endPoint x: 1167, endPoint y: 378, distance: 19.3
click at [1167, 378] on div at bounding box center [627, 241] width 1235 height 2070
click at [1171, 375] on icon at bounding box center [1162, 382] width 28 height 28
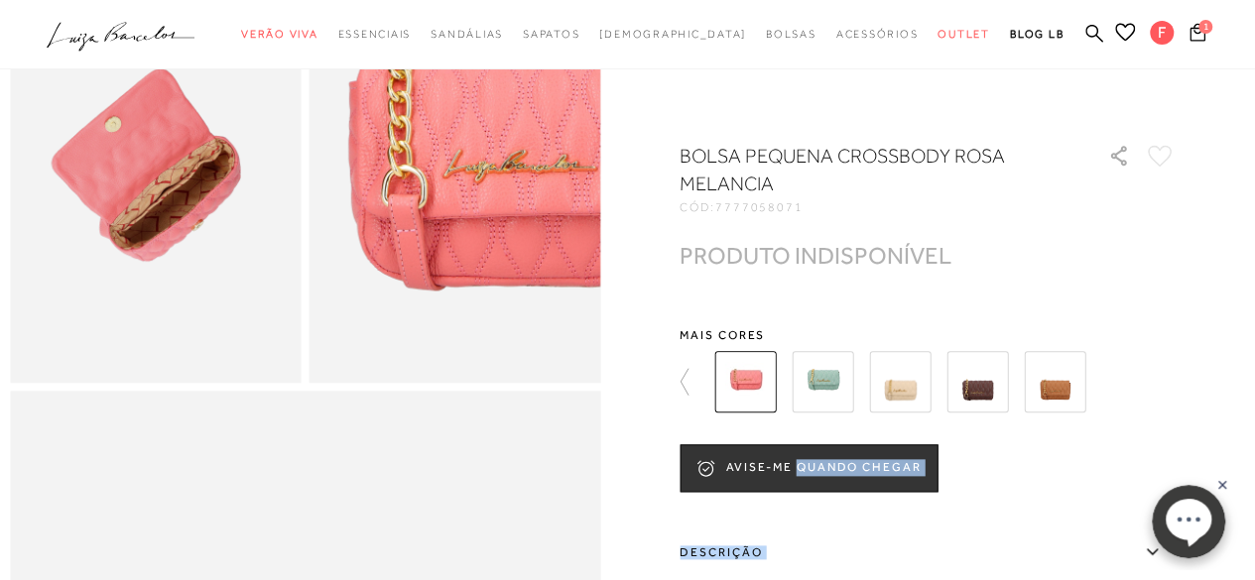
click at [984, 384] on img at bounding box center [977, 382] width 62 height 62
